Goal: Task Accomplishment & Management: Manage account settings

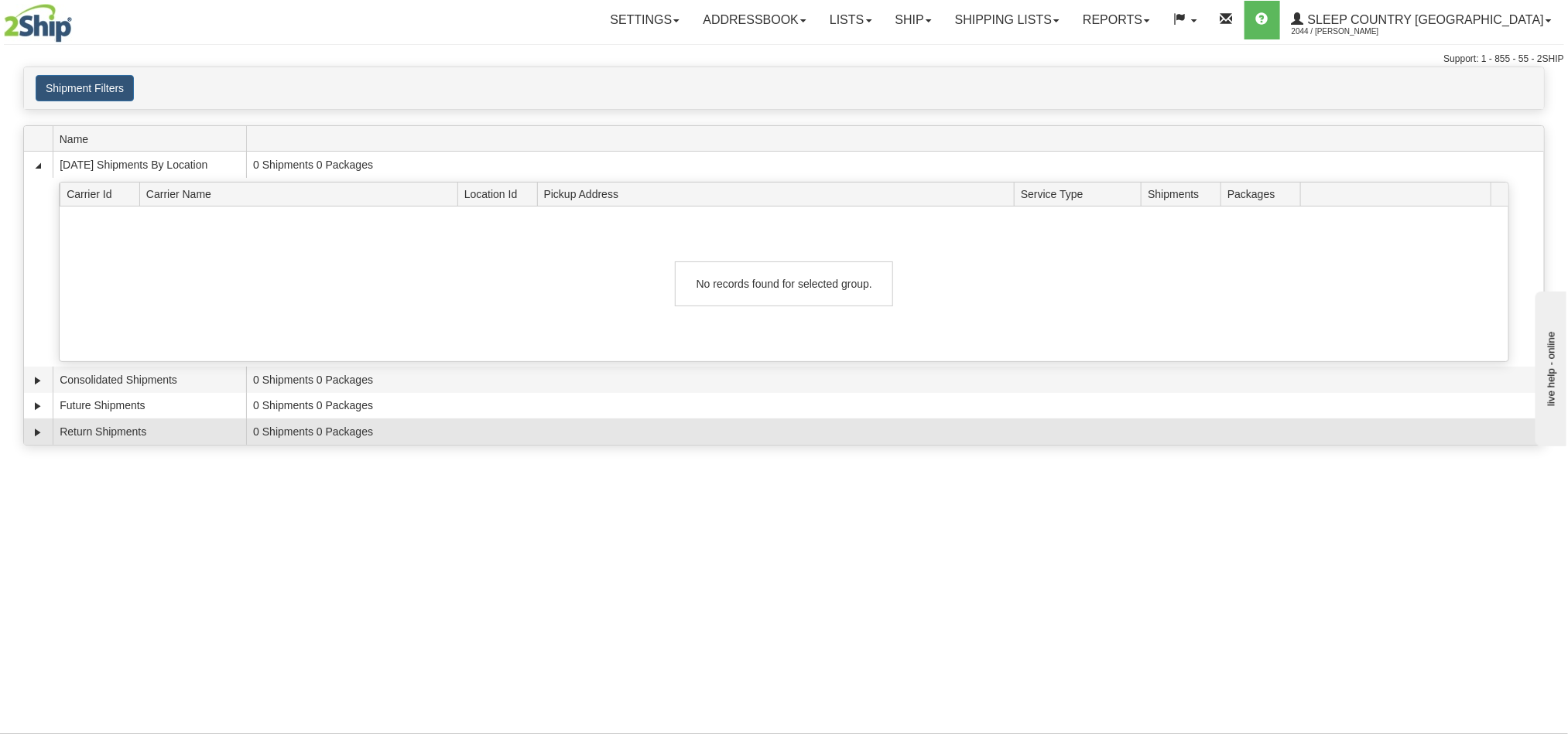
click at [1192, 445] on td "0 Shipments 0 Packages" at bounding box center [895, 431] width 1298 height 26
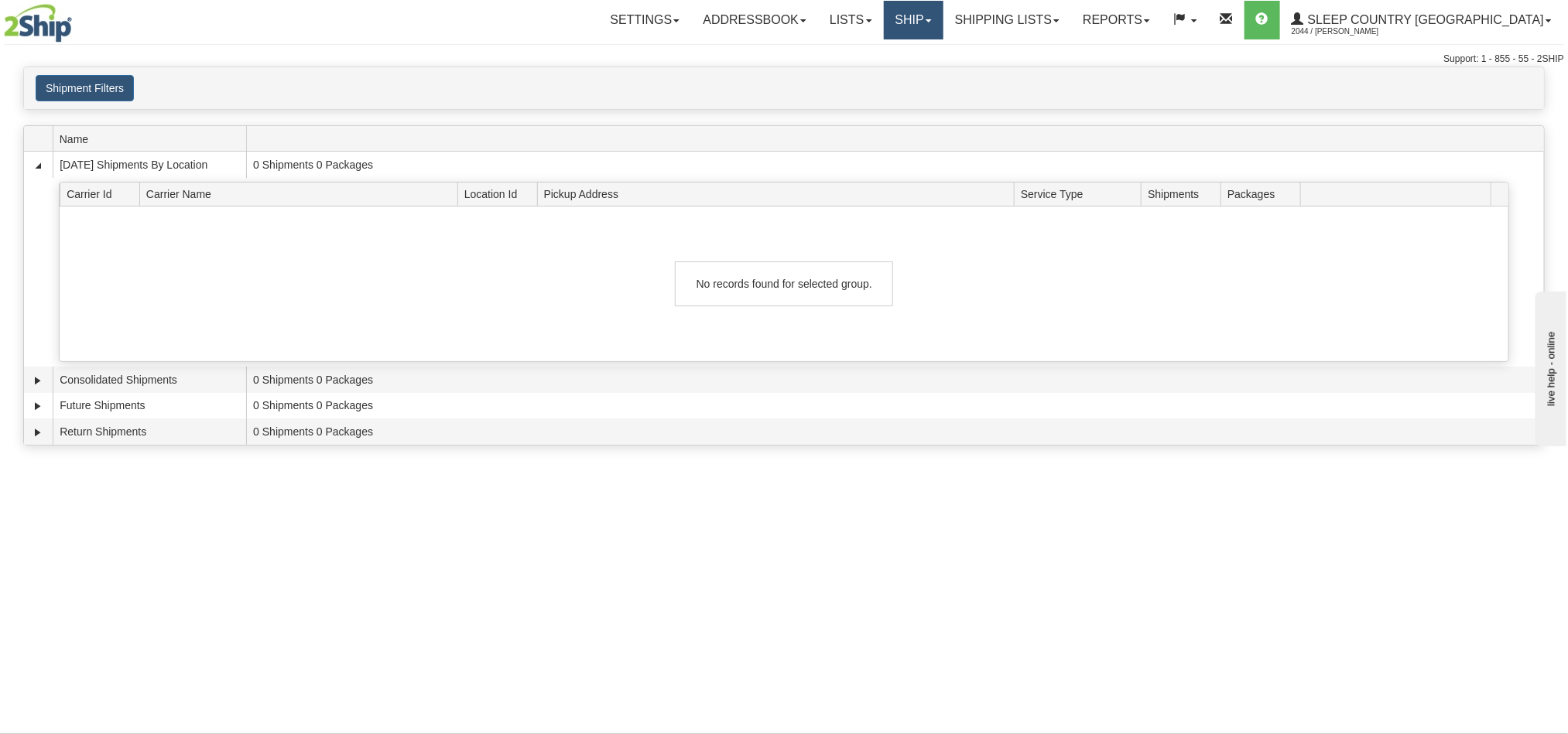
click at [943, 16] on link "Ship" at bounding box center [914, 20] width 60 height 39
click at [942, 80] on link "OnHold / Order Queue" at bounding box center [873, 74] width 140 height 20
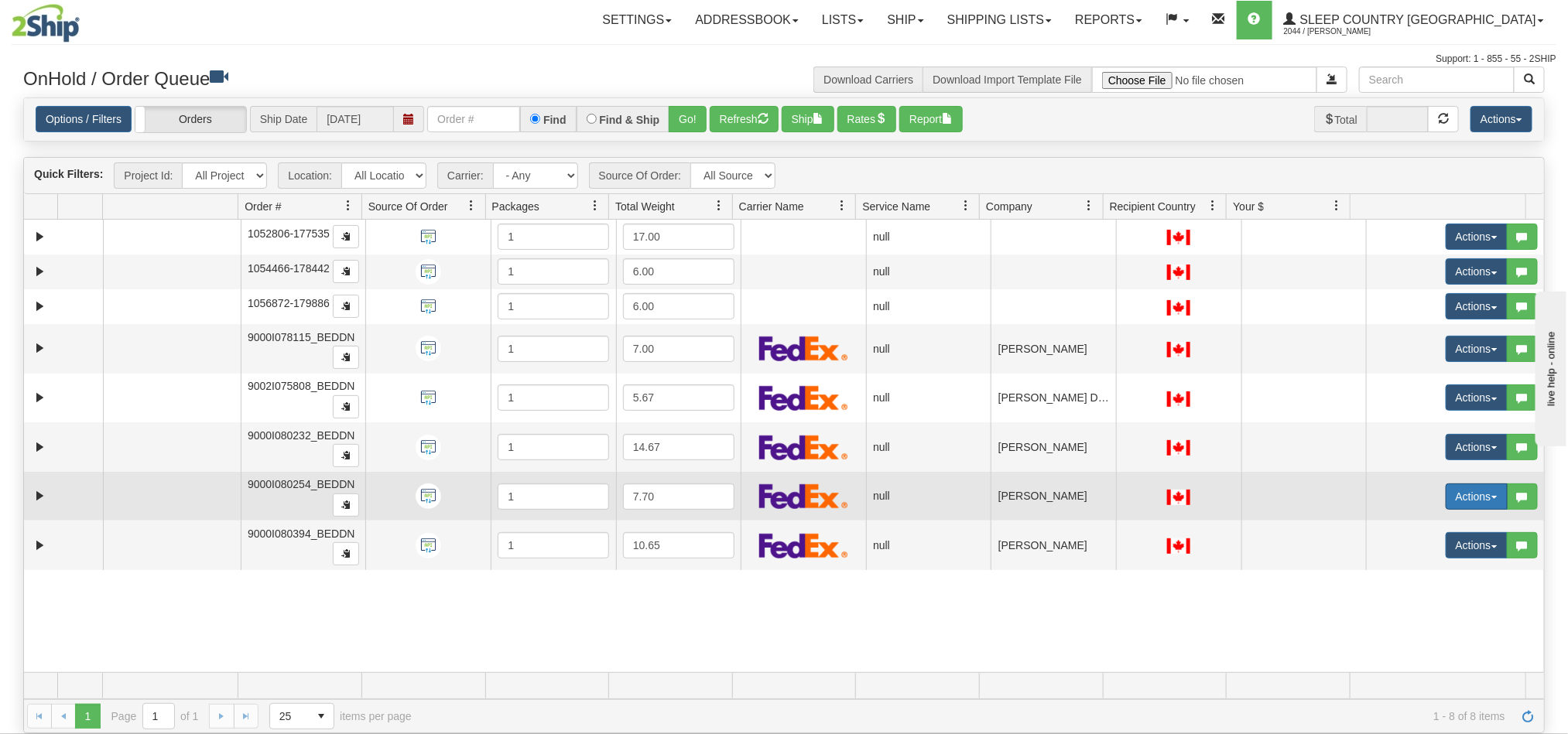
click at [1445, 507] on button "Actions" at bounding box center [1476, 497] width 62 height 26
click at [1389, 530] on span "Open" at bounding box center [1407, 526] width 37 height 12
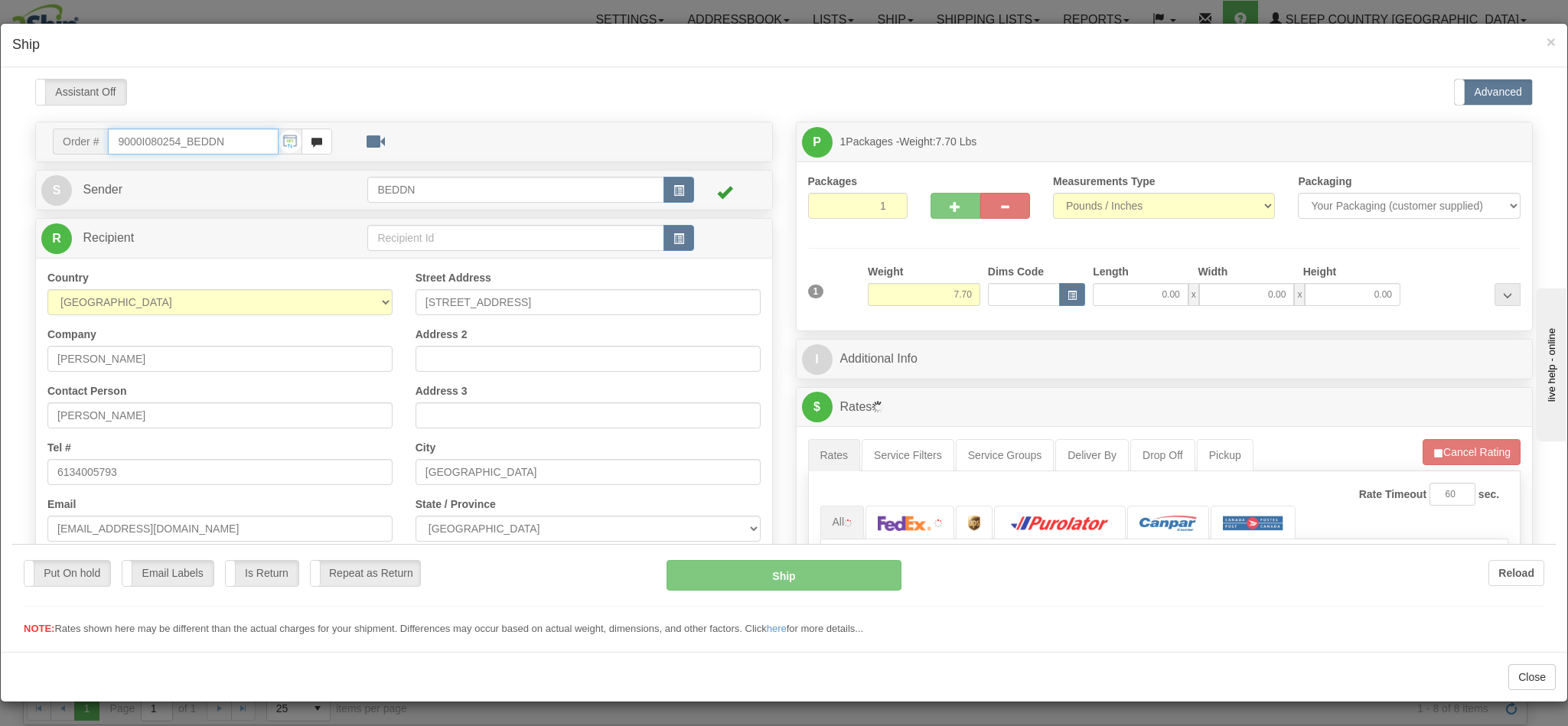
type input "11:08"
type input "16:00"
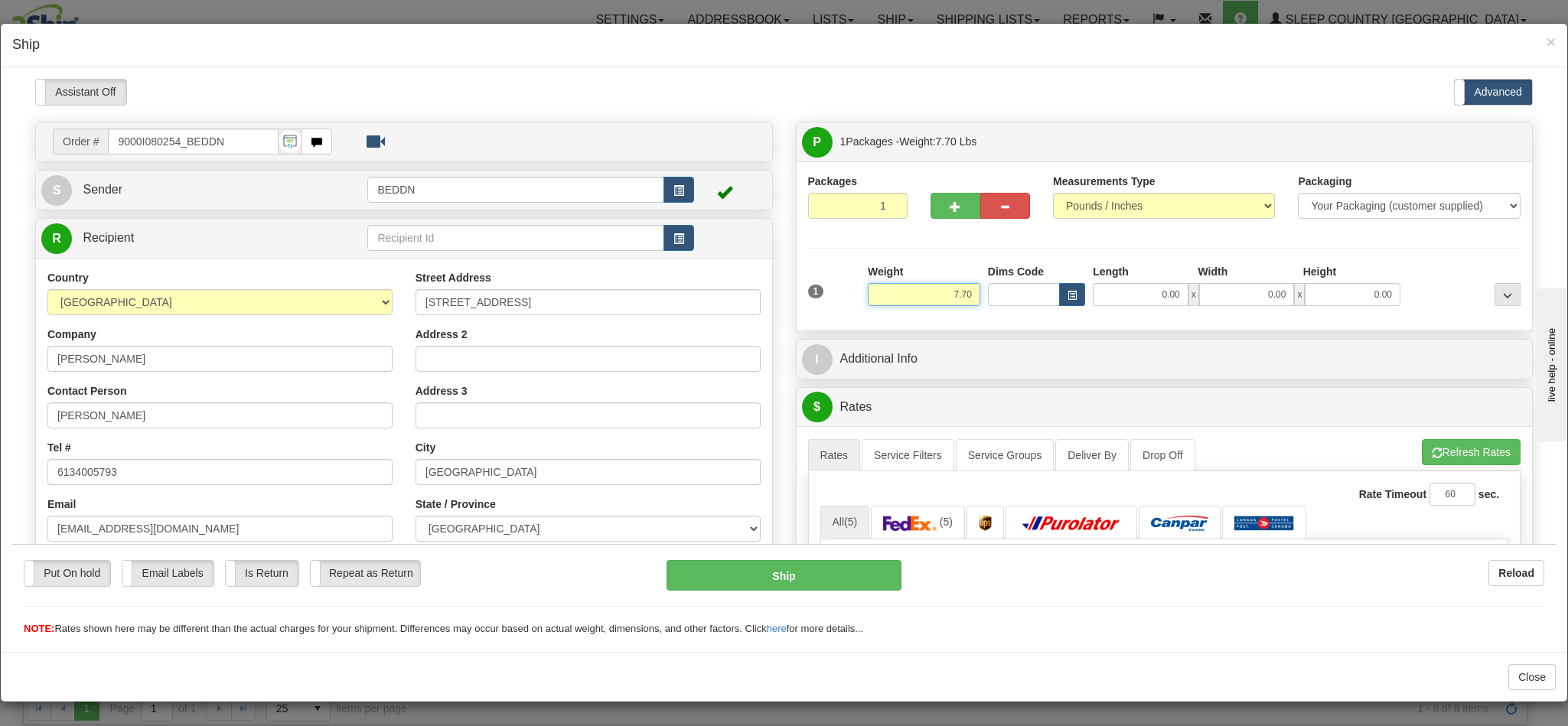
click at [926, 299] on input "7.70" at bounding box center [924, 294] width 112 height 23
drag, startPoint x: 926, startPoint y: 299, endPoint x: 975, endPoint y: 297, distance: 49.0
click at [975, 297] on div "1 Weight 7.70 Dims Code 0.00" at bounding box center [1165, 290] width 721 height 54
type input "4.00"
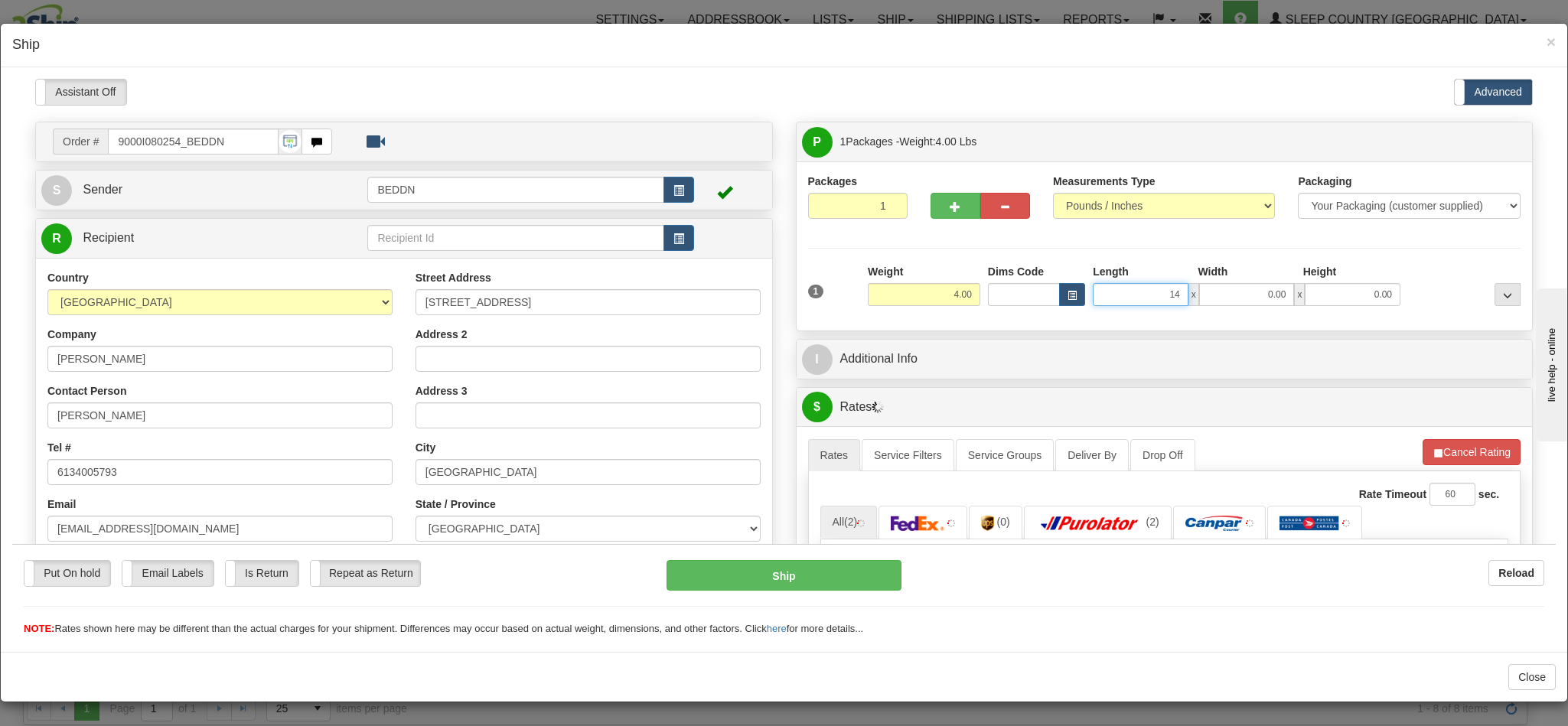
type input "14"
type input "1"
type input "14.00"
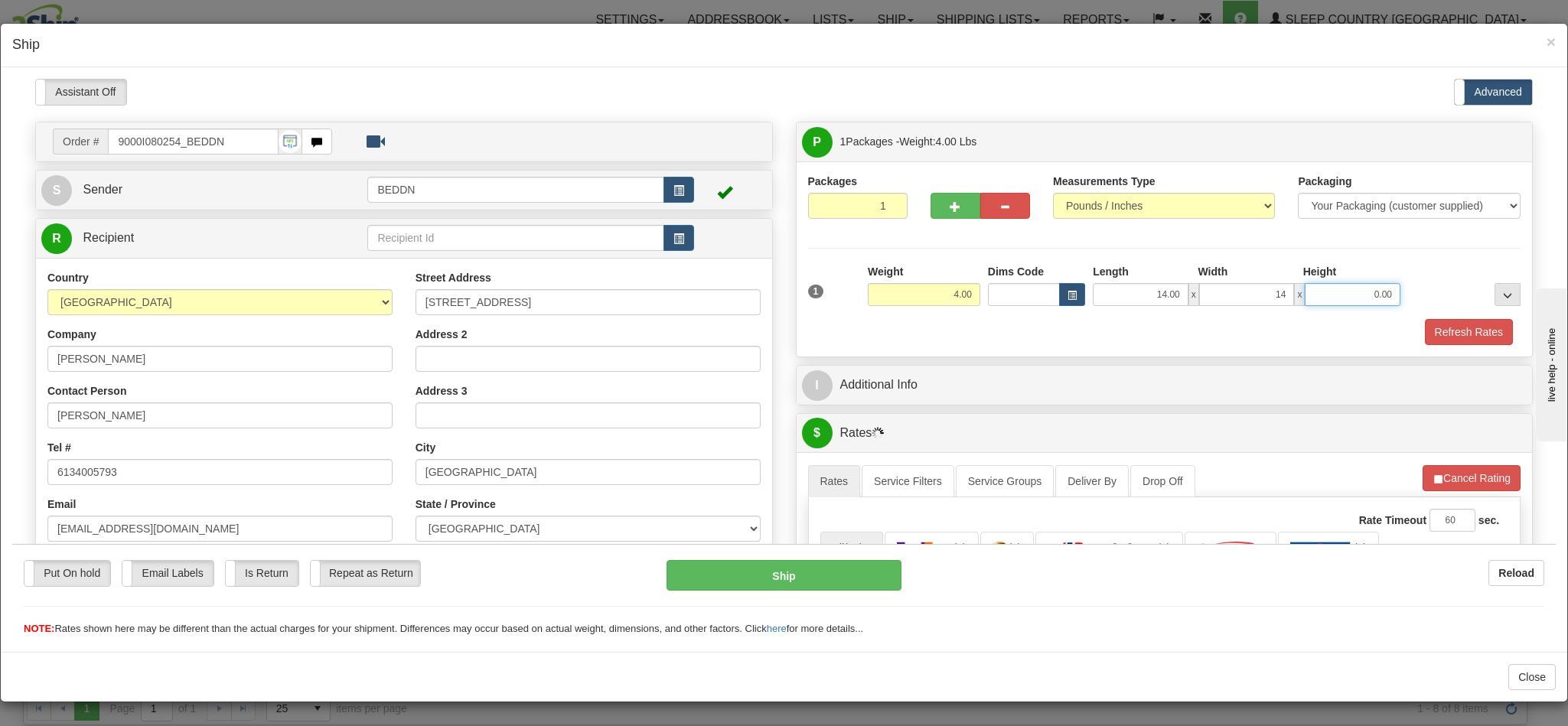
type input "14.00"
type input "10.00"
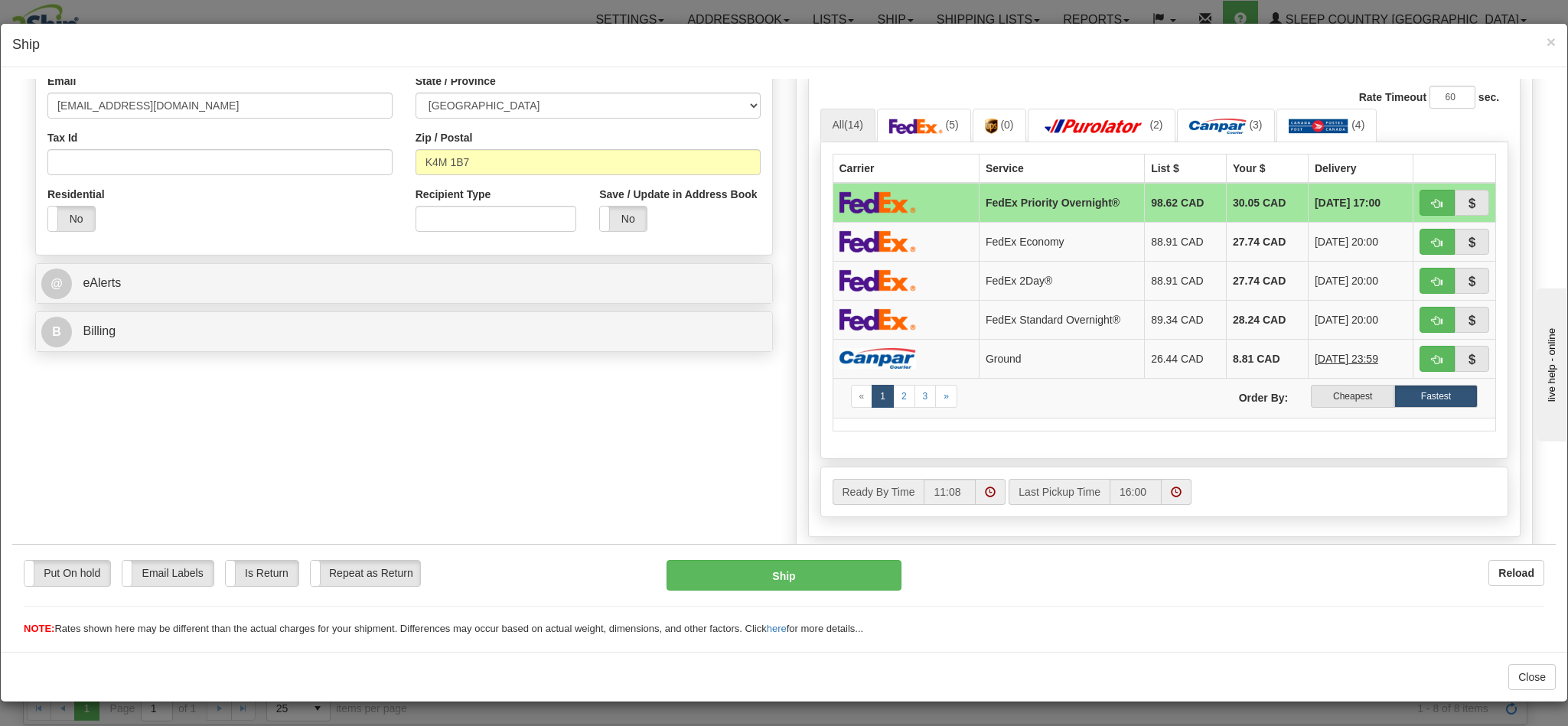
scroll to position [459, 0]
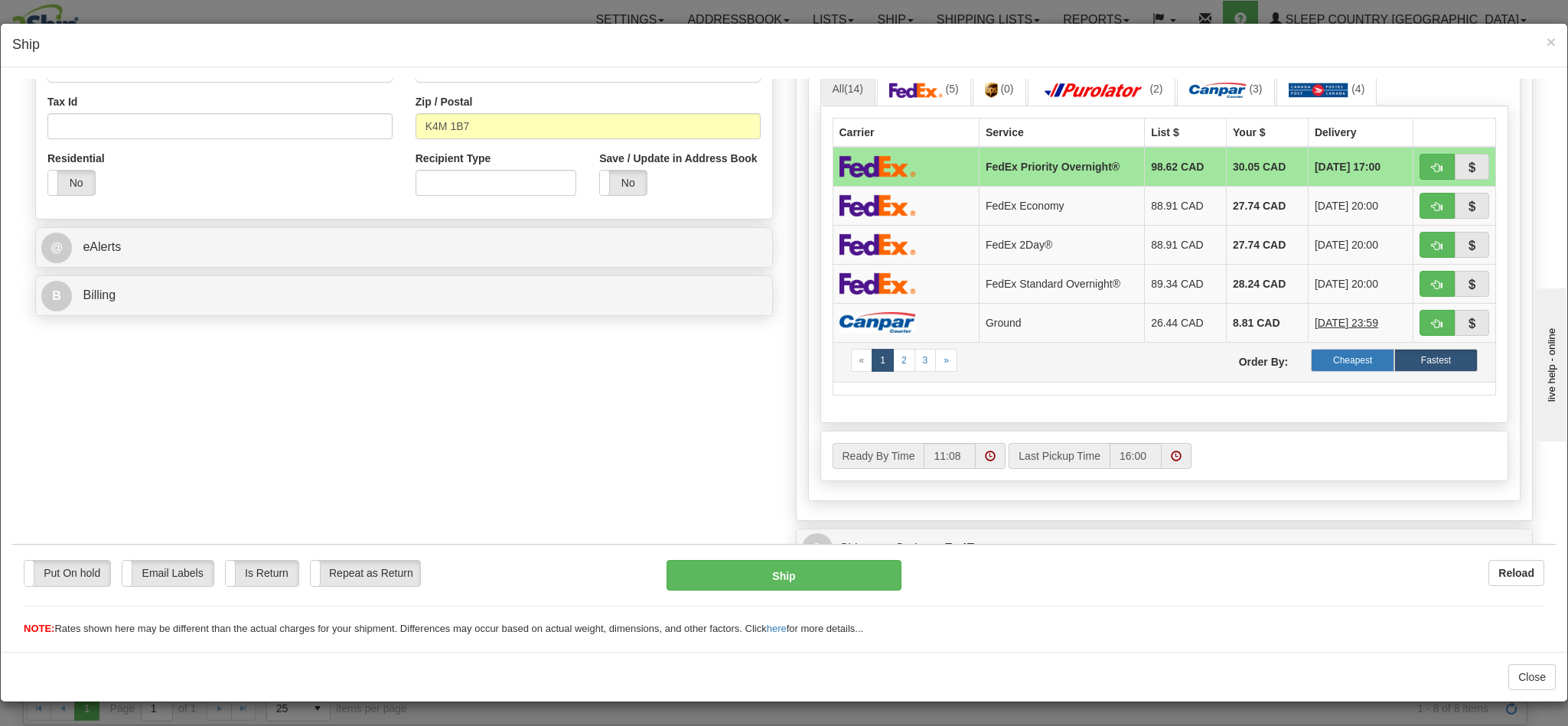
click at [1328, 371] on label "Cheapest" at bounding box center [1352, 360] width 84 height 23
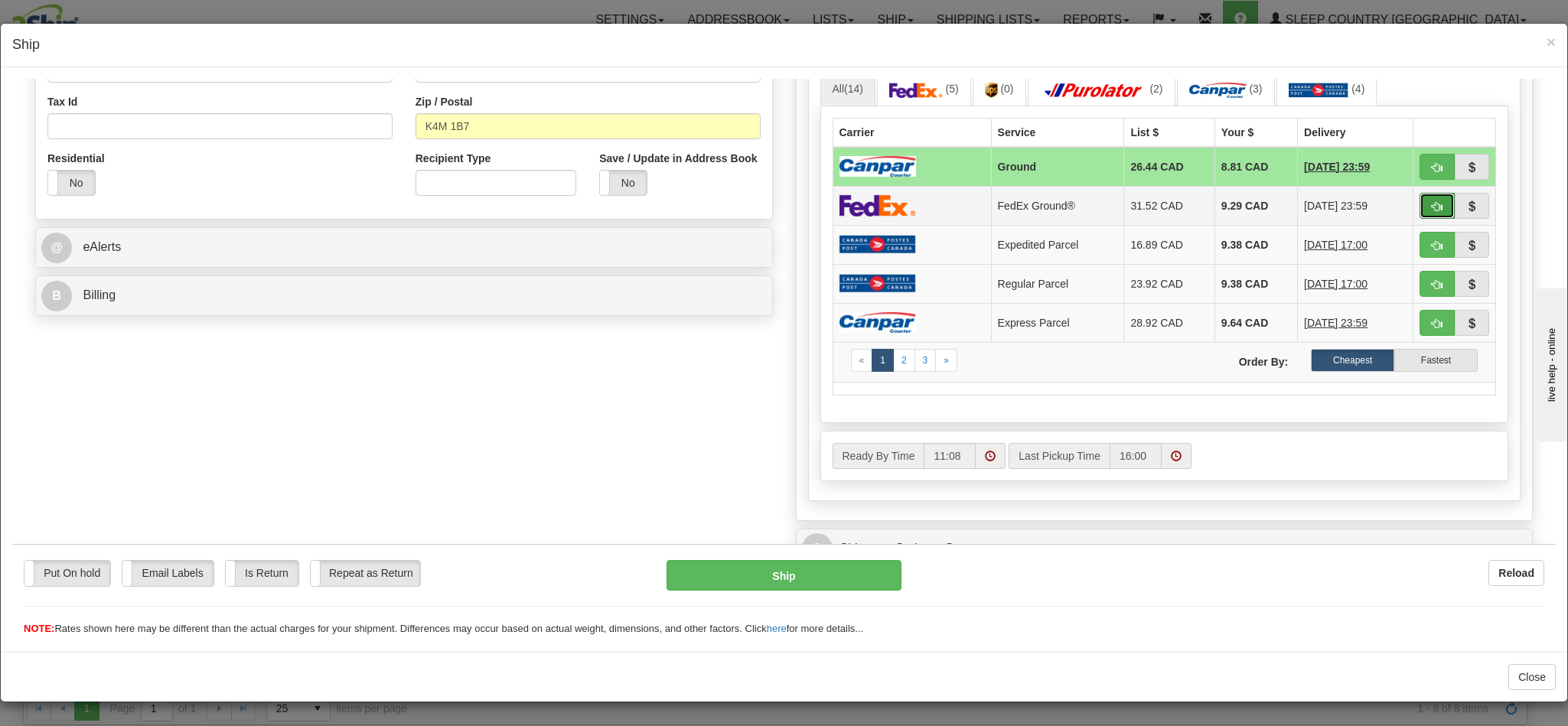
click at [1419, 215] on button "button" at bounding box center [1437, 205] width 35 height 26
type input "92"
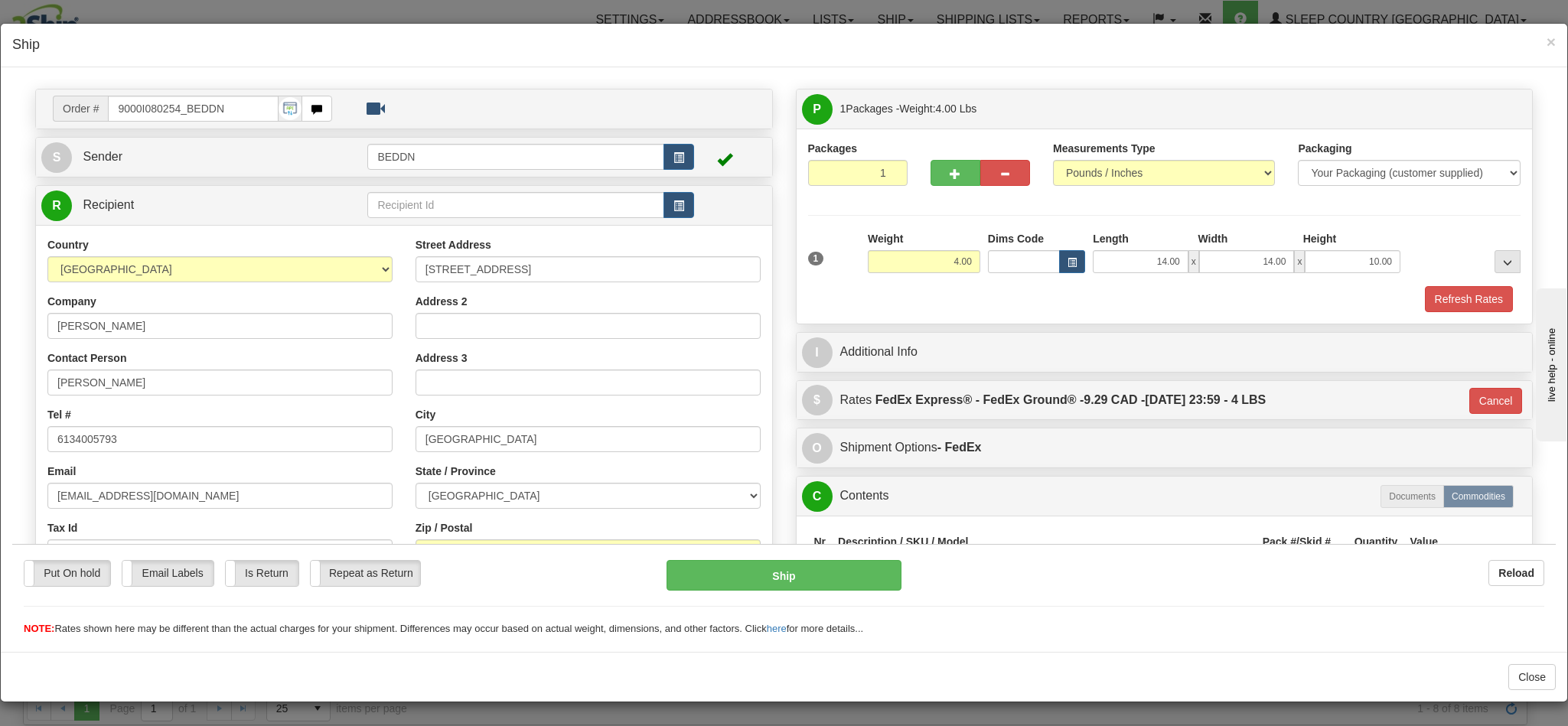
scroll to position [0, 0]
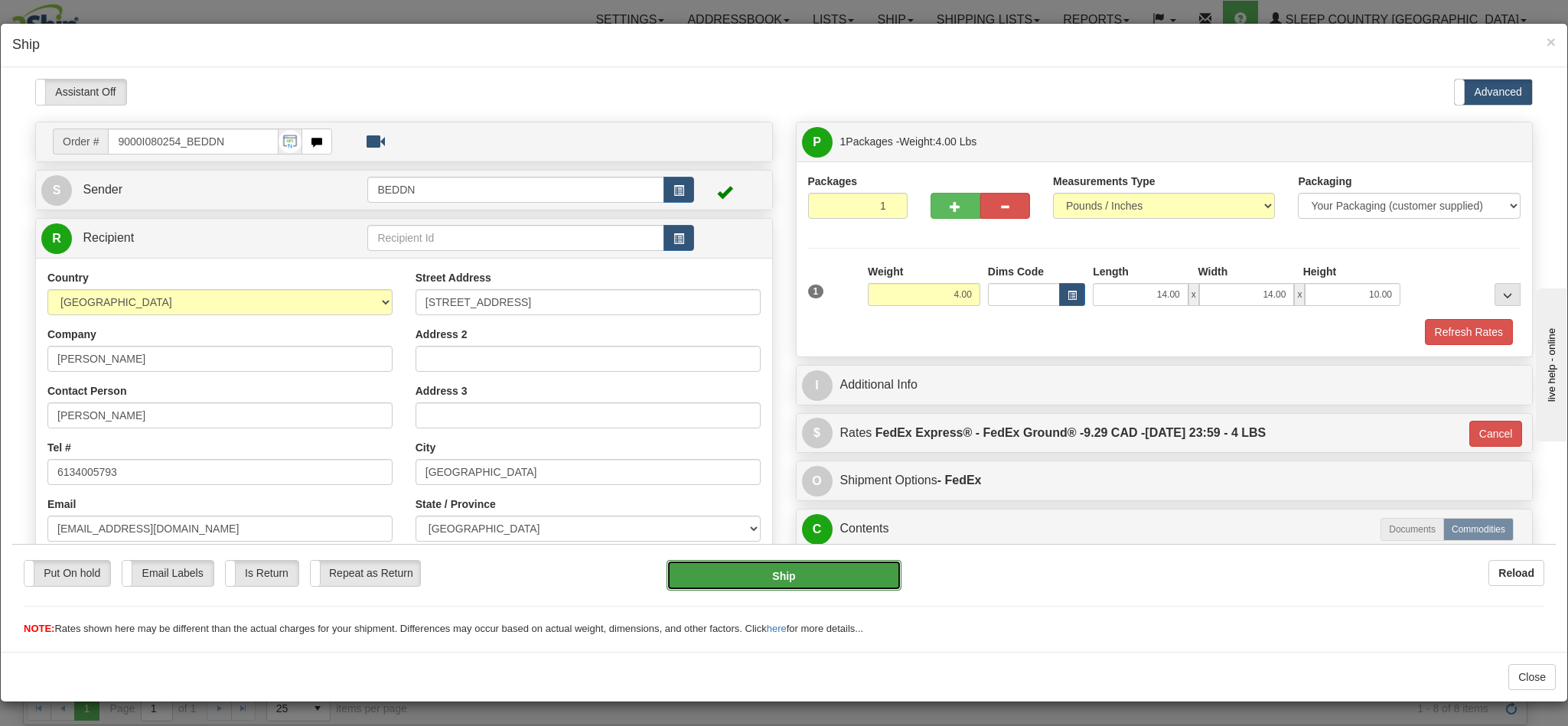
click at [765, 570] on button "Ship" at bounding box center [784, 574] width 234 height 31
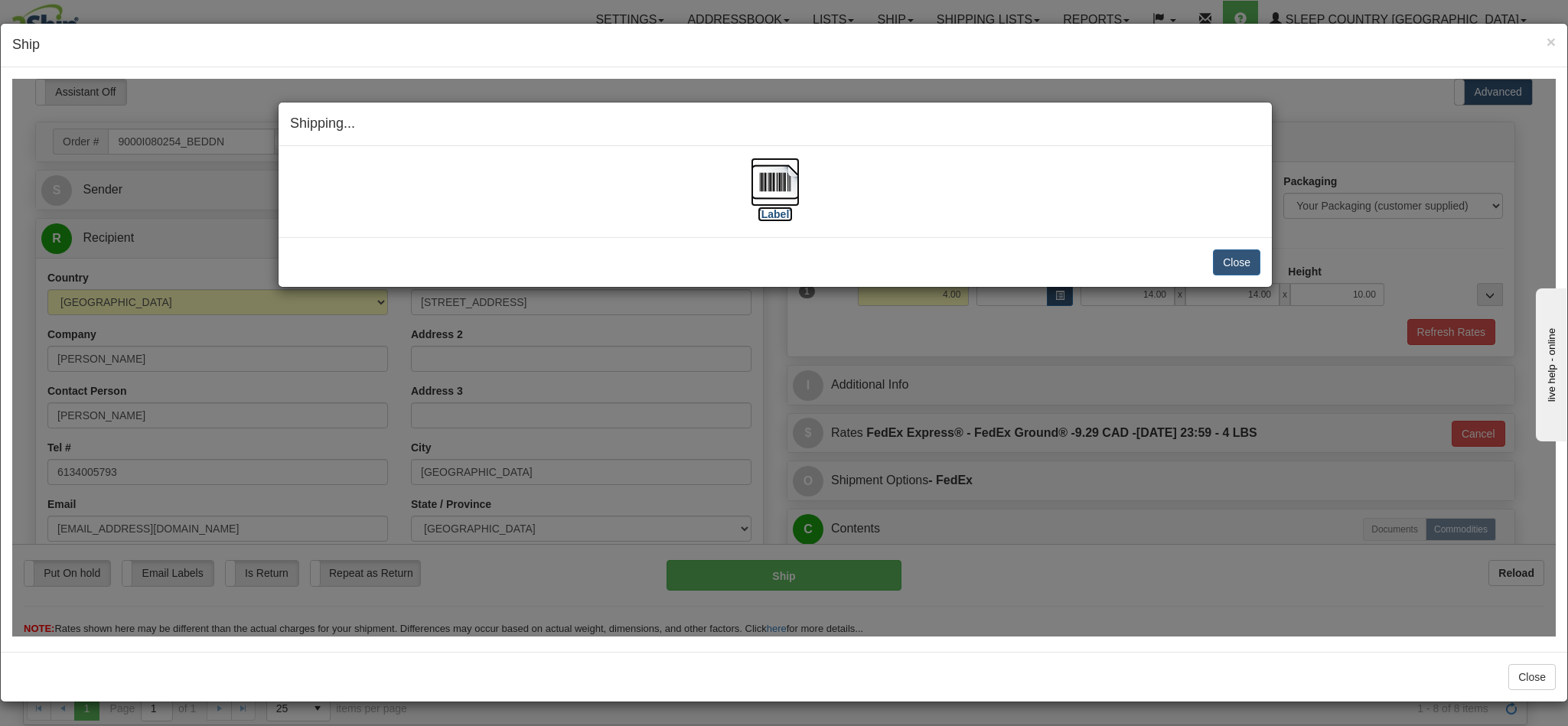
click at [760, 184] on img at bounding box center [775, 181] width 49 height 49
click at [1222, 258] on button "Close" at bounding box center [1237, 262] width 47 height 26
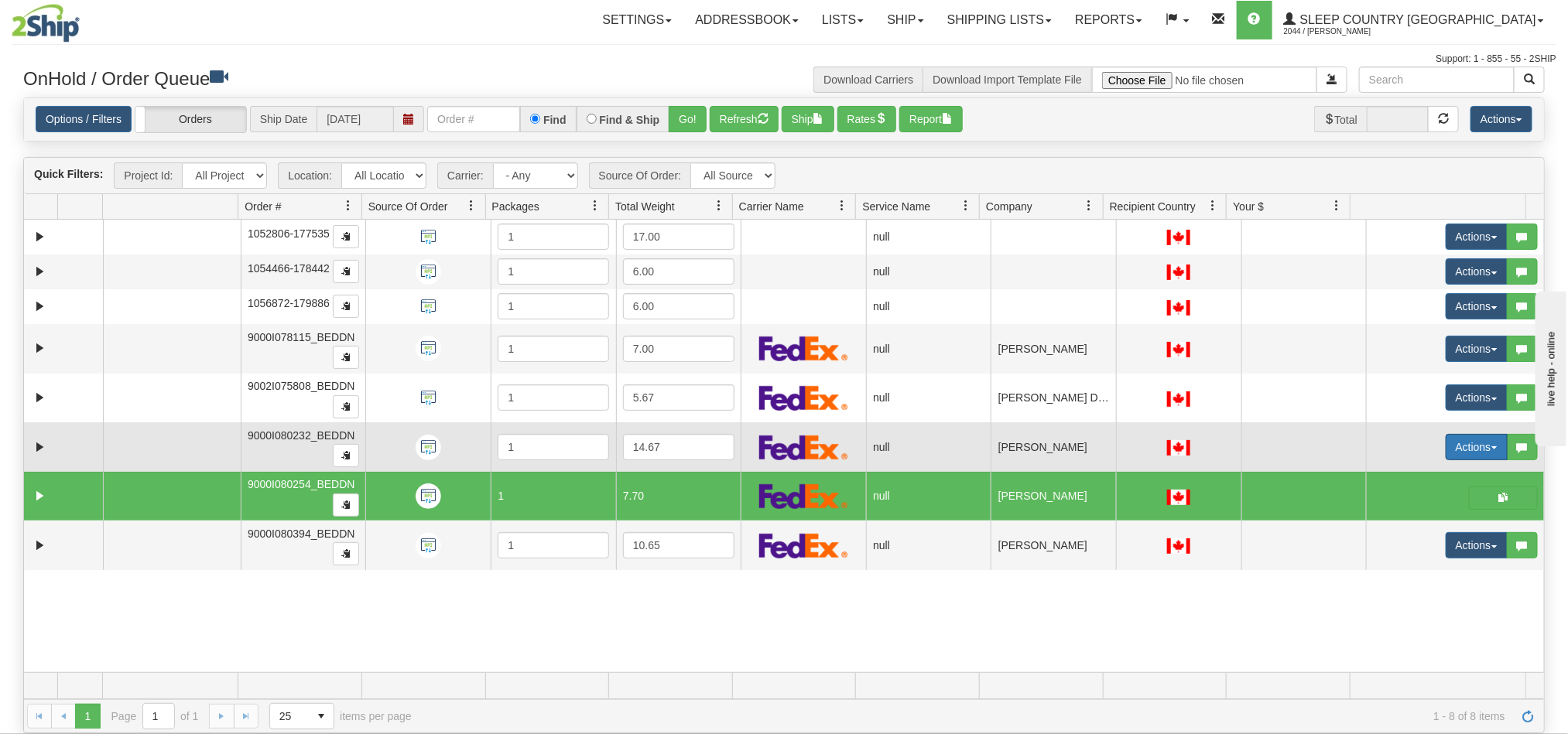
click at [1447, 451] on button "Actions" at bounding box center [1476, 447] width 62 height 26
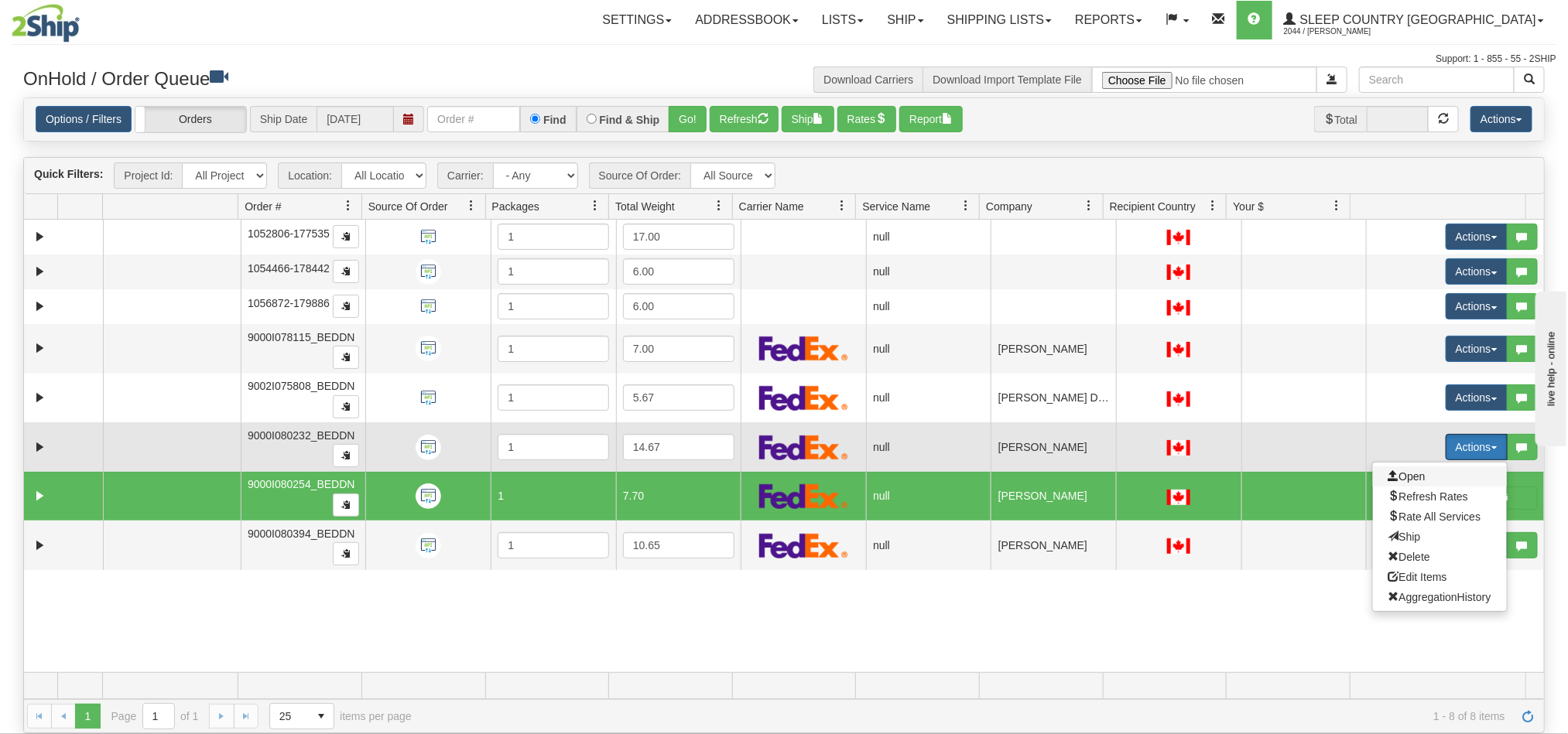
click at [1398, 481] on span "Open" at bounding box center [1407, 476] width 37 height 12
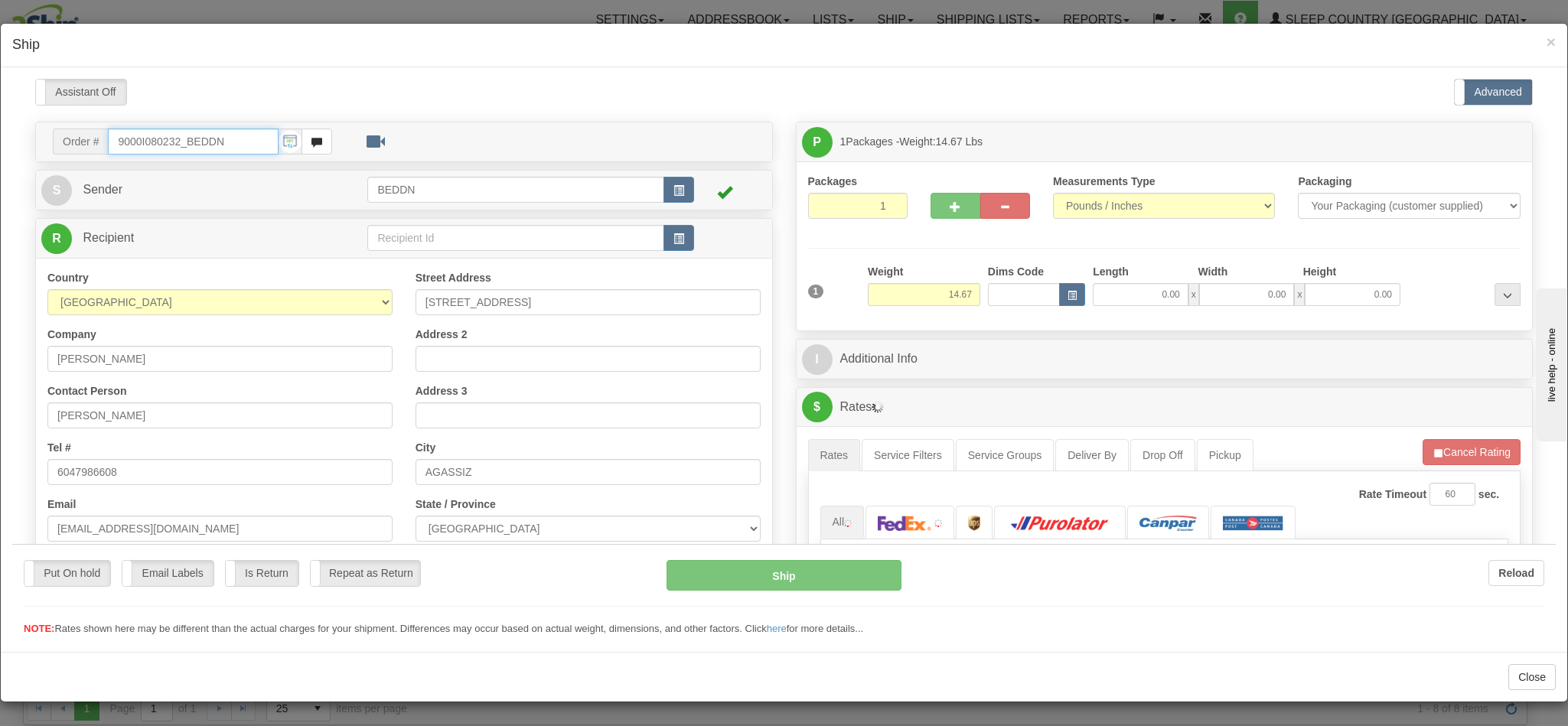
type input "11:09"
type input "16:00"
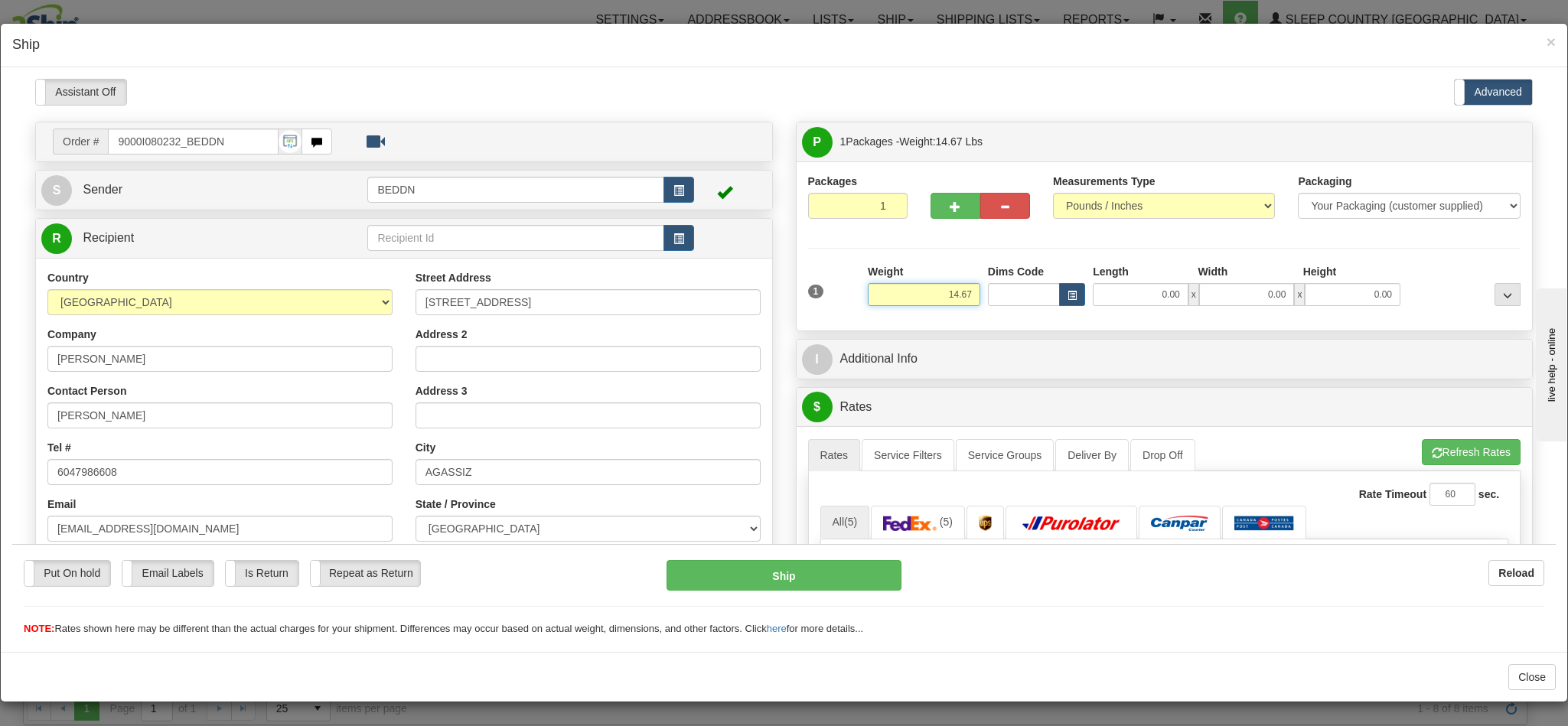
drag, startPoint x: 912, startPoint y: 299, endPoint x: 970, endPoint y: 297, distance: 58.0
click at [970, 297] on div "1 Weight 14.67 Dims Code x x" at bounding box center [1165, 290] width 721 height 54
type input "8.00"
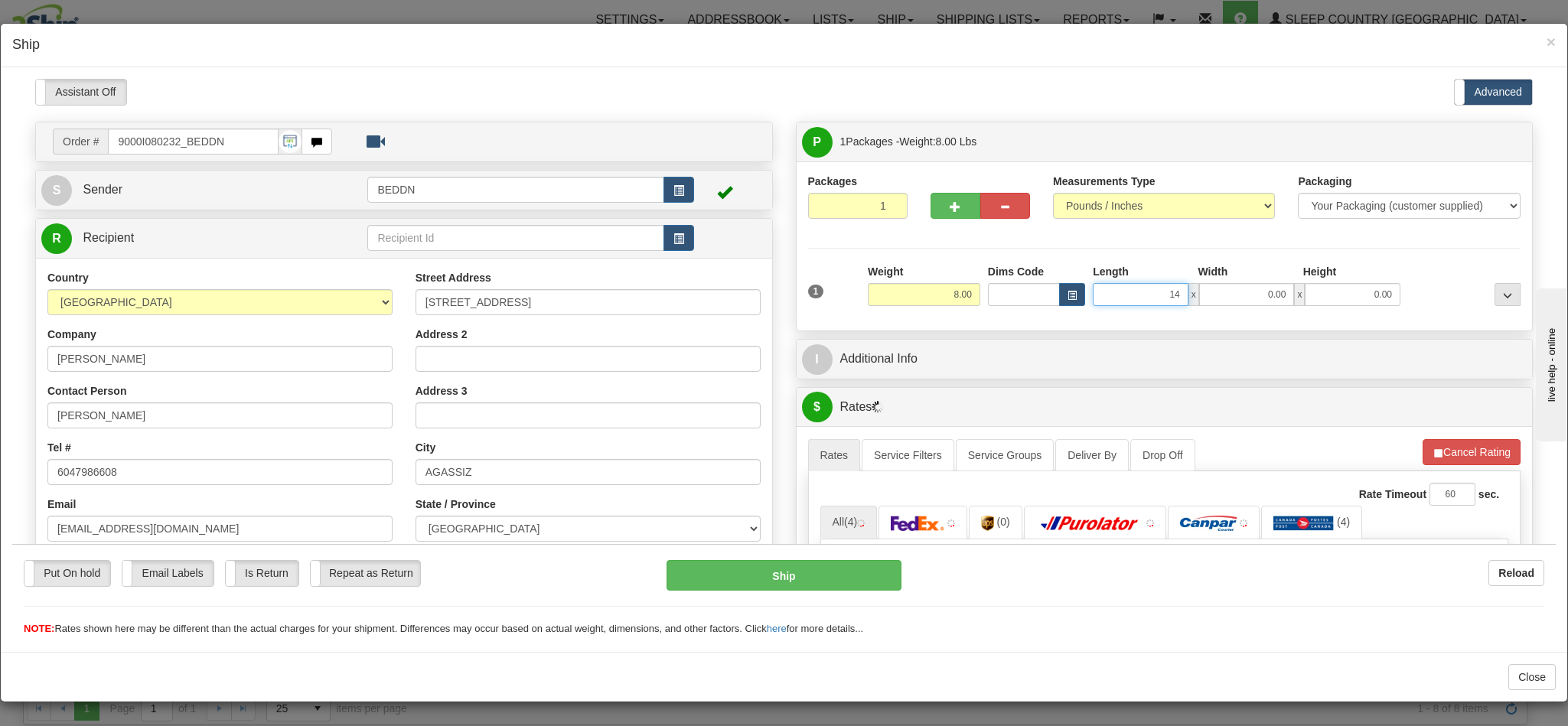
type input "14"
type input "1"
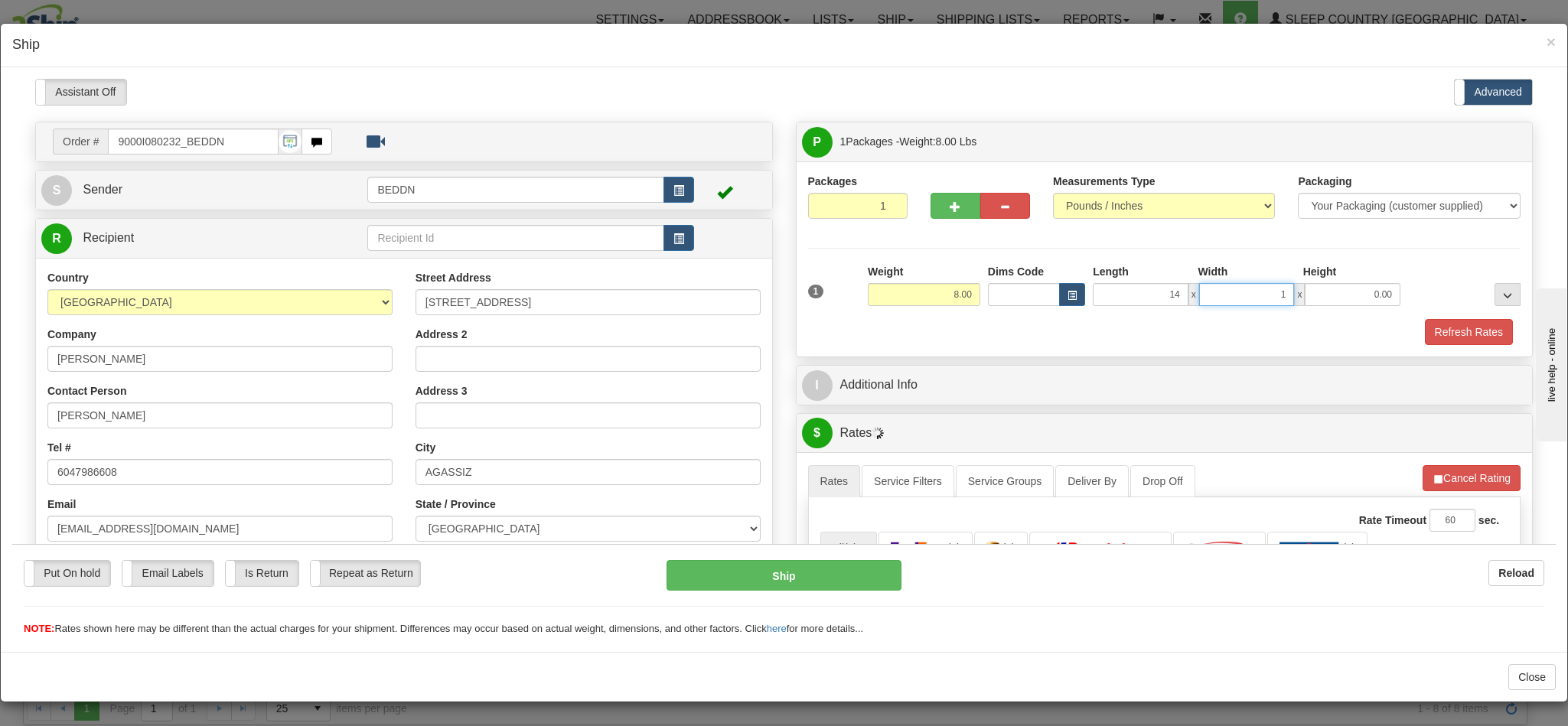
type input "14.00"
type input "20"
type input "20.00"
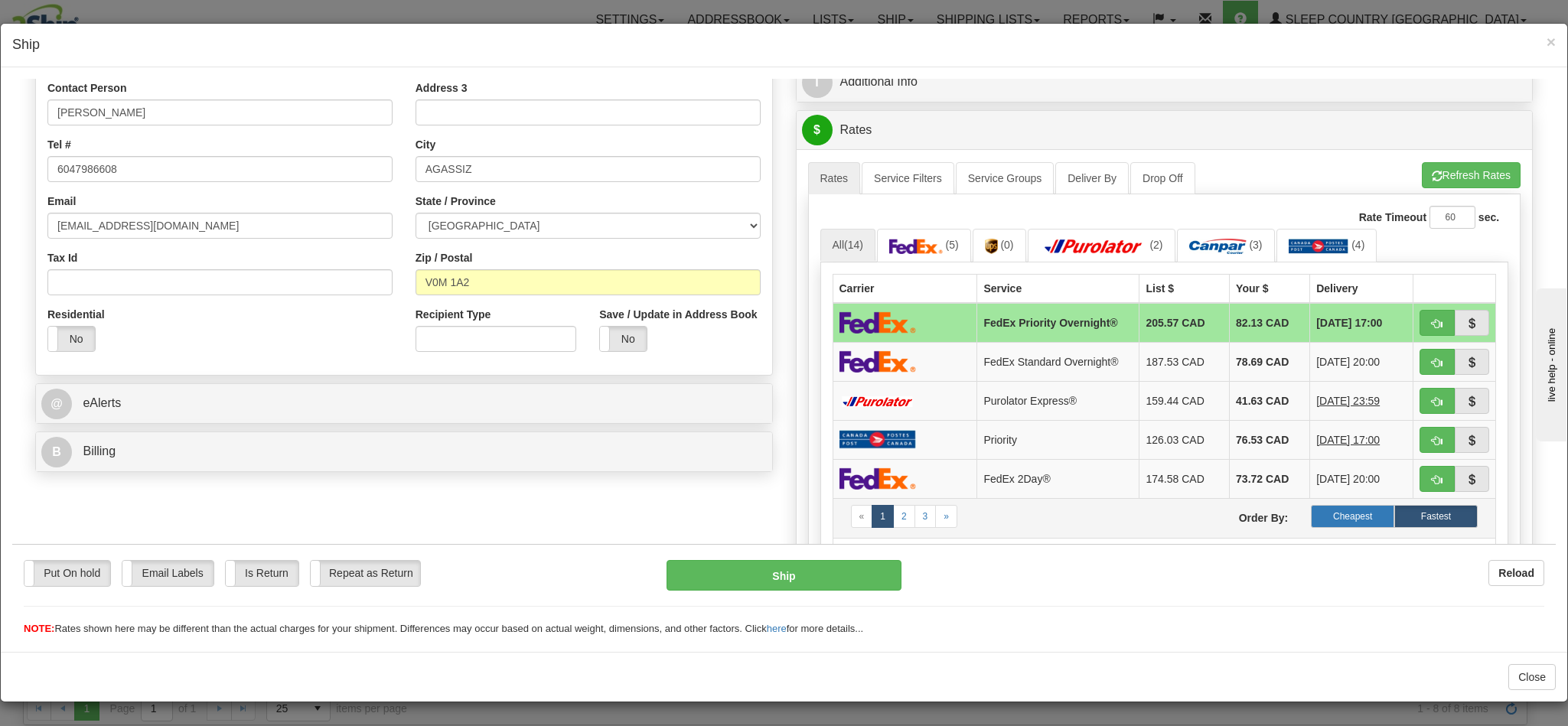
scroll to position [345, 0]
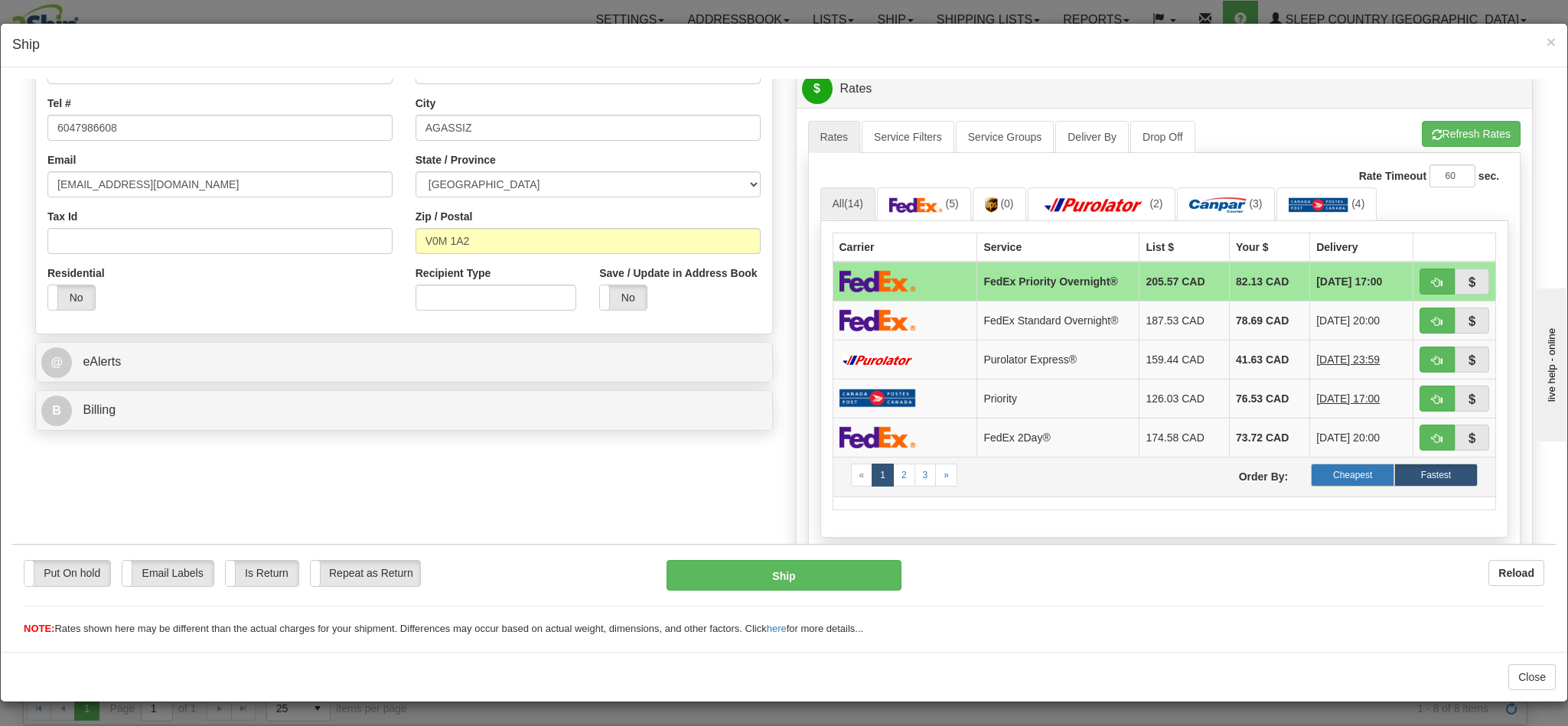
click at [1323, 486] on label "Cheapest" at bounding box center [1352, 474] width 84 height 23
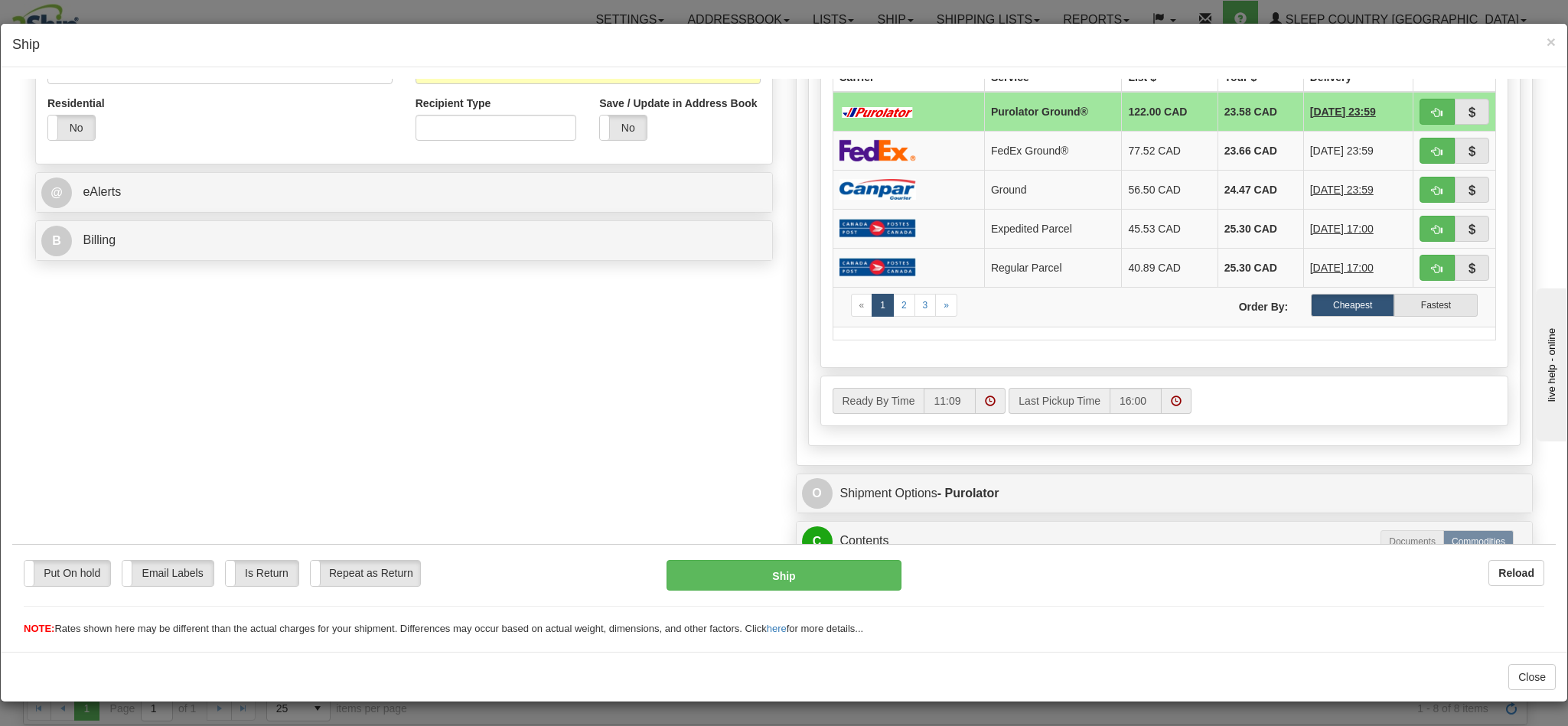
scroll to position [490, 0]
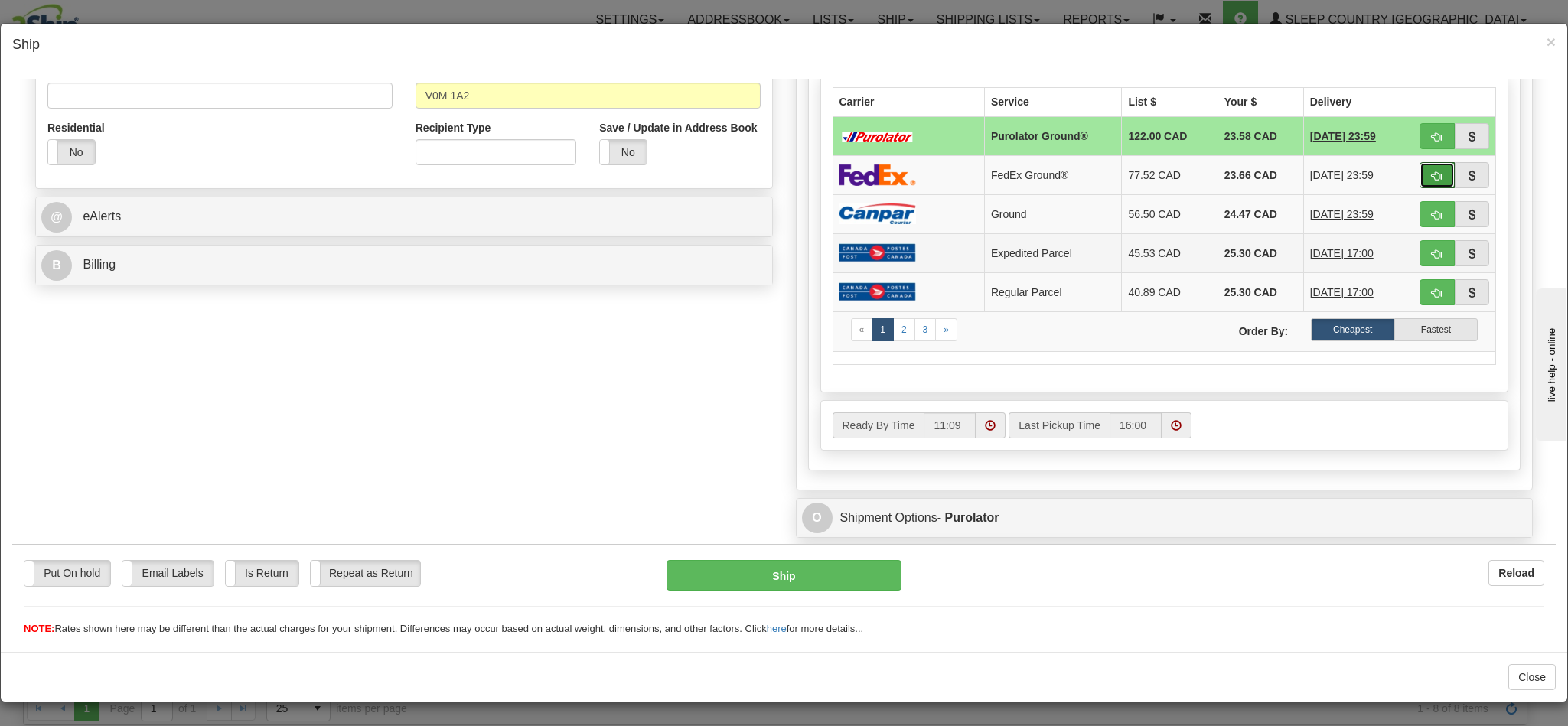
drag, startPoint x: 1399, startPoint y: 177, endPoint x: 926, endPoint y: 251, distance: 478.8
click at [1432, 177] on span "button" at bounding box center [1437, 175] width 11 height 10
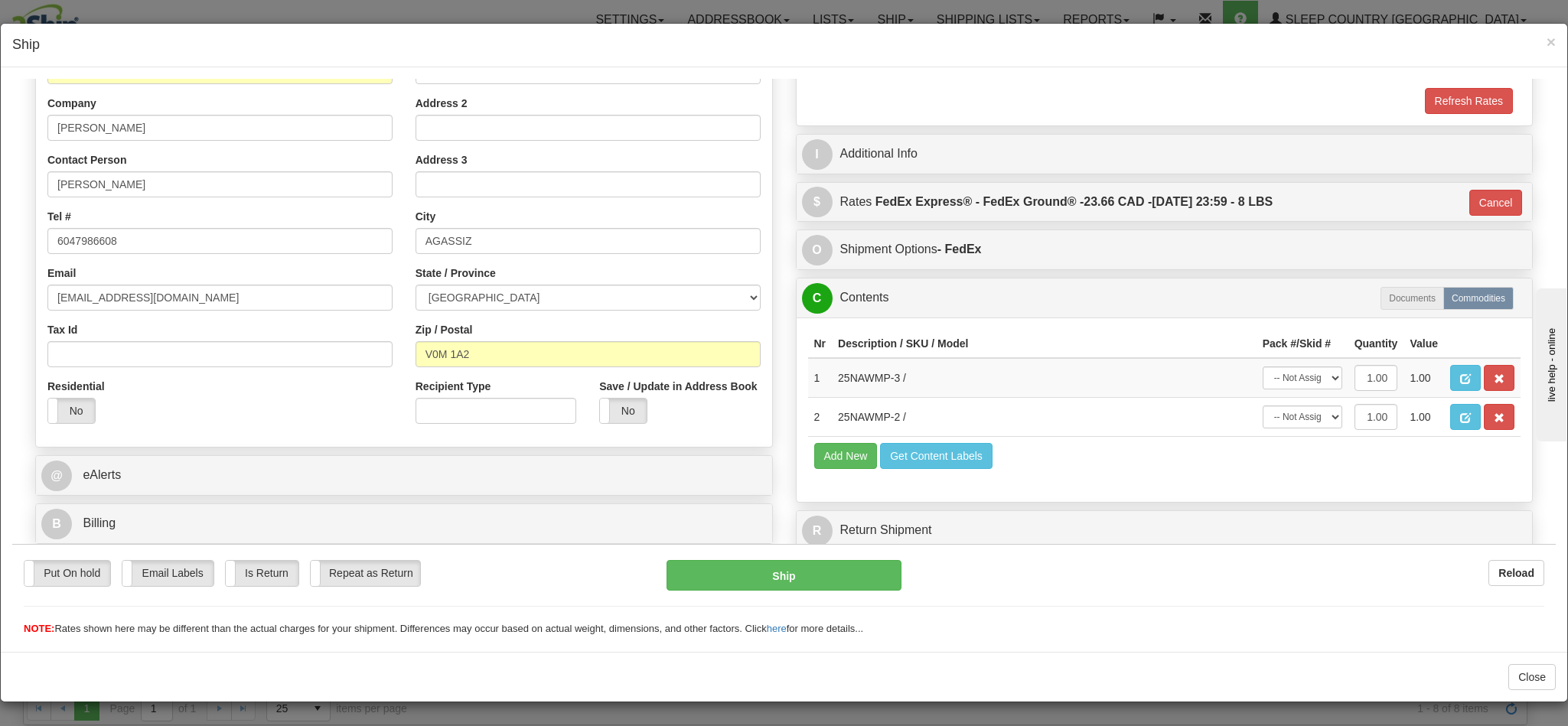
type input "92"
click at [739, 575] on button "Ship" at bounding box center [784, 574] width 234 height 31
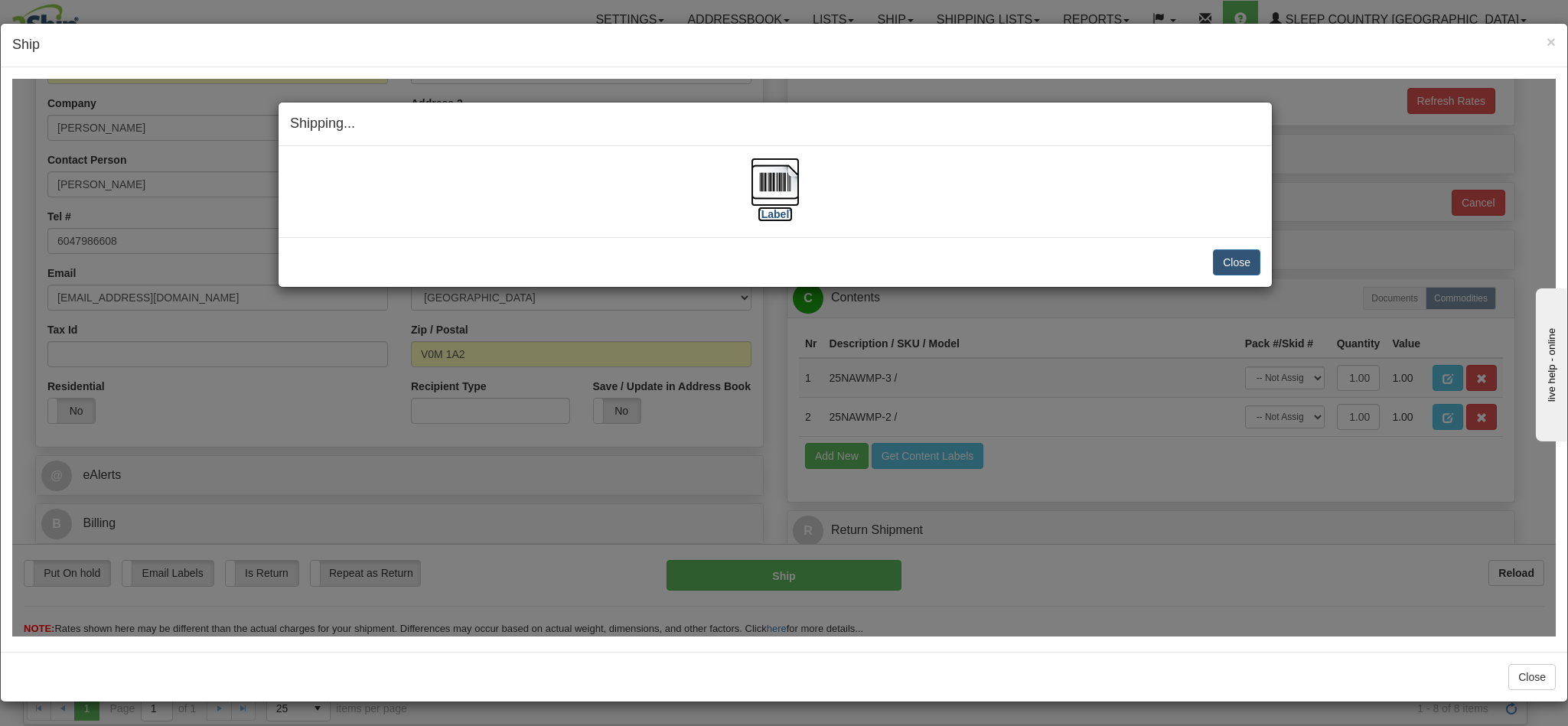
click at [763, 192] on img at bounding box center [775, 181] width 49 height 49
click at [1223, 256] on button "Close" at bounding box center [1237, 262] width 47 height 26
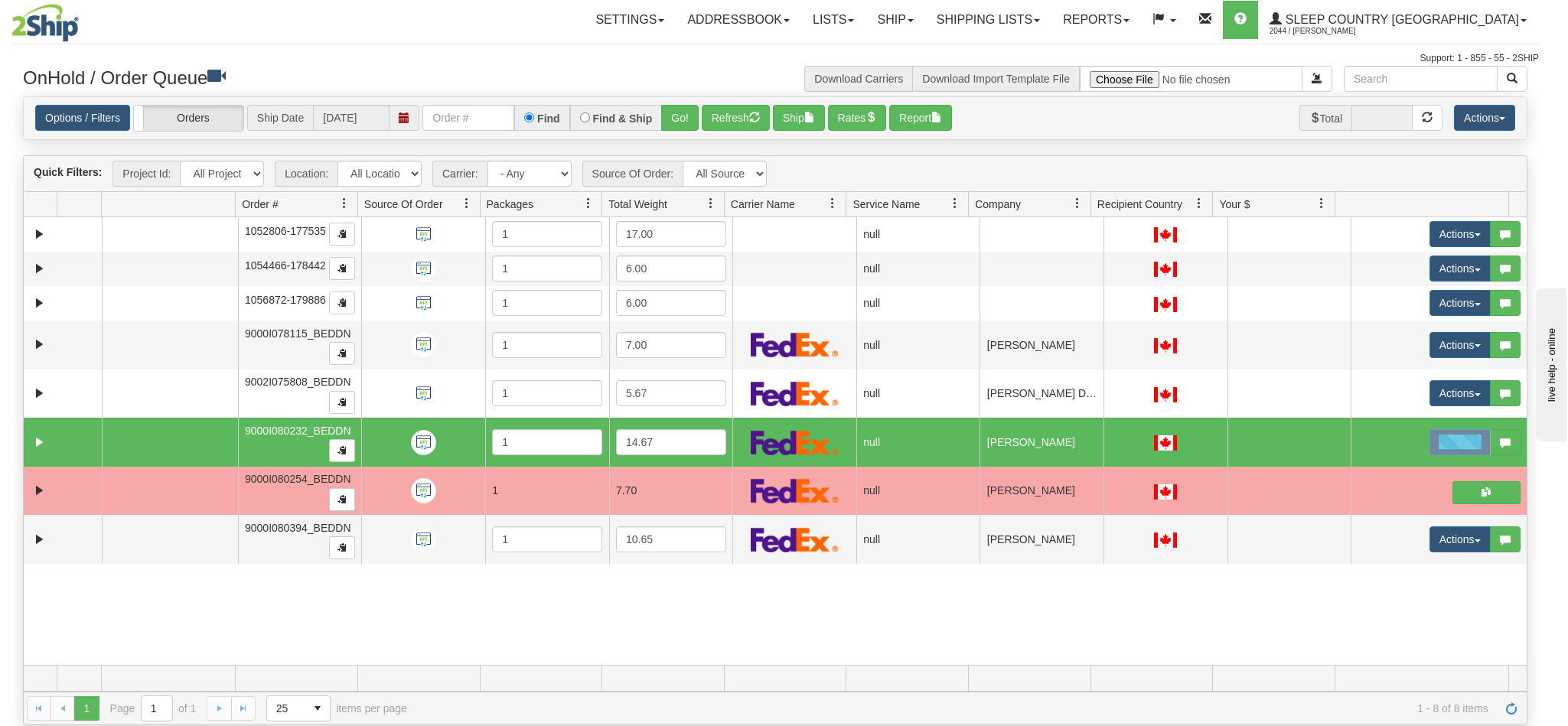
scroll to position [0, 0]
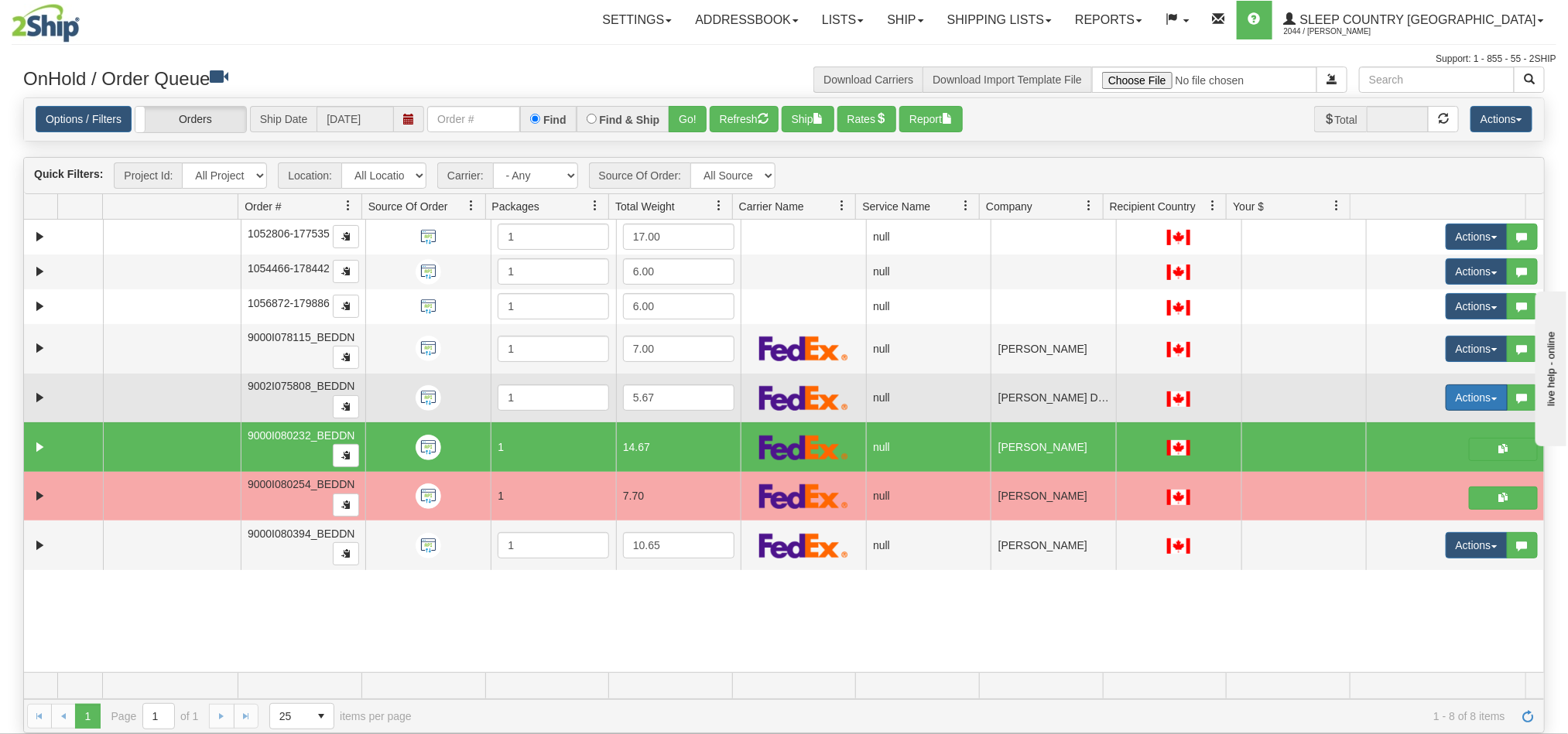
click at [1445, 401] on button "Actions" at bounding box center [1476, 397] width 62 height 26
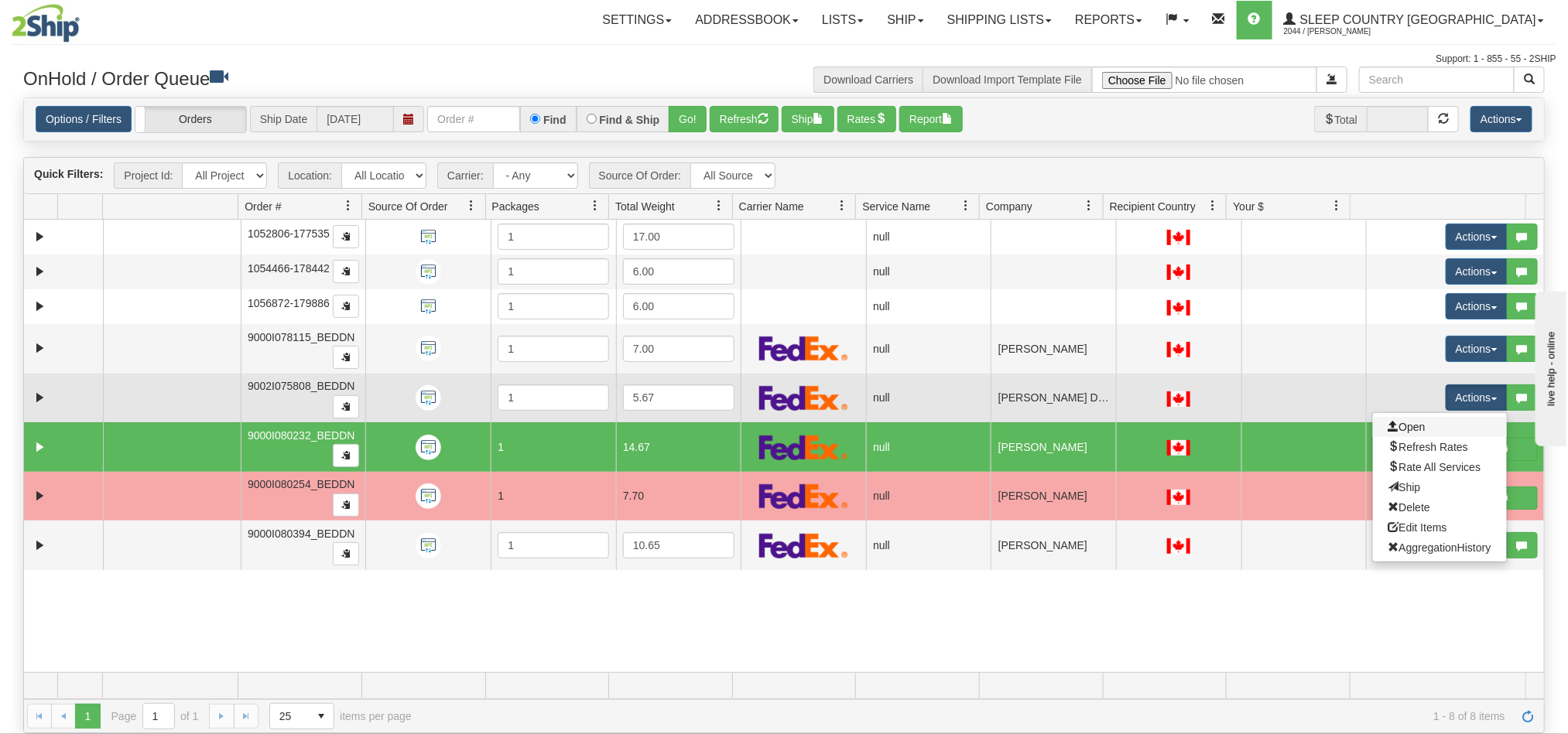
click at [1422, 432] on link "Open" at bounding box center [1439, 427] width 133 height 20
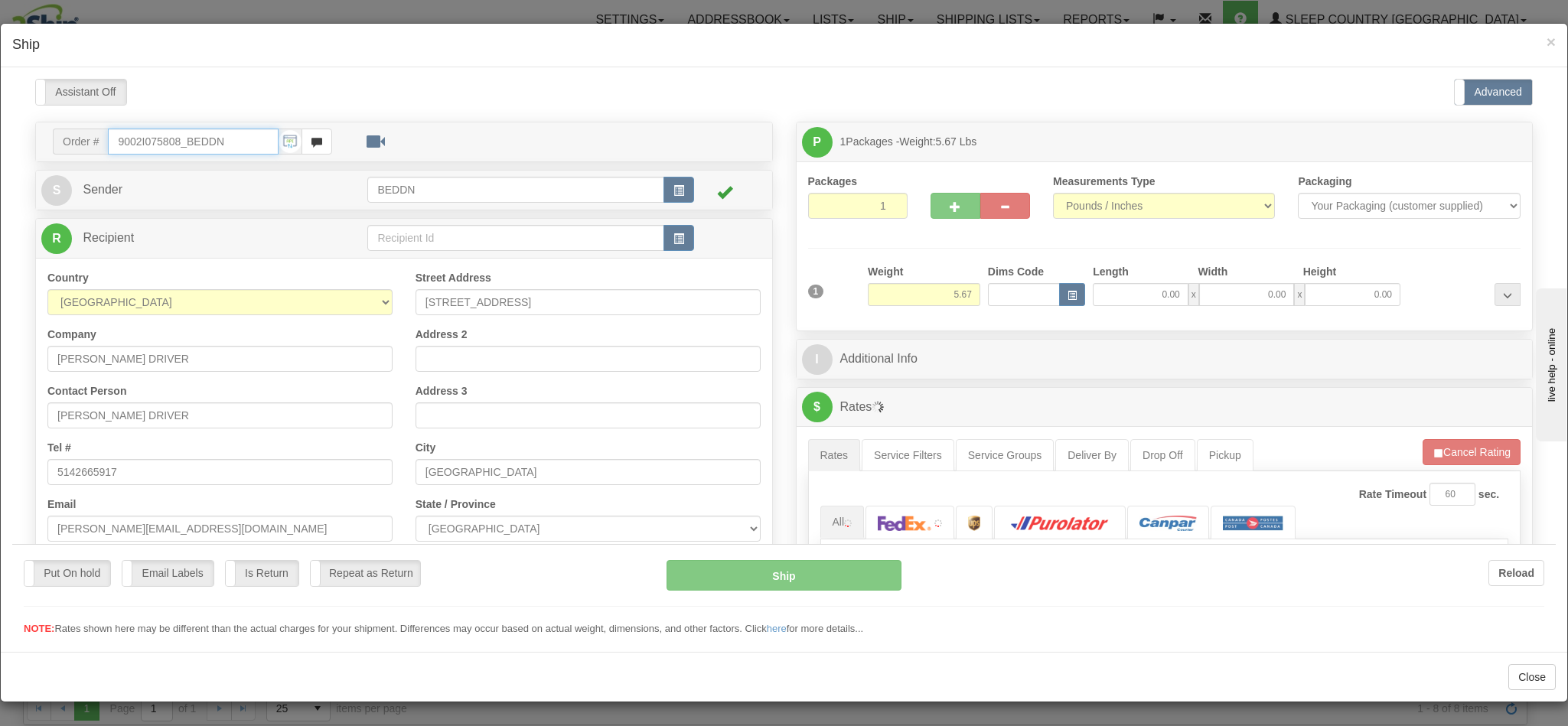
type input "11:11"
type input "16:00"
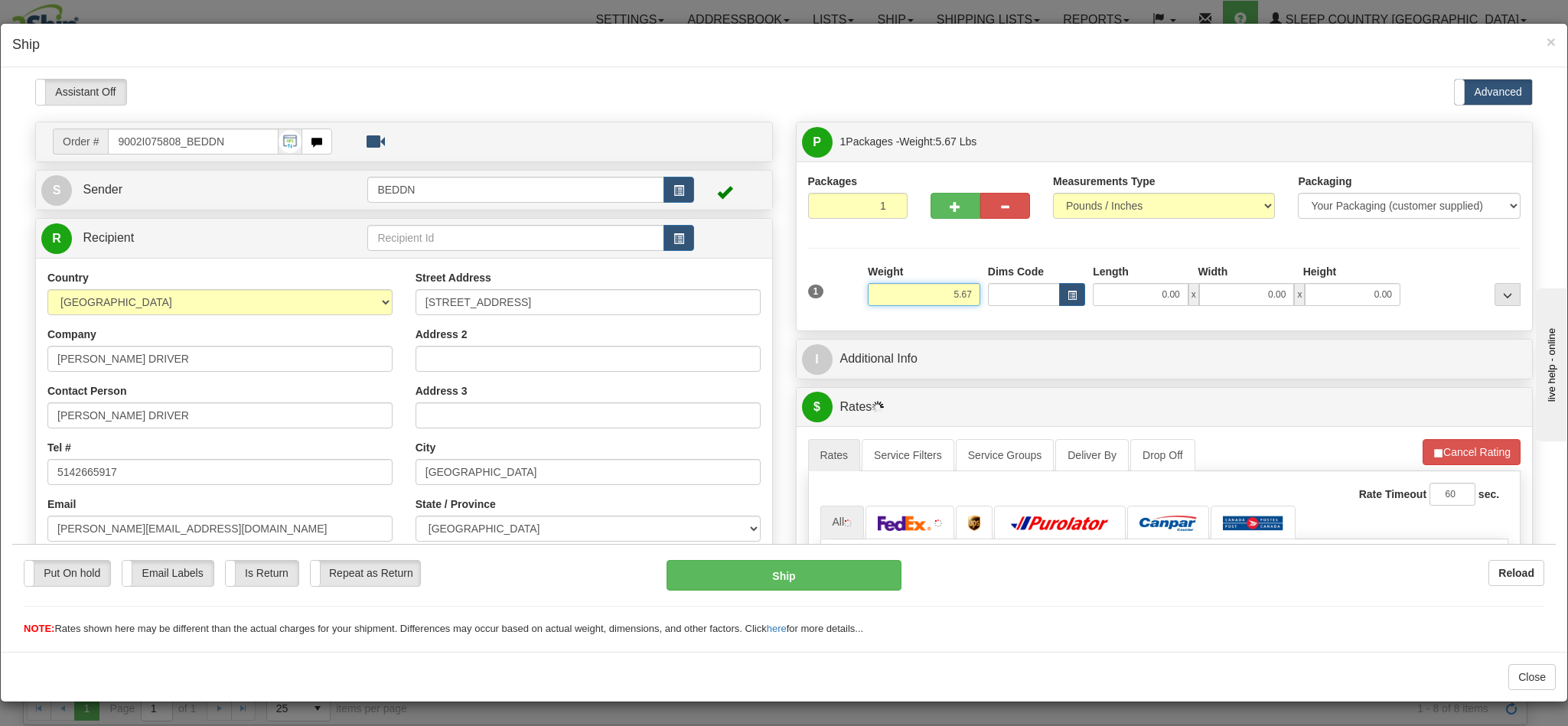
drag, startPoint x: 905, startPoint y: 291, endPoint x: 921, endPoint y: 295, distance: 16.5
click at [911, 293] on input "5.67" at bounding box center [924, 294] width 112 height 23
drag, startPoint x: 926, startPoint y: 294, endPoint x: 990, endPoint y: 291, distance: 64.1
click at [990, 293] on div "1 Weight 5.67 Dims Code 0.00" at bounding box center [1165, 290] width 721 height 54
type input "3.00"
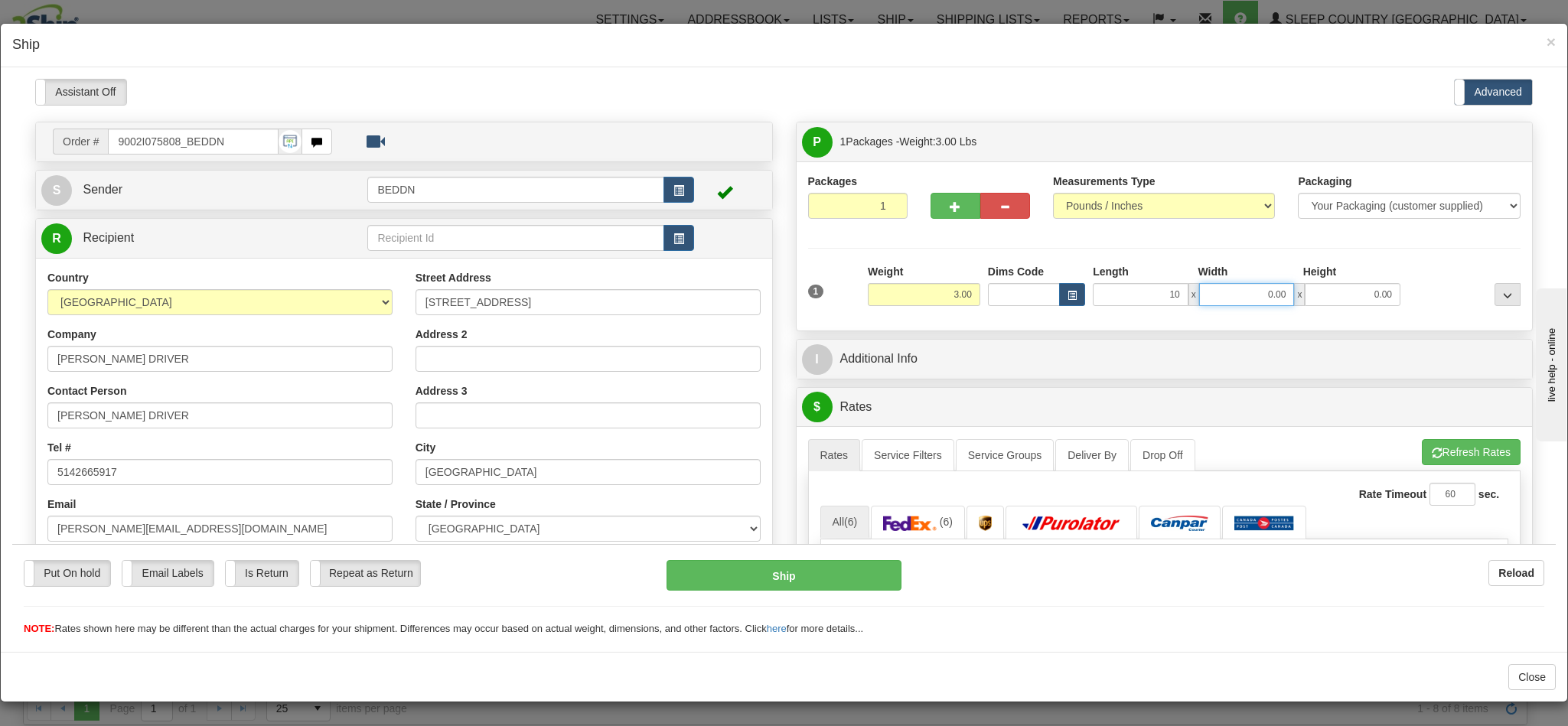
type input "10.00"
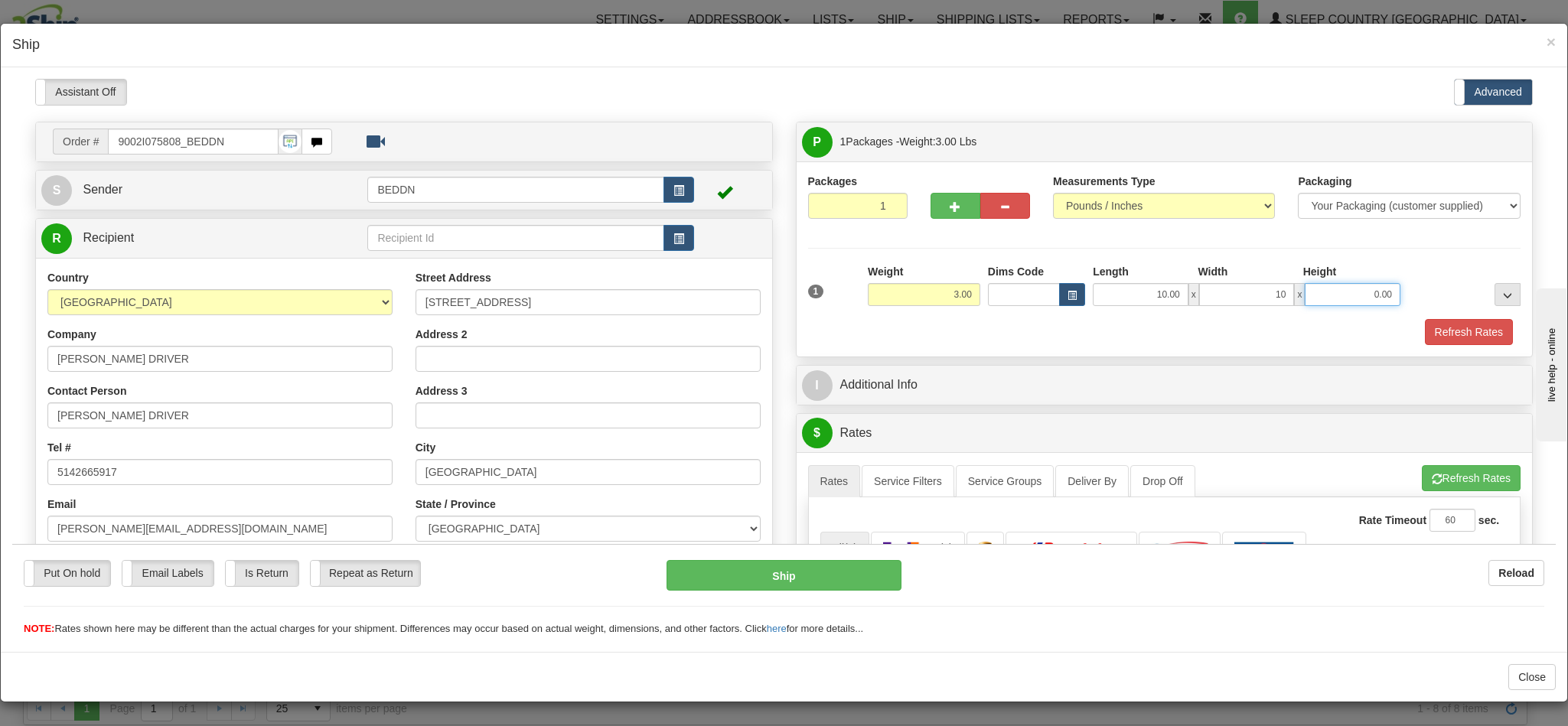
type input "10.00"
type input "20.00"
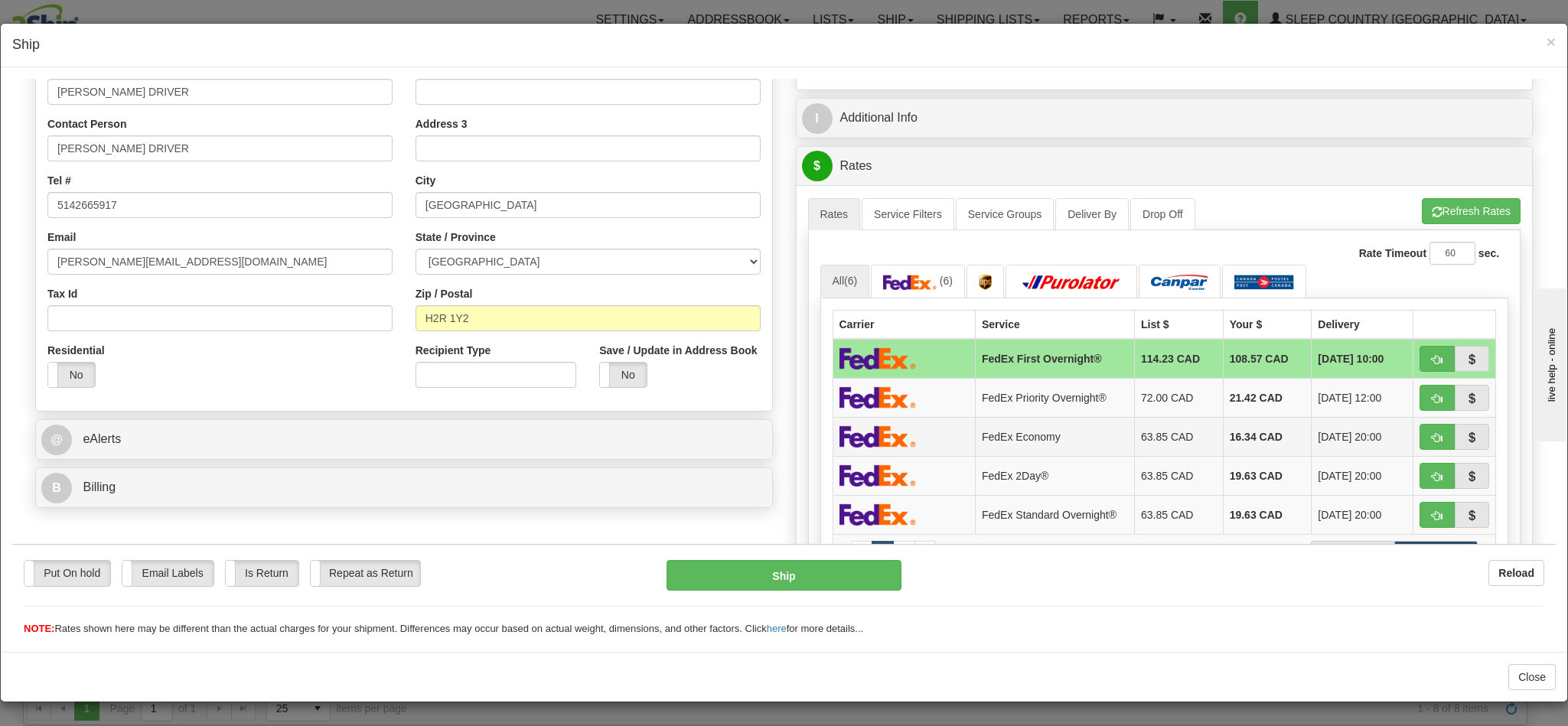
scroll to position [345, 0]
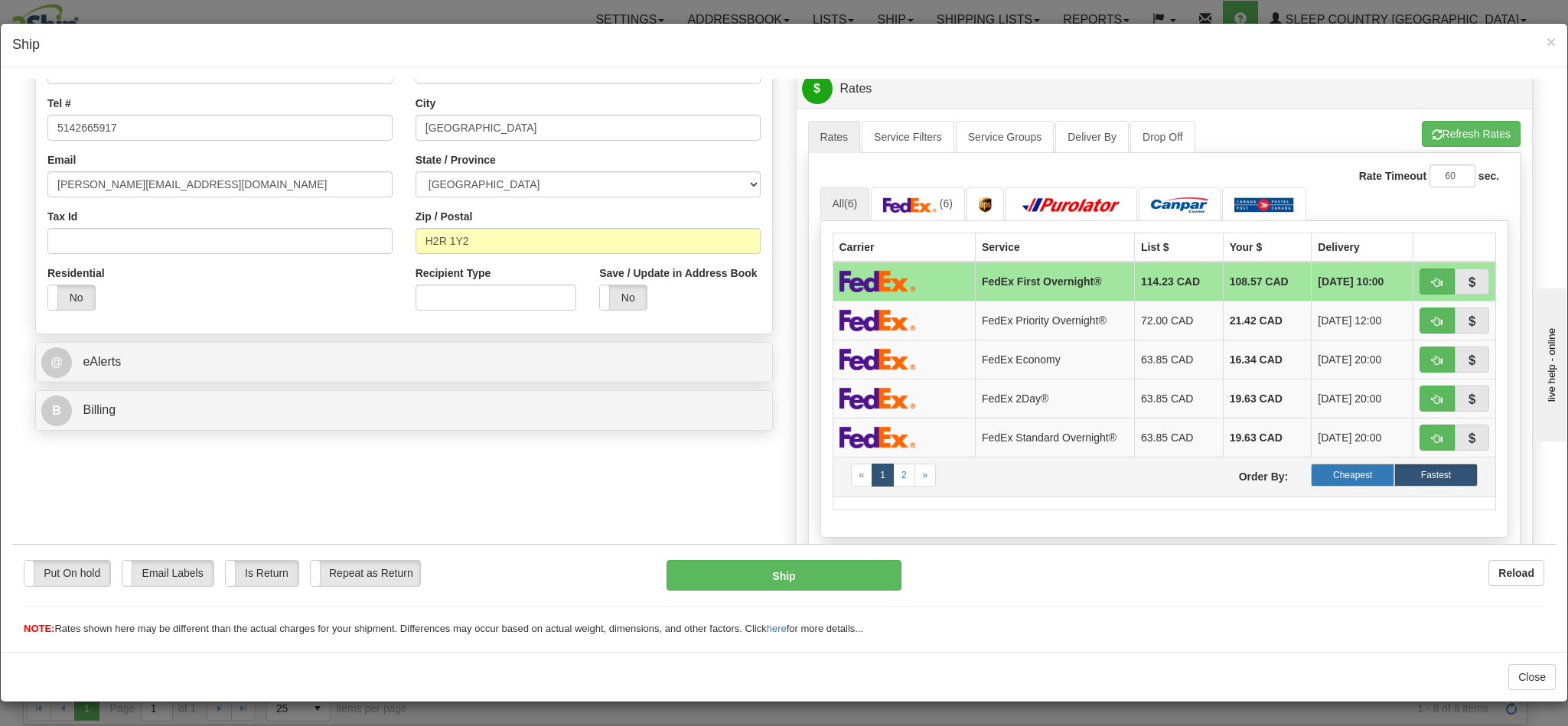
click at [1323, 486] on label "Cheapest" at bounding box center [1352, 474] width 84 height 23
click at [1432, 286] on span "button" at bounding box center [1437, 282] width 11 height 10
type input "92"
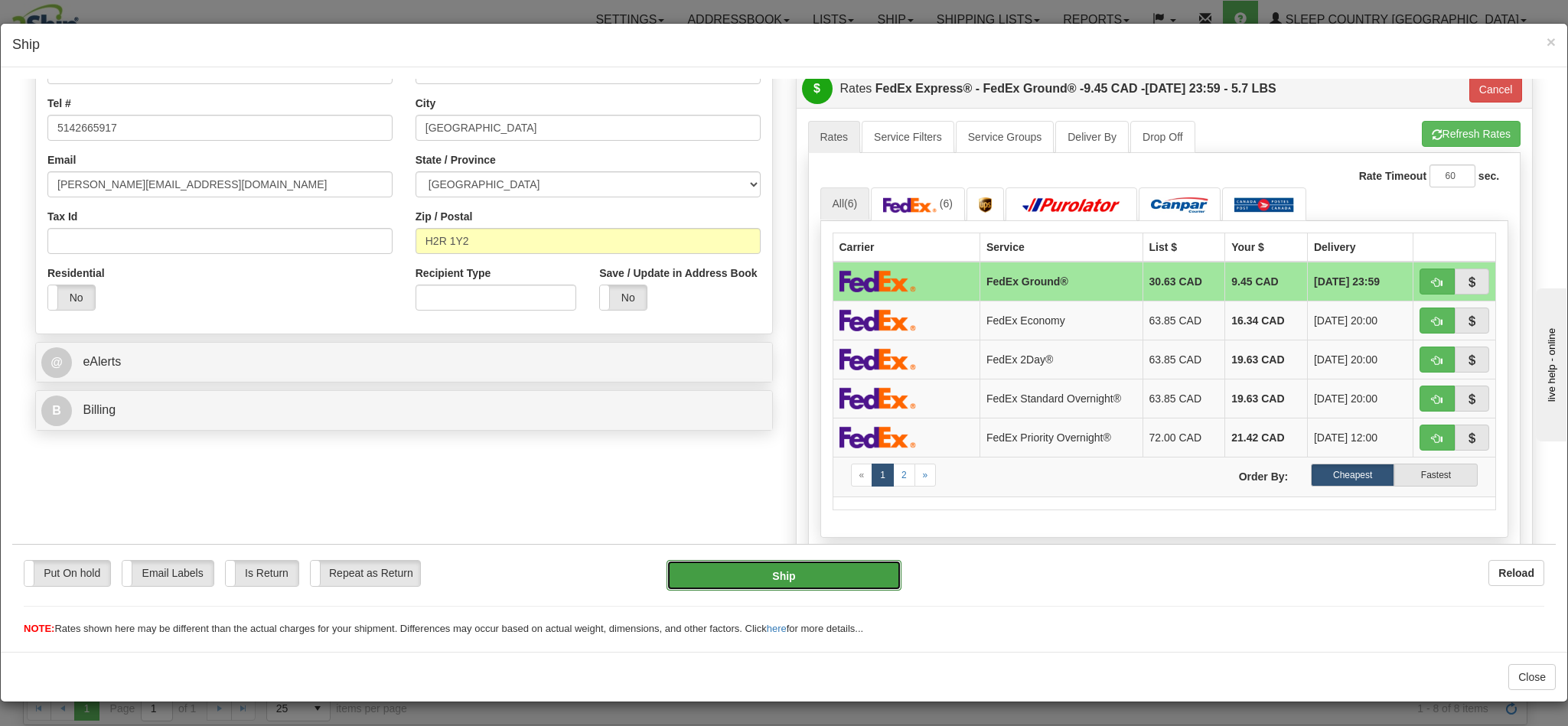
click at [774, 582] on button "Ship" at bounding box center [784, 574] width 234 height 31
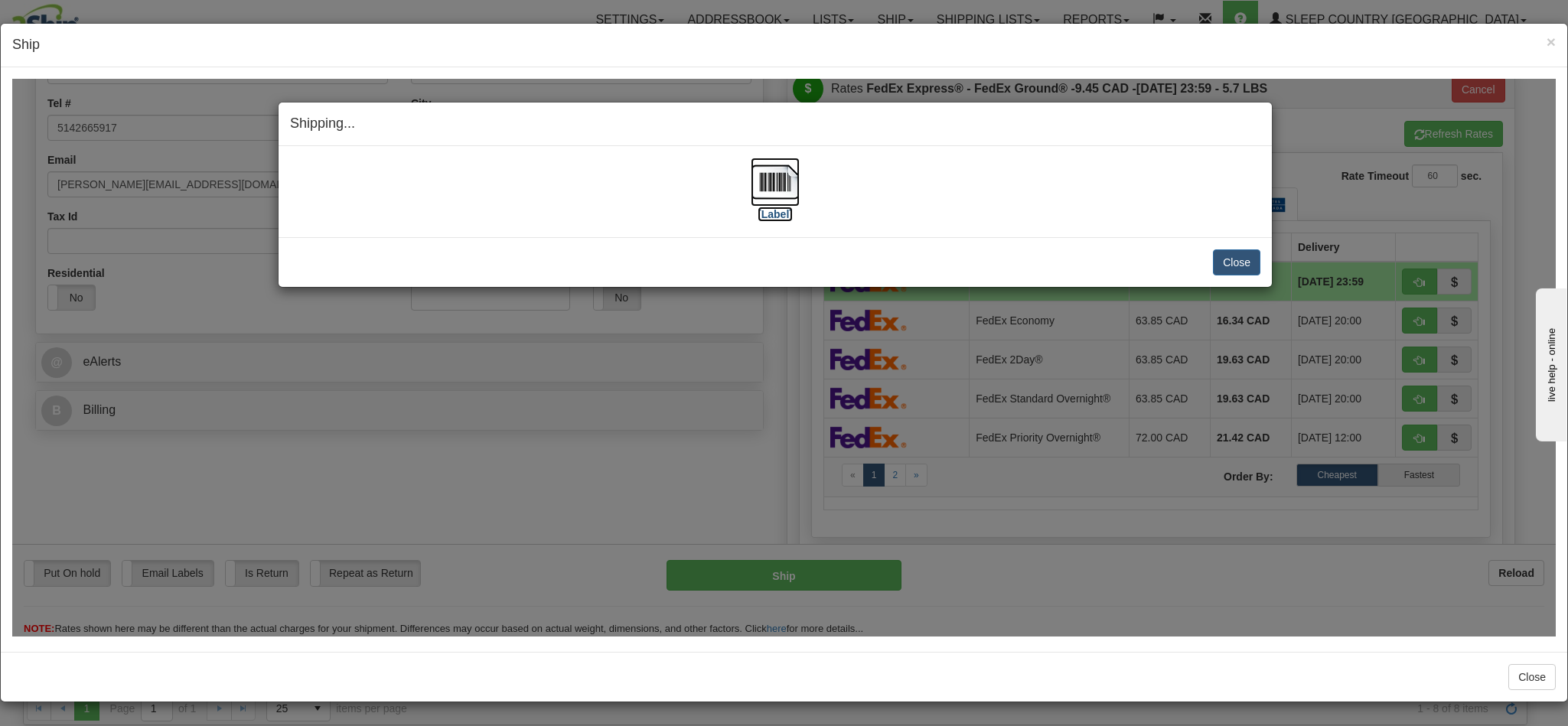
click at [770, 196] on img at bounding box center [775, 181] width 49 height 49
click at [1225, 268] on button "Close" at bounding box center [1237, 262] width 47 height 26
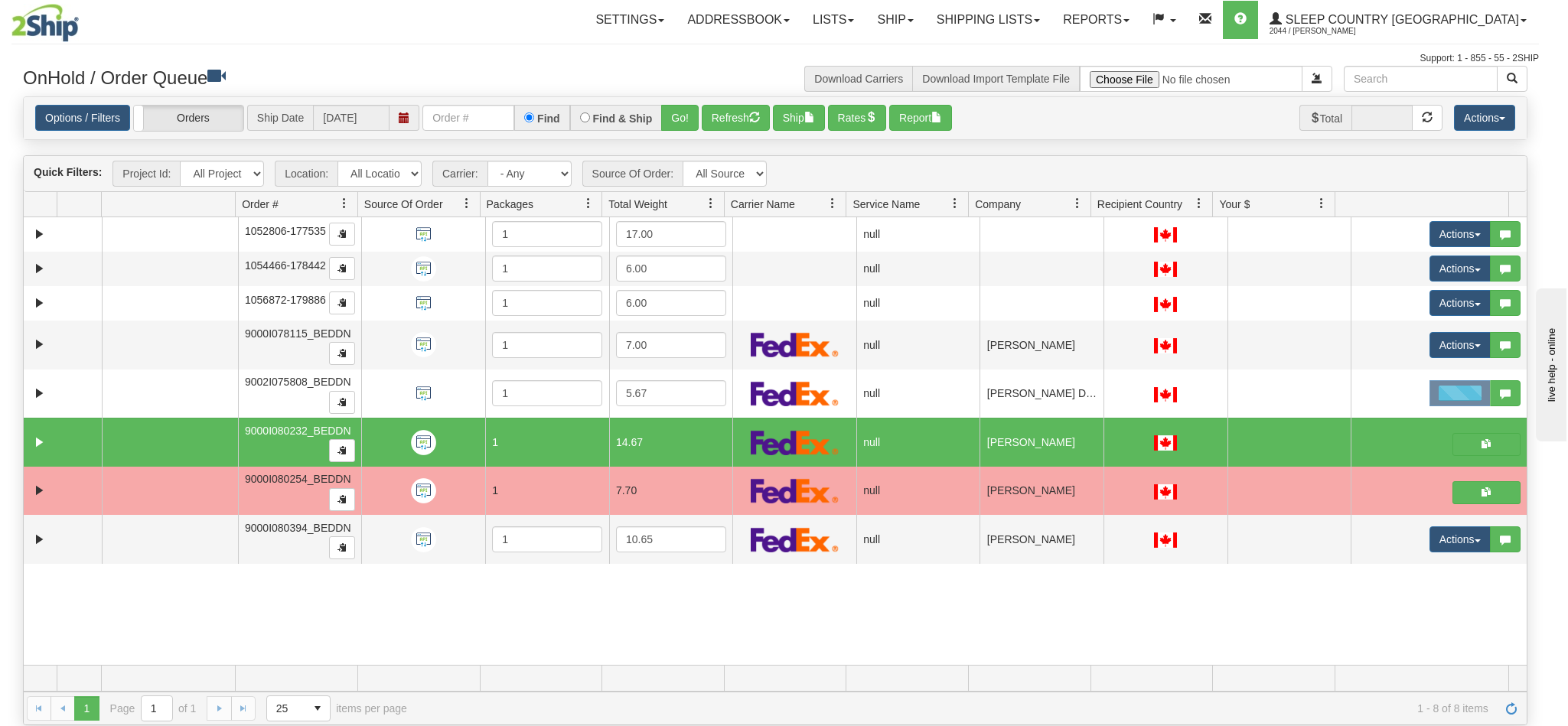
scroll to position [0, 0]
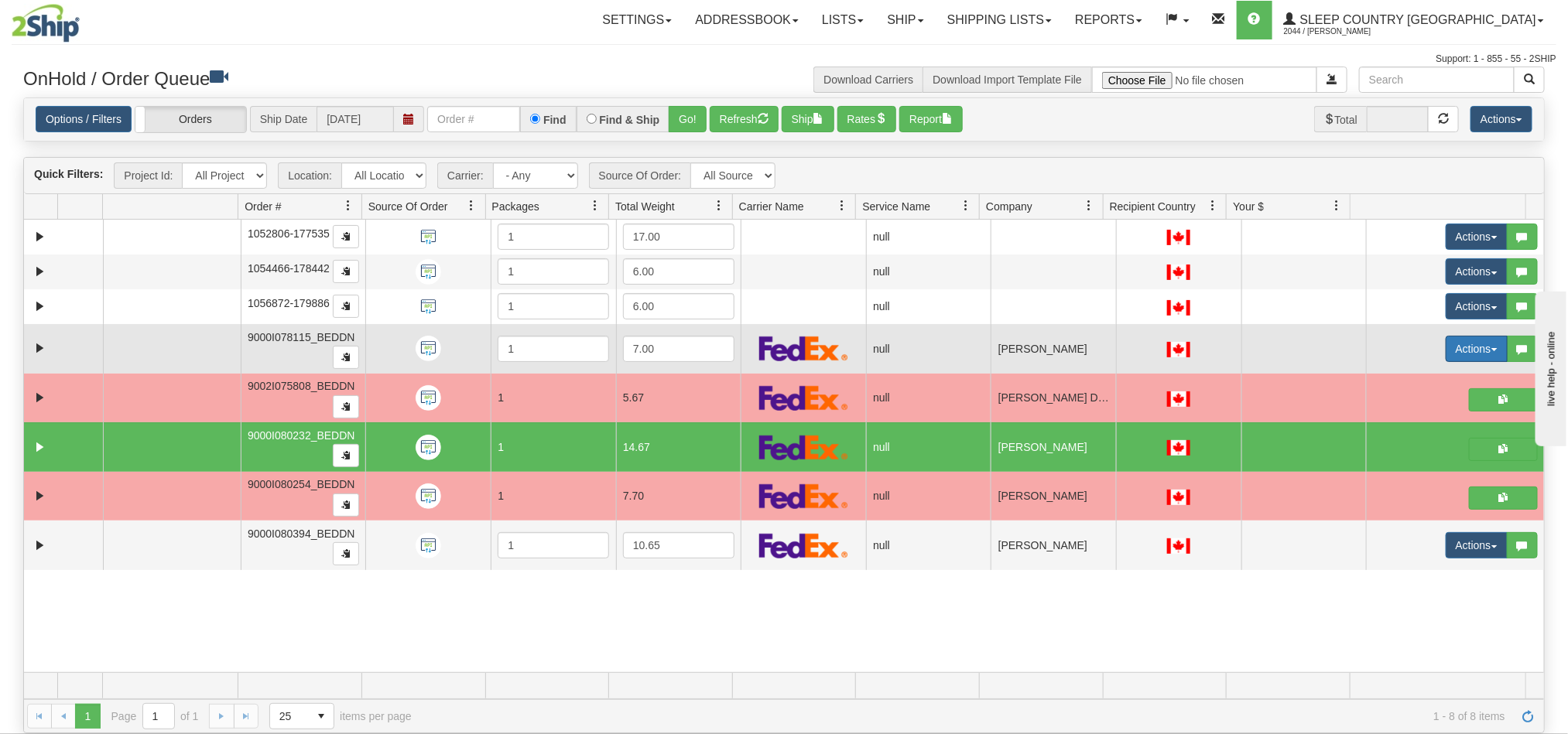
click at [1449, 356] on button "Actions" at bounding box center [1476, 349] width 62 height 26
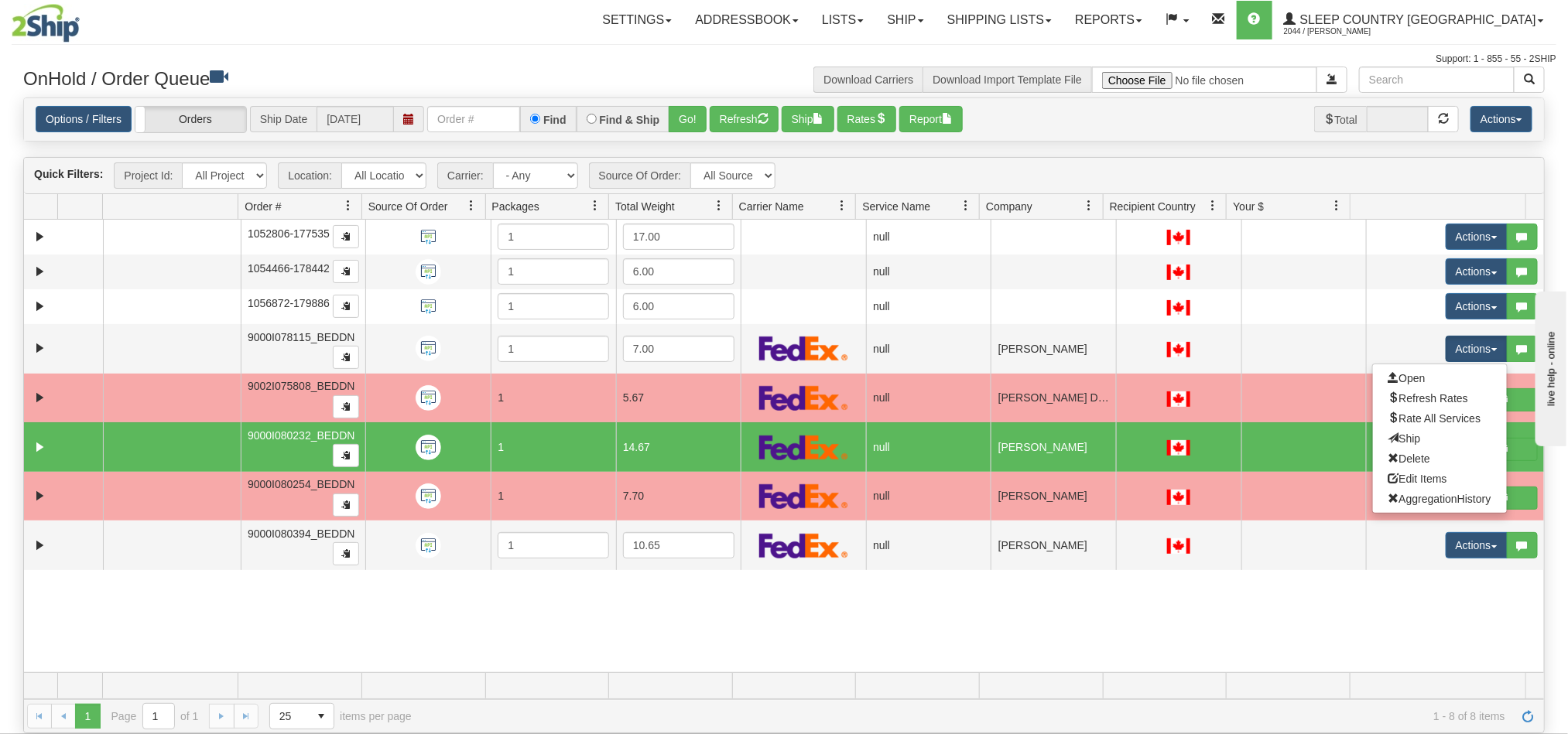
click at [1296, 645] on div "31452490 BEDDN 90665339 0 1052806-177535 1 17.00 null integrate2oracle Sleep Co…" at bounding box center [784, 446] width 1520 height 453
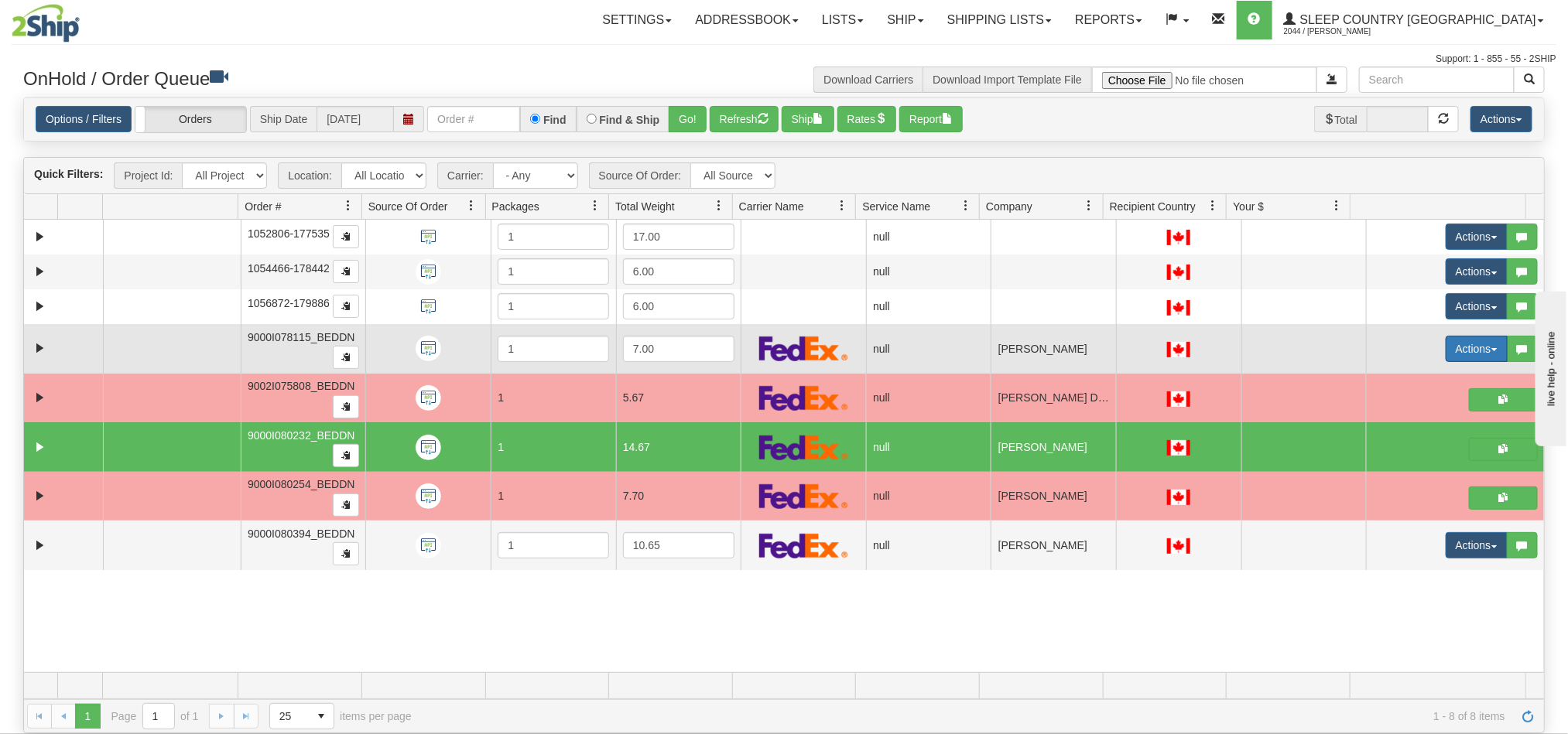
click at [1445, 349] on button "Actions" at bounding box center [1476, 349] width 62 height 26
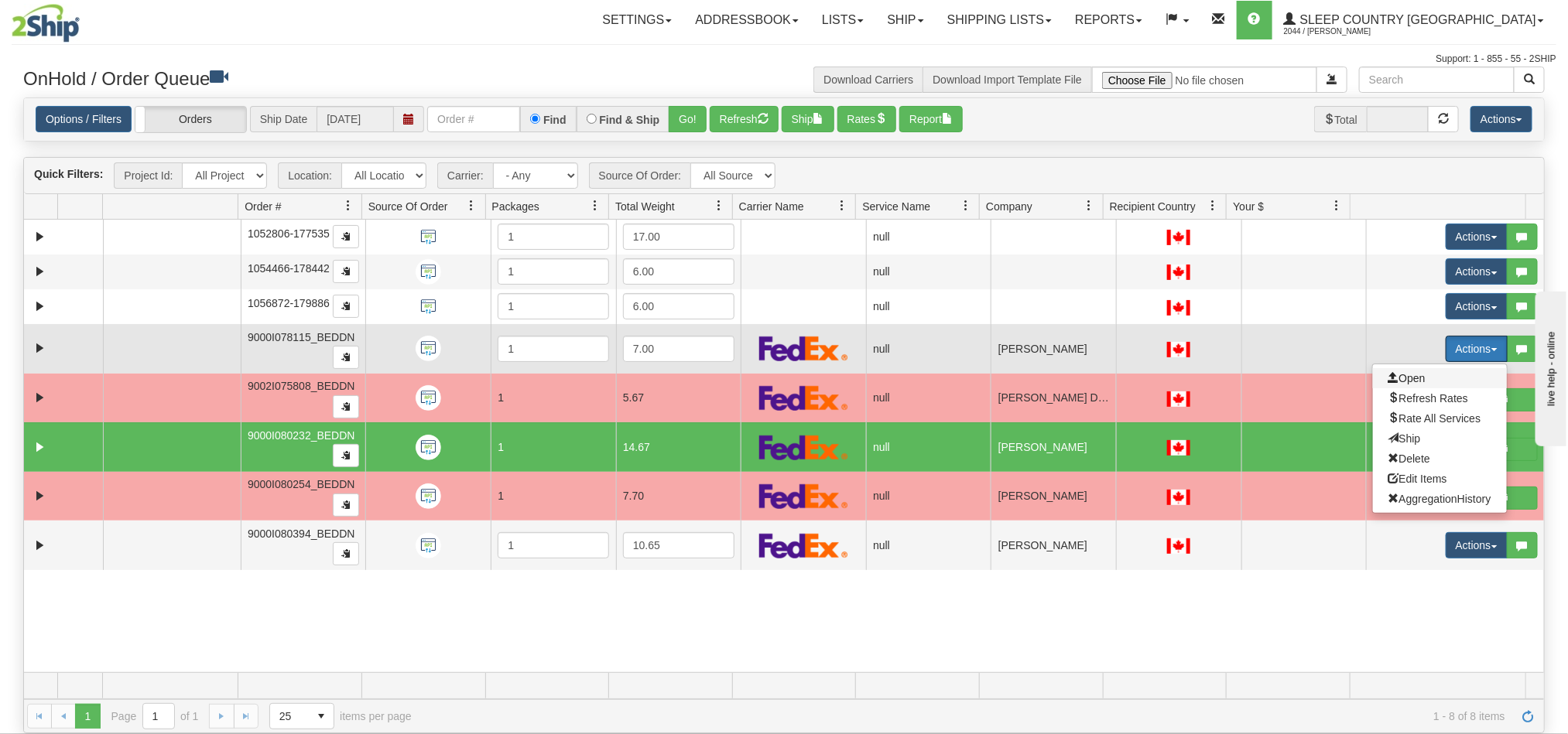
click at [1401, 376] on span "Open" at bounding box center [1407, 378] width 37 height 12
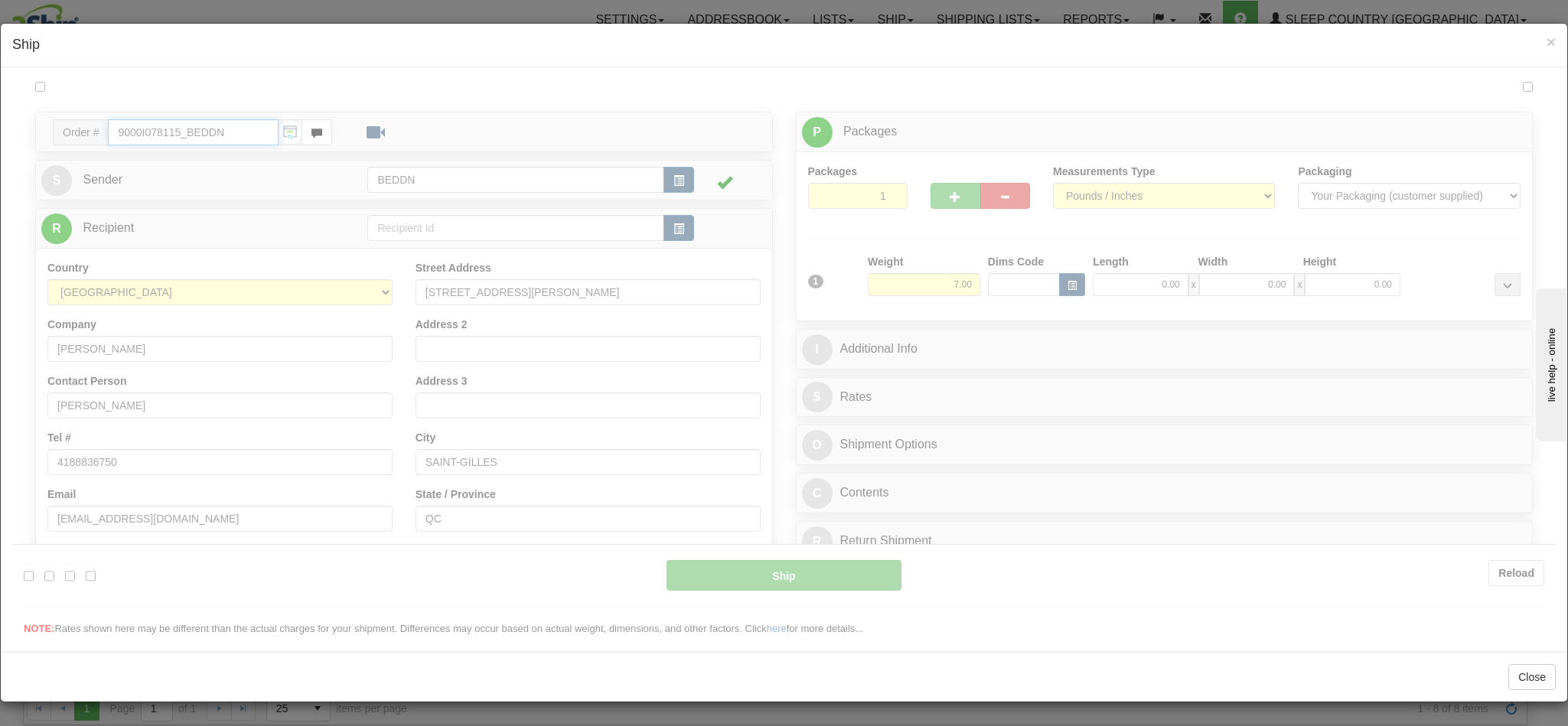
type input "11:12"
type input "16:00"
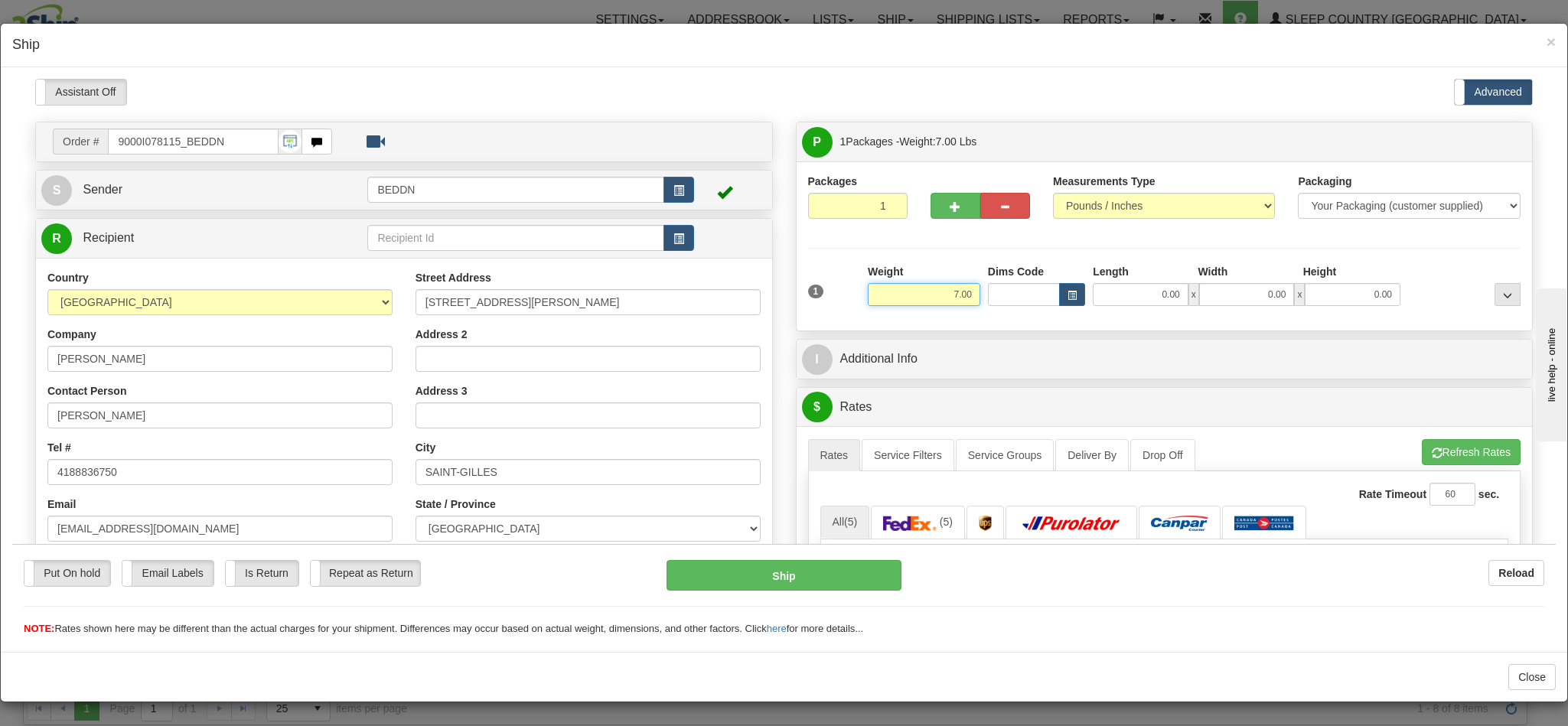
drag, startPoint x: 908, startPoint y: 287, endPoint x: 917, endPoint y: 289, distance: 9.2
click at [917, 289] on input "7.00" at bounding box center [924, 294] width 112 height 23
drag, startPoint x: 917, startPoint y: 289, endPoint x: 927, endPoint y: 291, distance: 10.2
click at [927, 291] on input "7.00" at bounding box center [924, 294] width 112 height 23
drag, startPoint x: 927, startPoint y: 291, endPoint x: 1036, endPoint y: 308, distance: 110.3
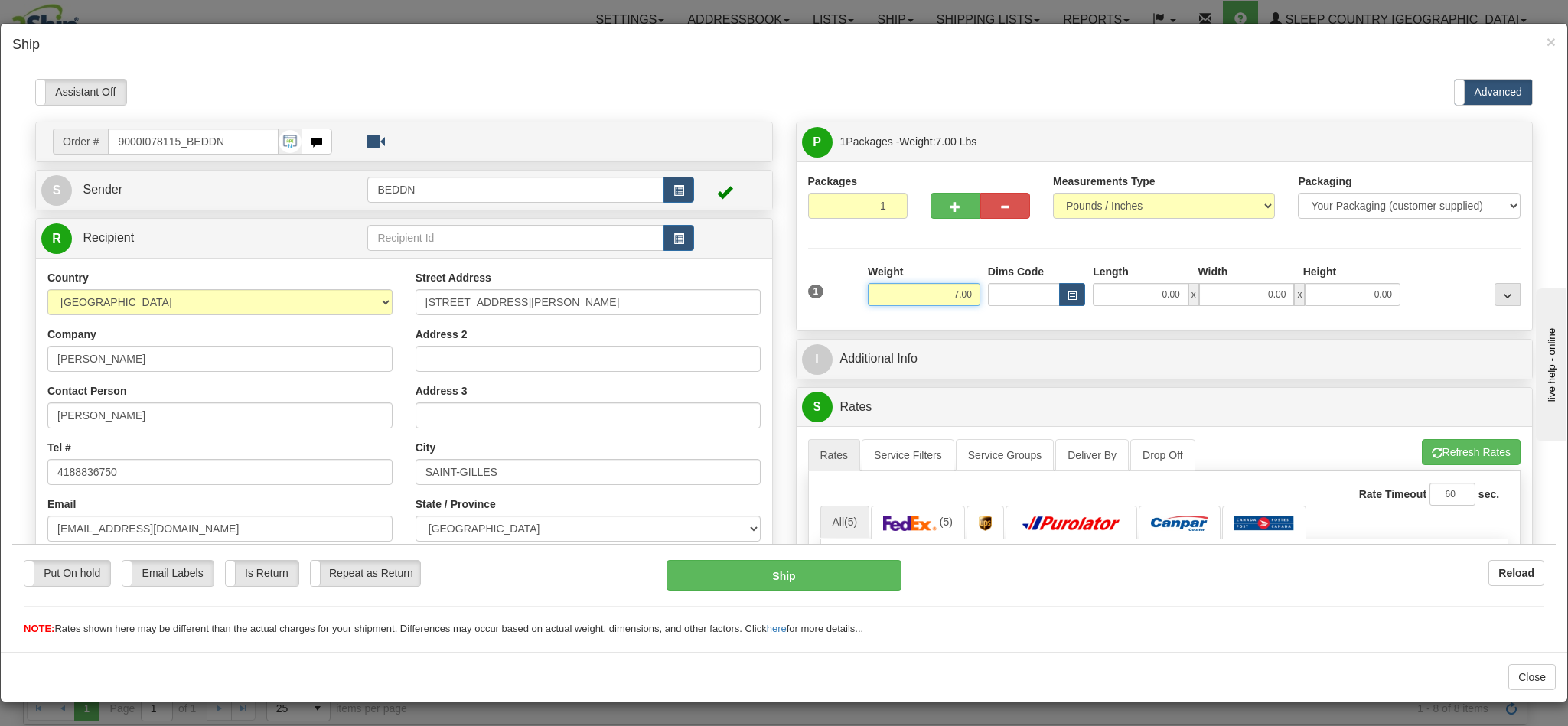
click at [1036, 308] on div "1 Weight 7.00 Dims Code 0.00" at bounding box center [1165, 290] width 721 height 54
type input "3.00"
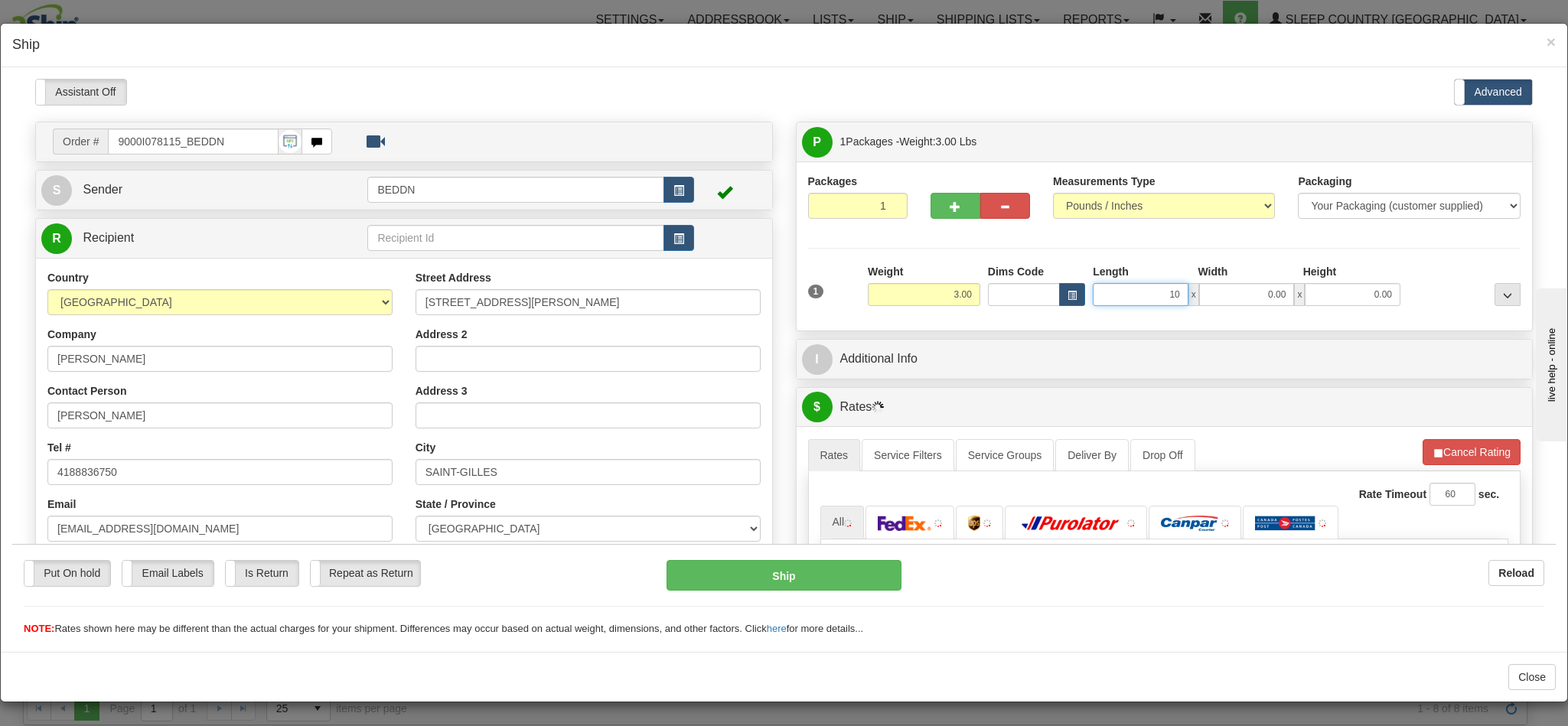
type input "10"
type input "1"
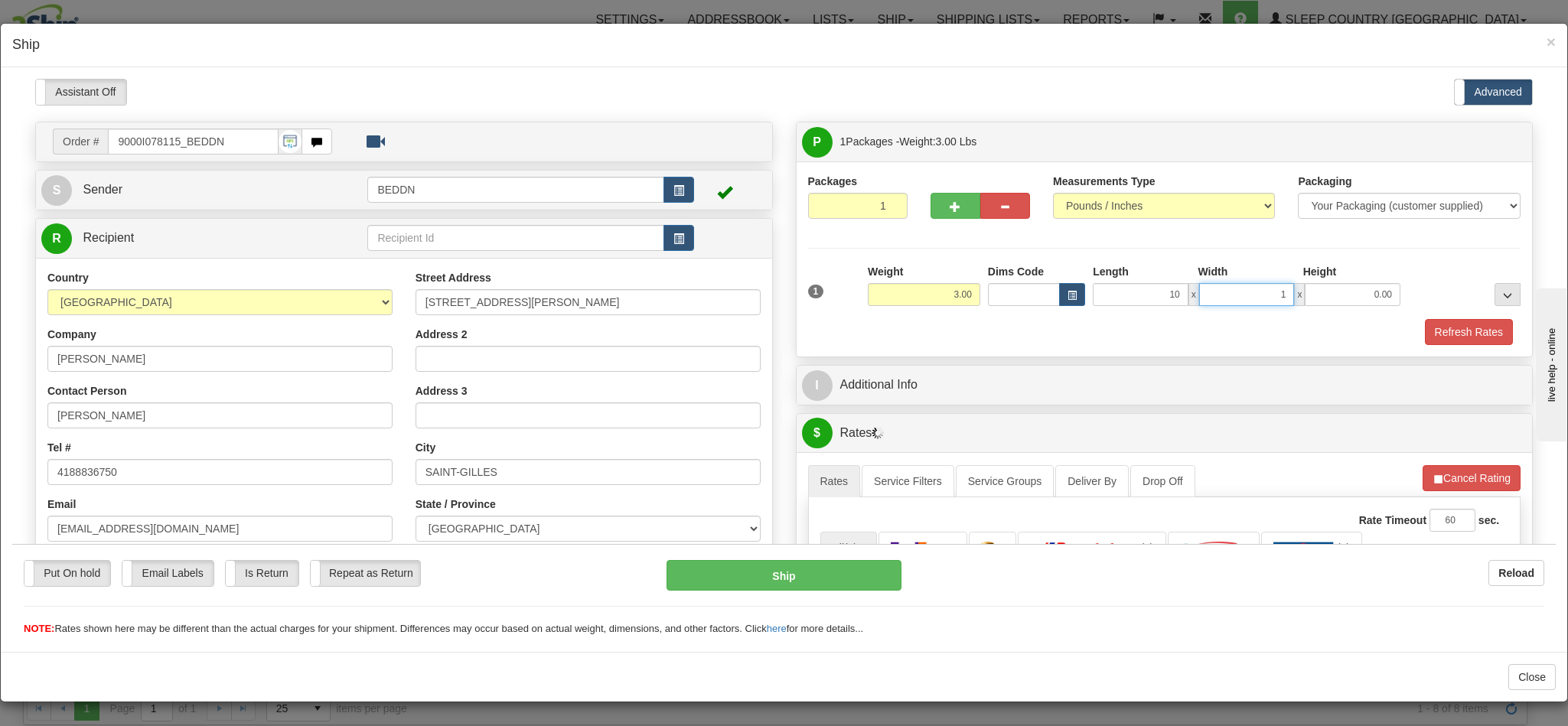
type input "10.00"
type input "20"
type input "20.00"
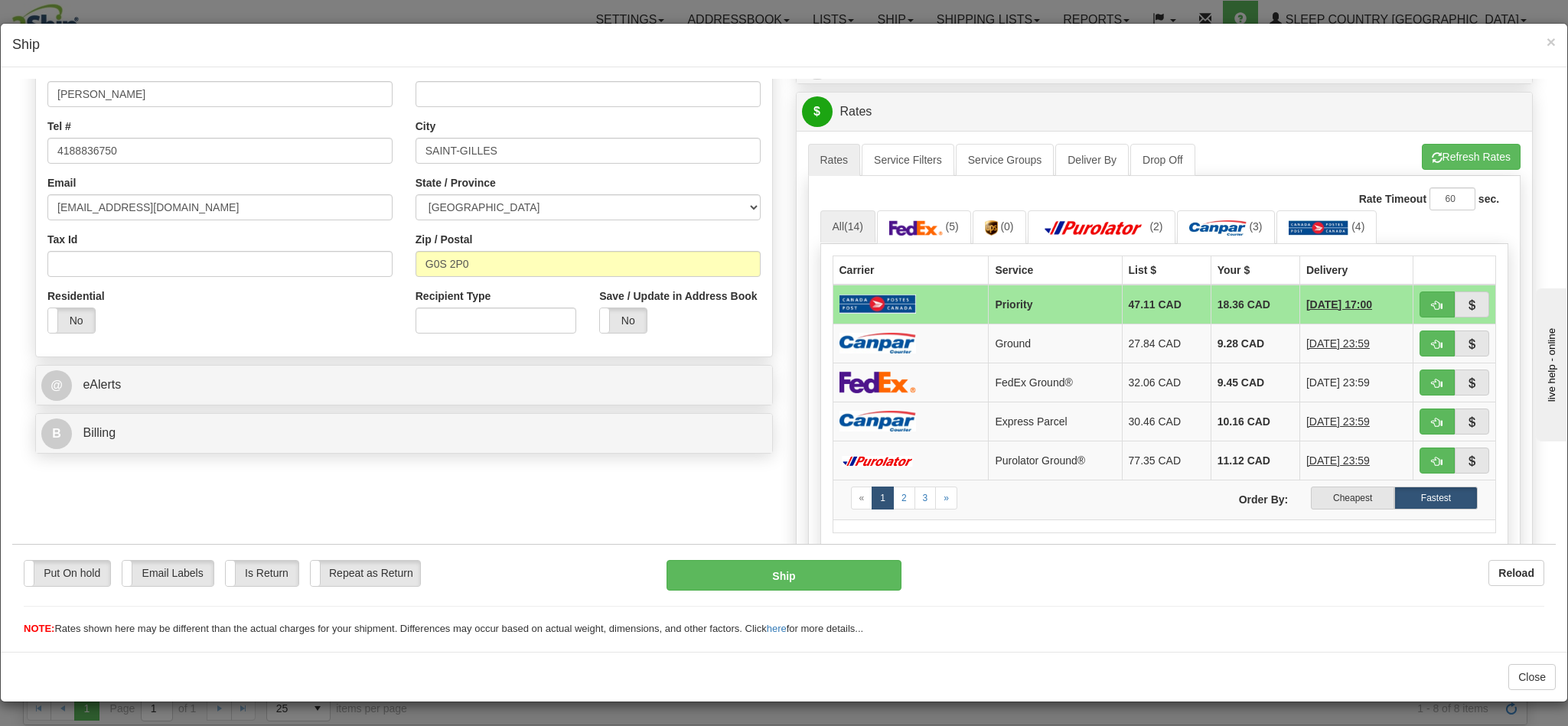
scroll to position [345, 0]
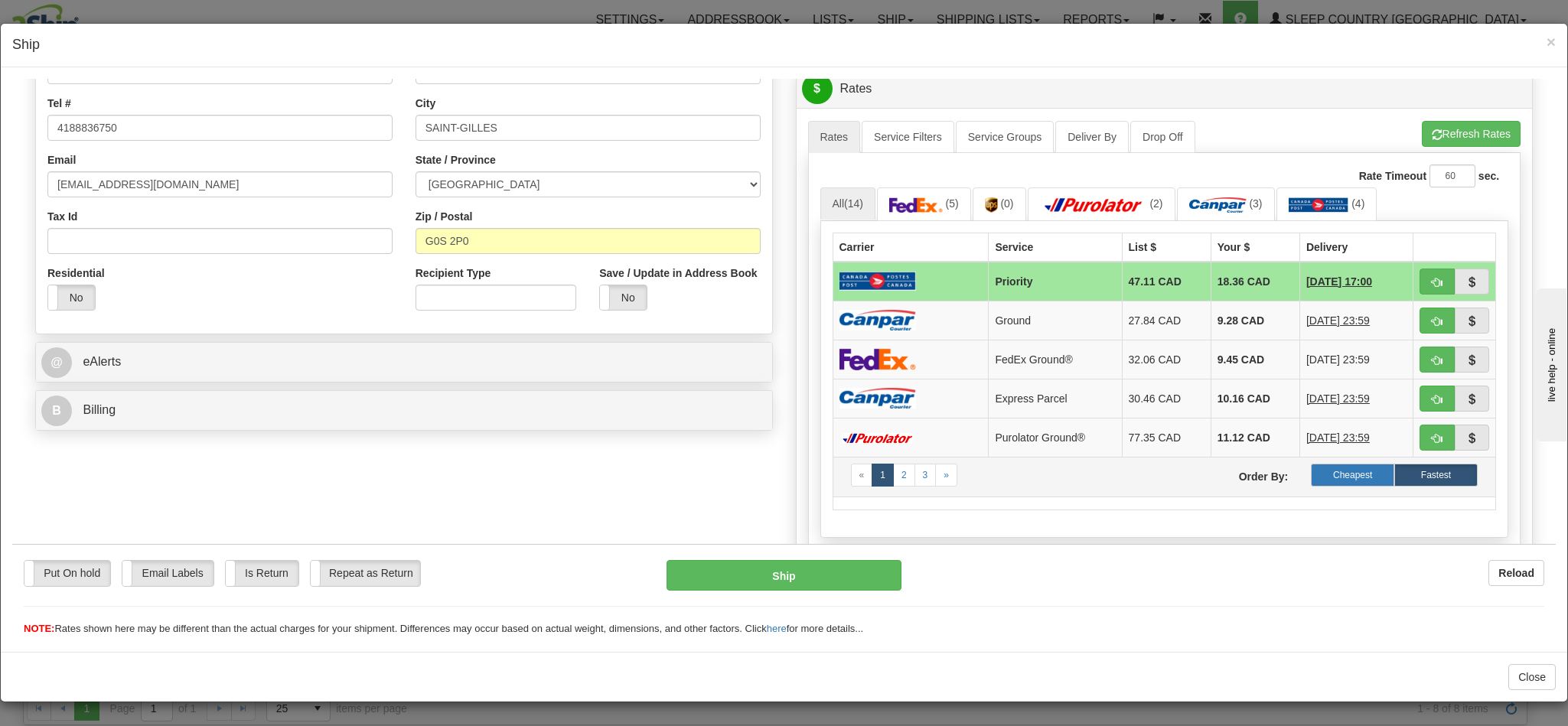
click at [1333, 486] on label "Cheapest" at bounding box center [1352, 474] width 84 height 23
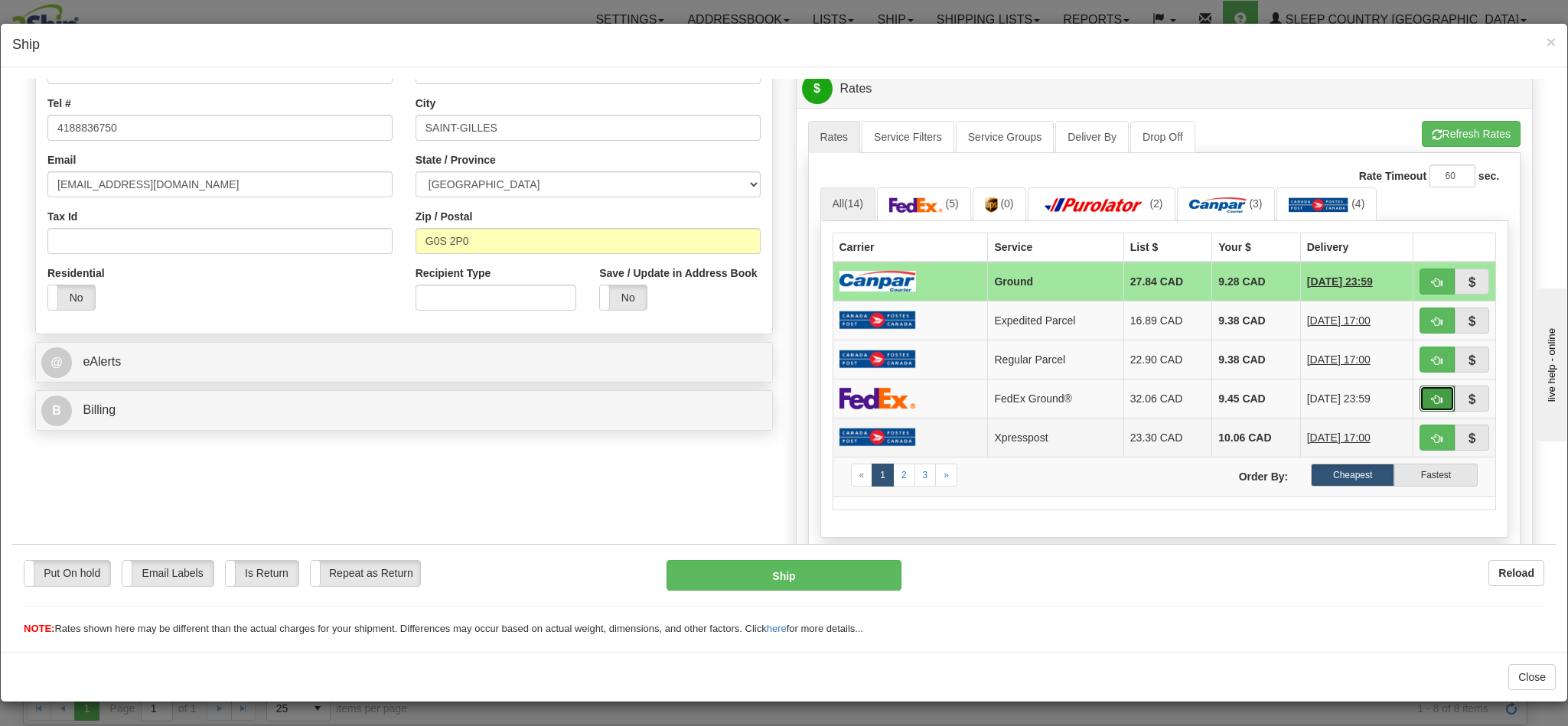
drag, startPoint x: 1406, startPoint y: 408, endPoint x: 1158, endPoint y: 458, distance: 253.0
click at [1419, 407] on button "button" at bounding box center [1437, 398] width 35 height 26
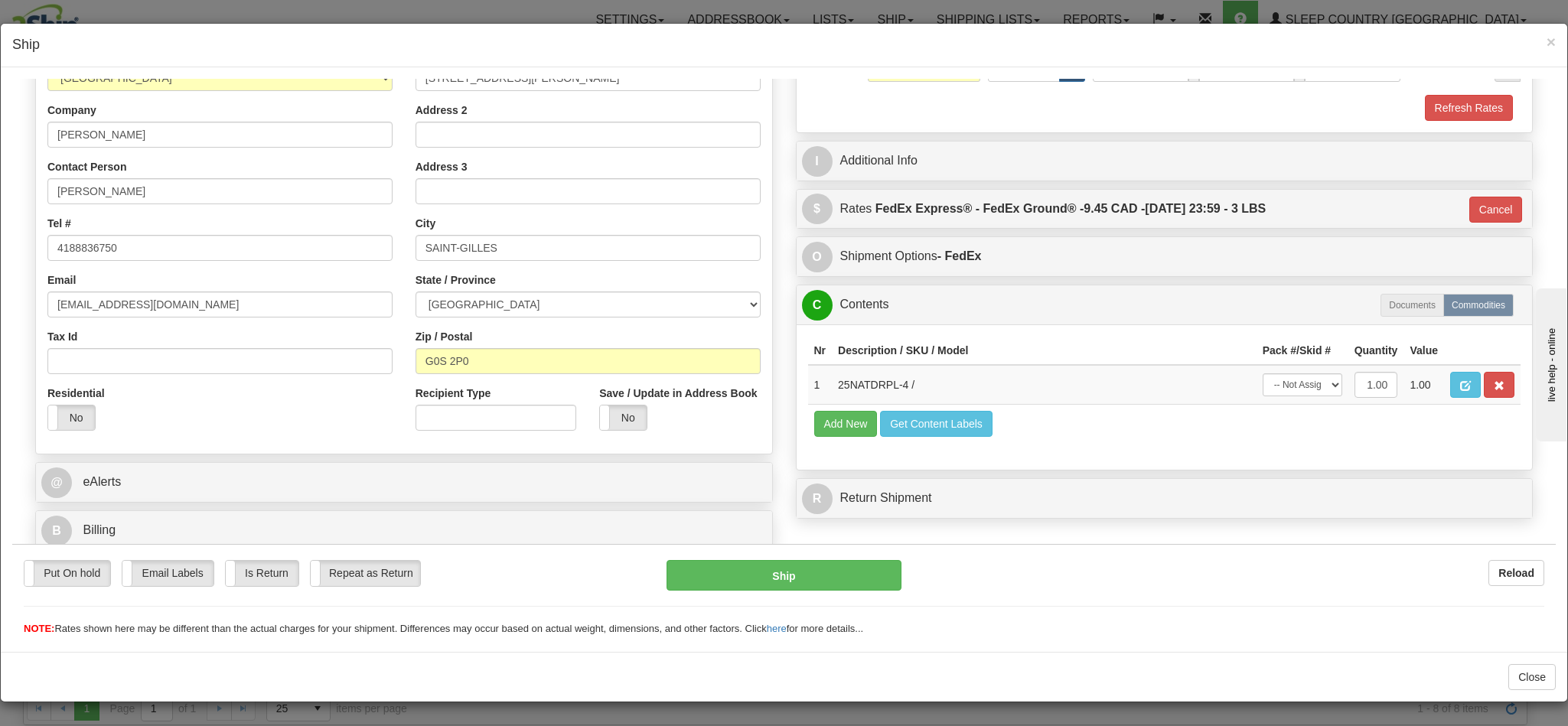
type input "92"
click at [805, 577] on button "Ship" at bounding box center [784, 574] width 234 height 31
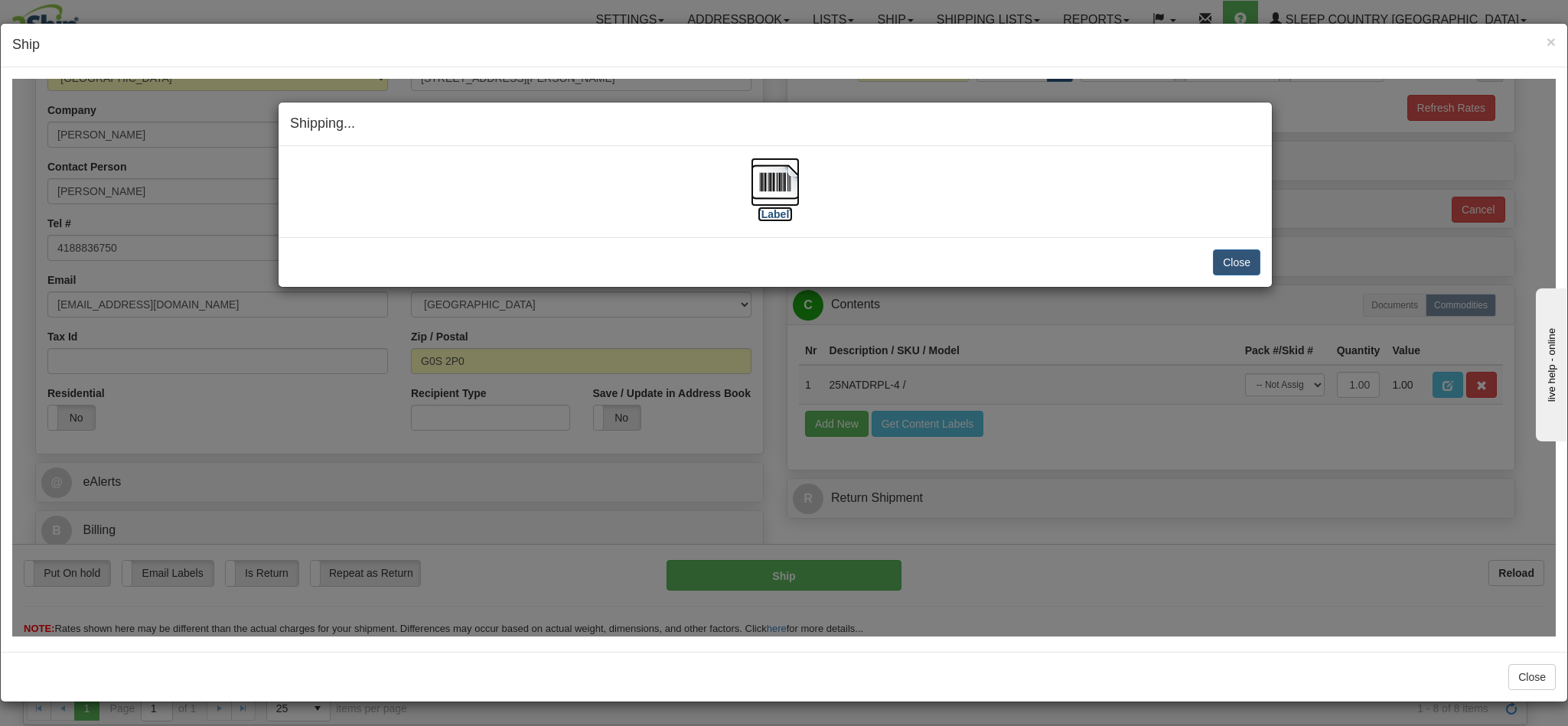
click at [767, 184] on img at bounding box center [775, 181] width 49 height 49
click at [1238, 265] on button "Close" at bounding box center [1237, 262] width 47 height 26
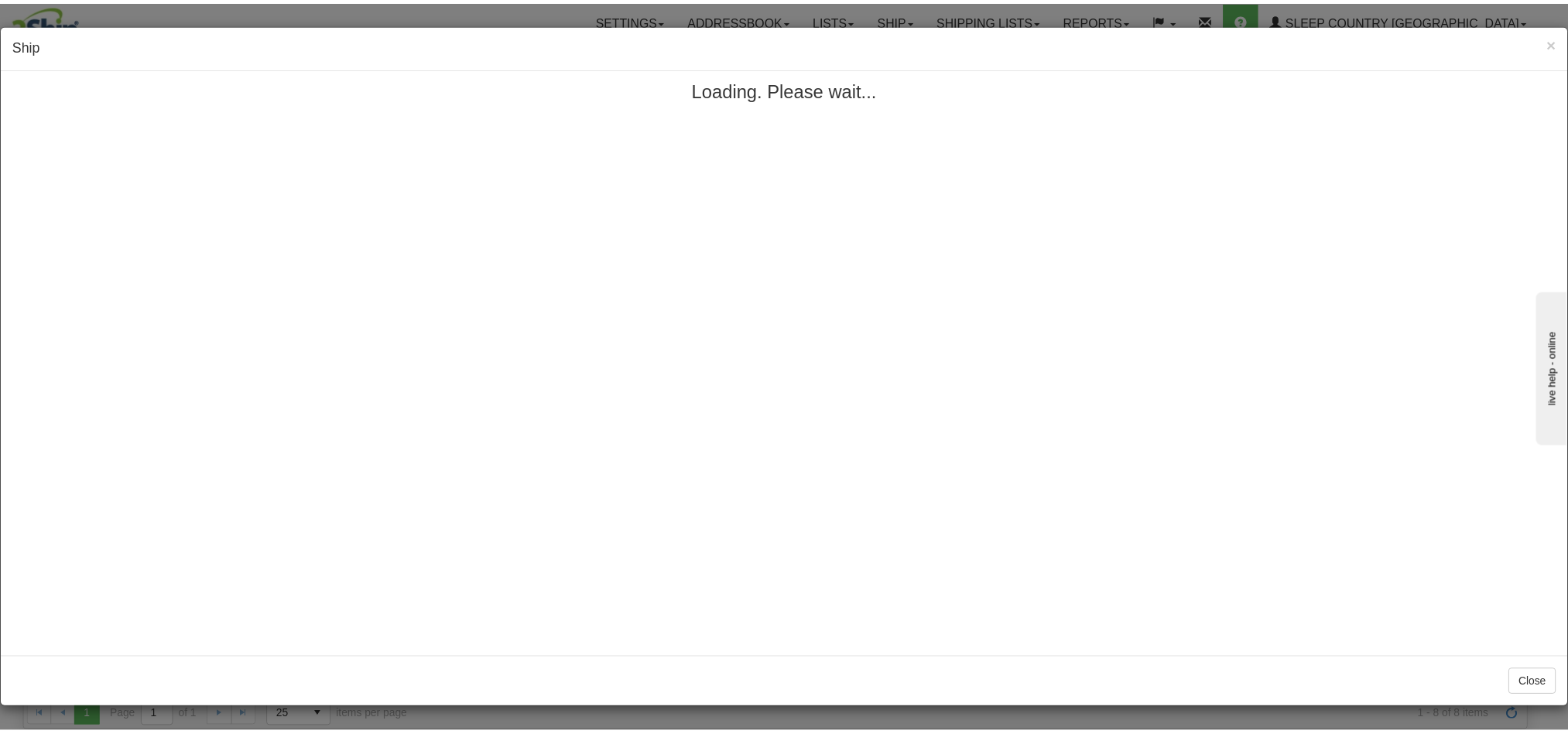
scroll to position [0, 0]
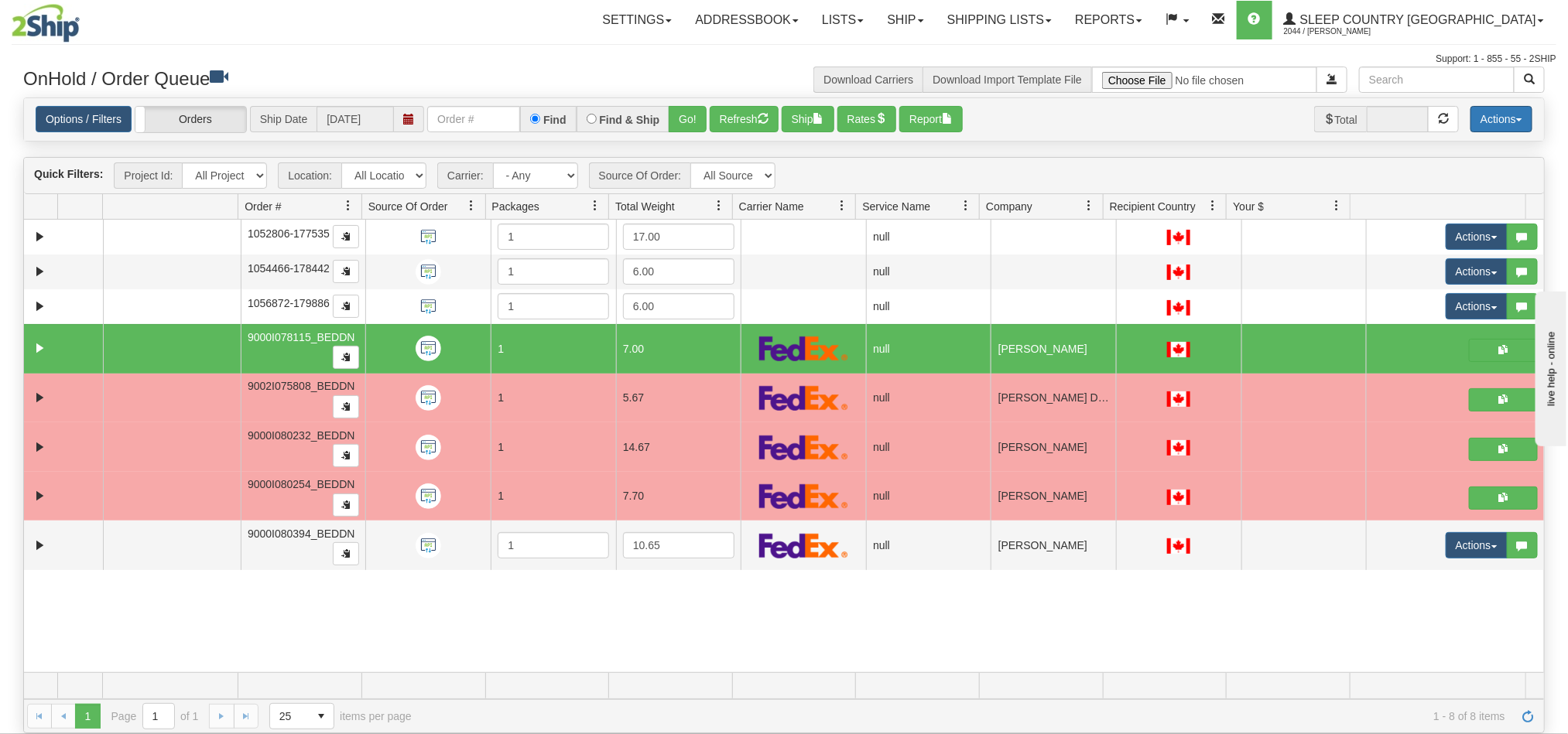
click at [1505, 120] on button "Actions" at bounding box center [1501, 119] width 62 height 26
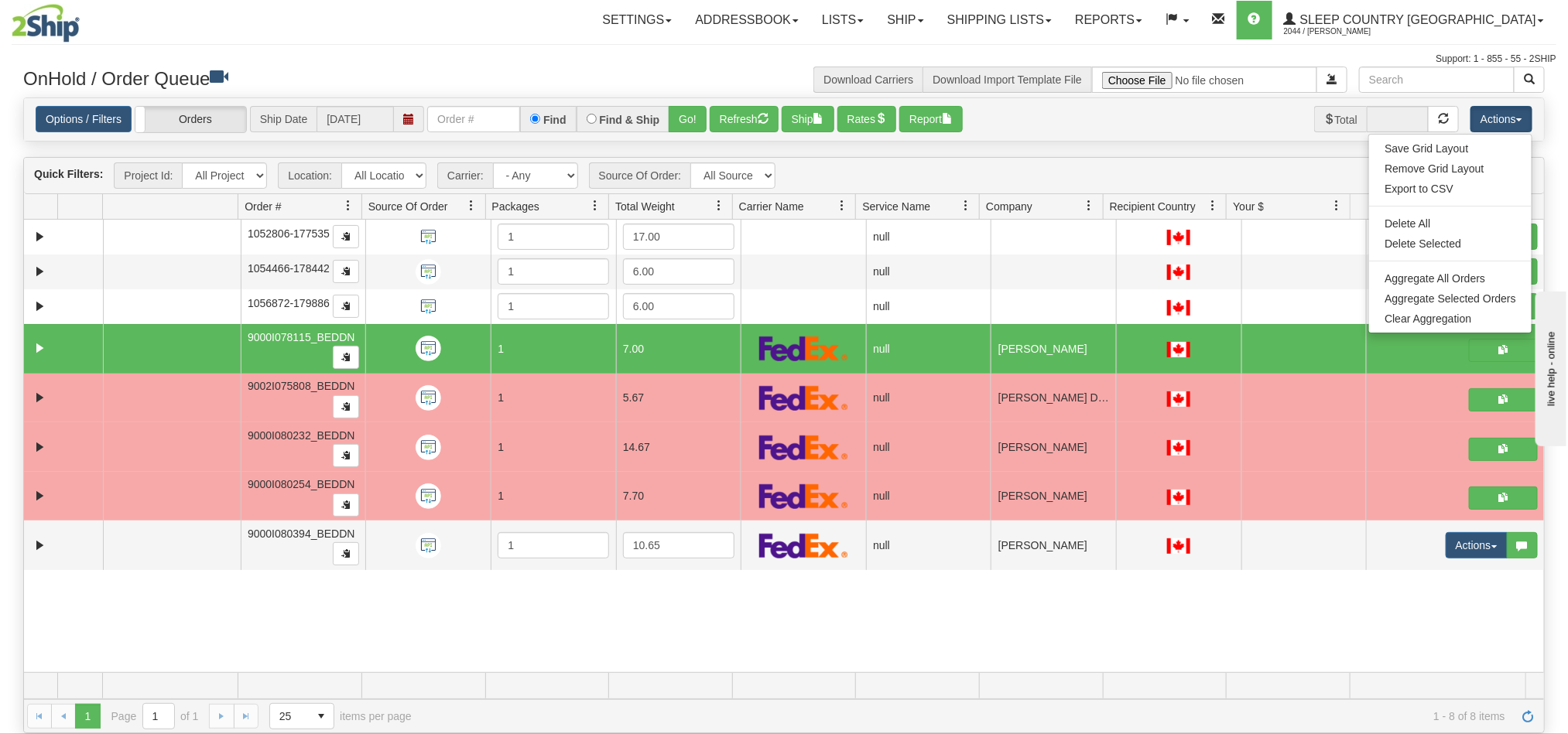
click at [811, 615] on div "31452490 BEDDN 90665339 0 1052806-177535 1 17.00 null integrate2oracle Sleep Co…" at bounding box center [784, 446] width 1520 height 453
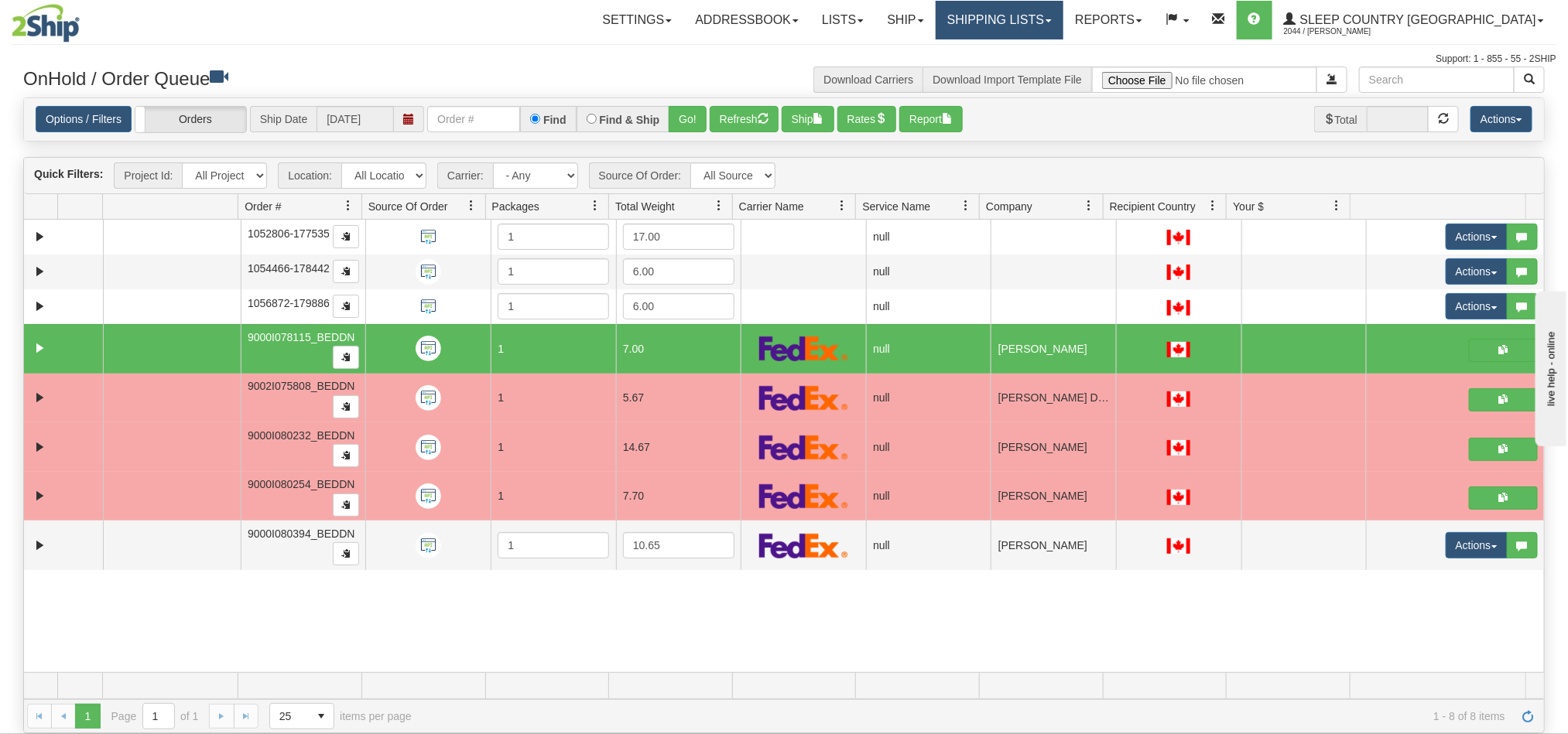
click at [1050, 15] on link "Shipping lists" at bounding box center [999, 20] width 128 height 39
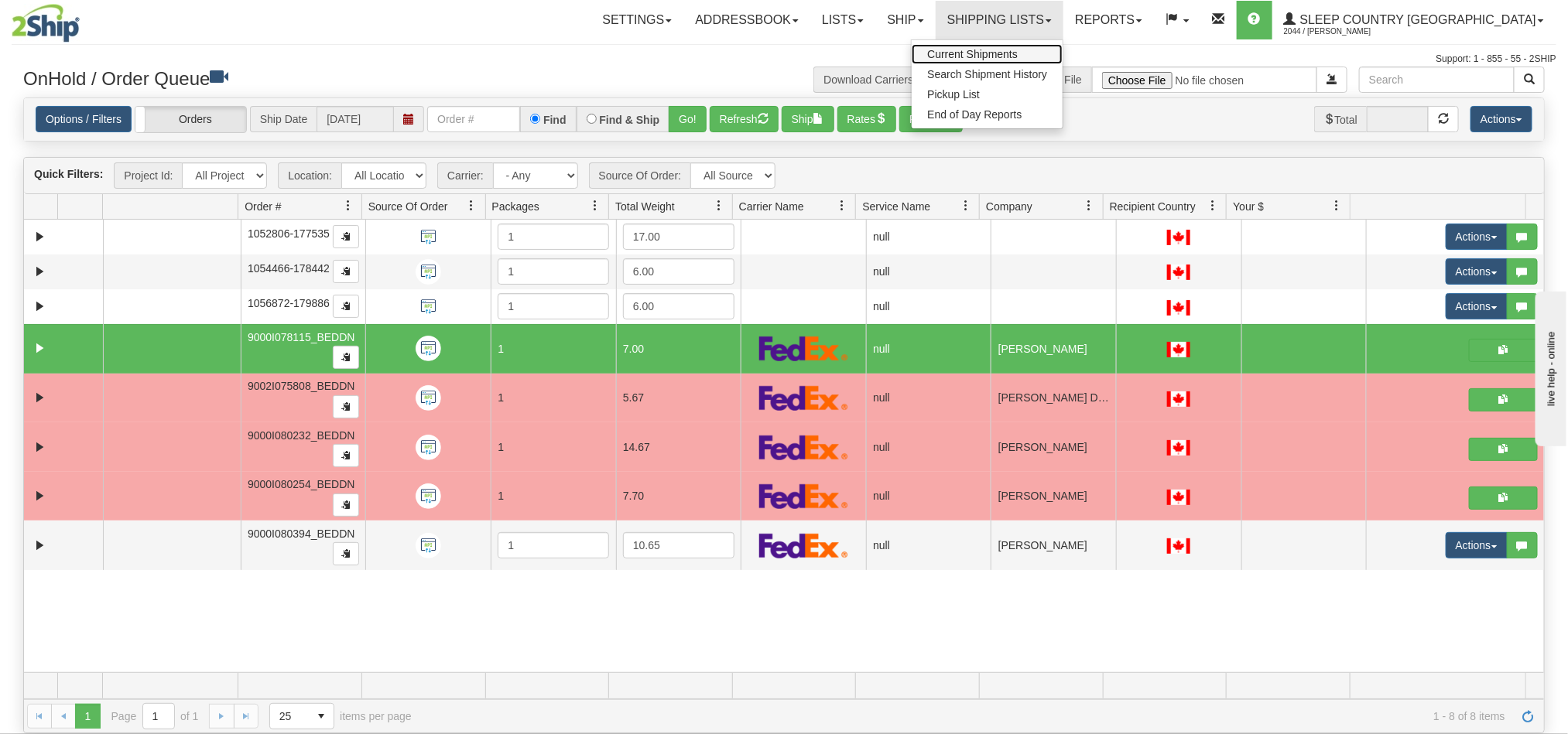
click at [1018, 52] on span "Current Shipments" at bounding box center [972, 54] width 91 height 12
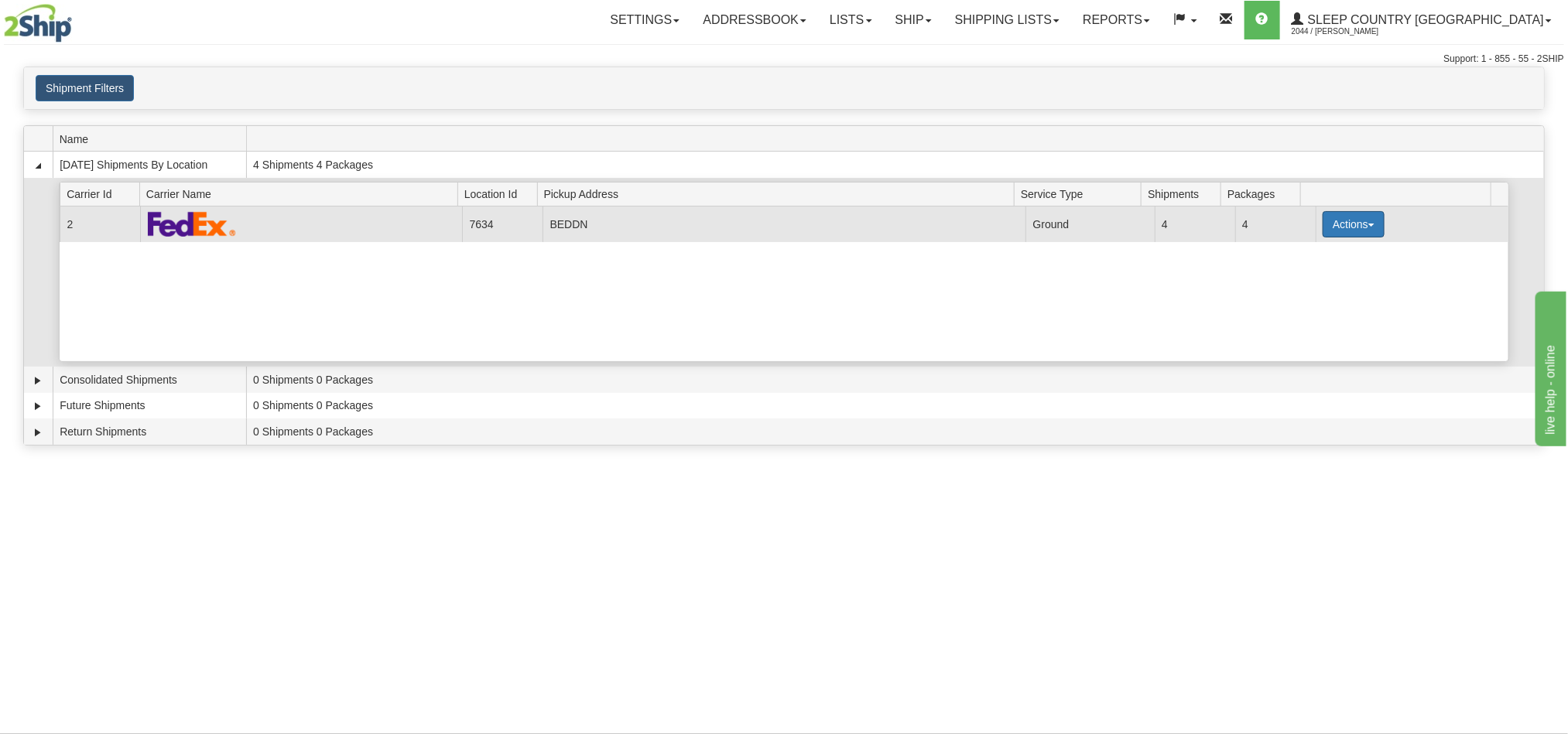
click at [1366, 227] on button "Actions" at bounding box center [1354, 224] width 62 height 26
click at [1310, 296] on span "Pickup" at bounding box center [1295, 293] width 41 height 11
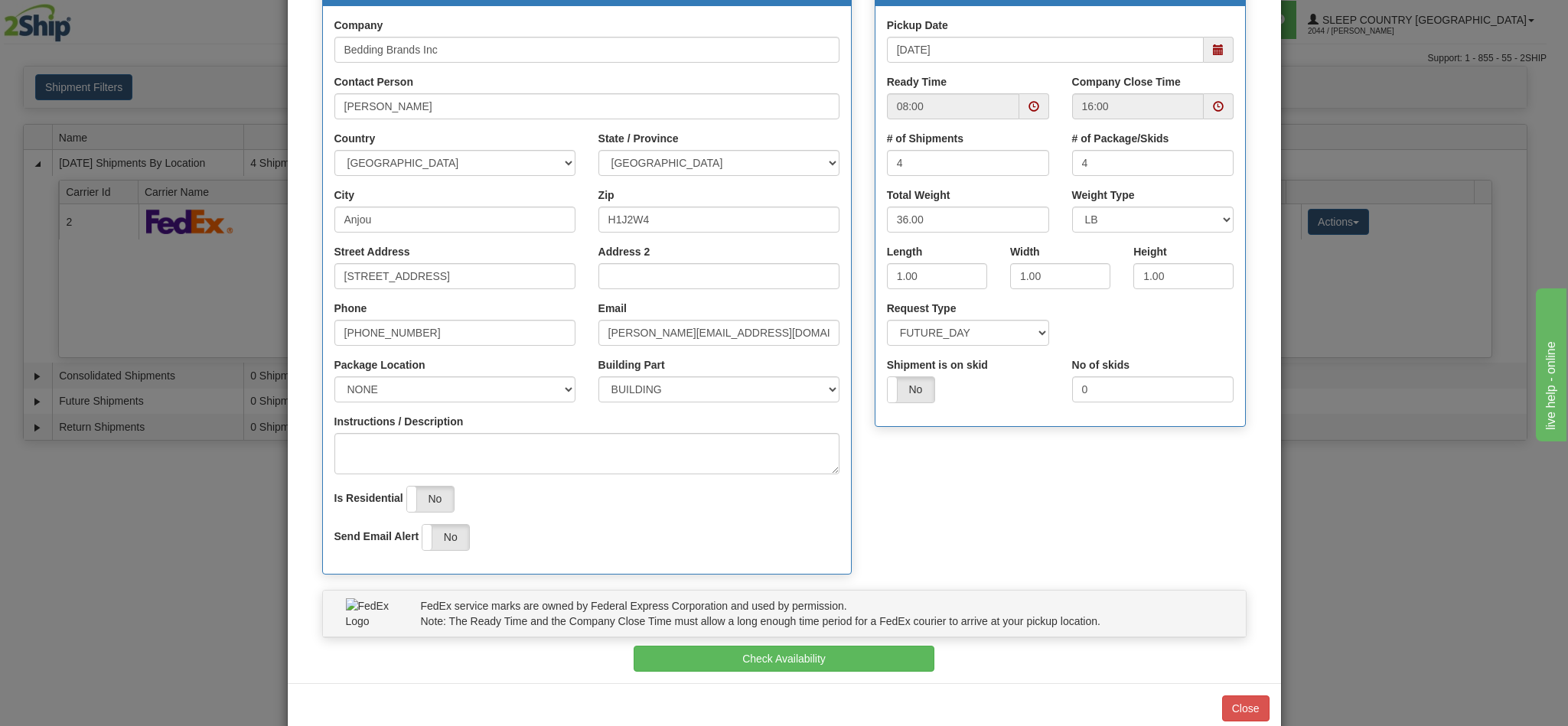
scroll to position [219, 0]
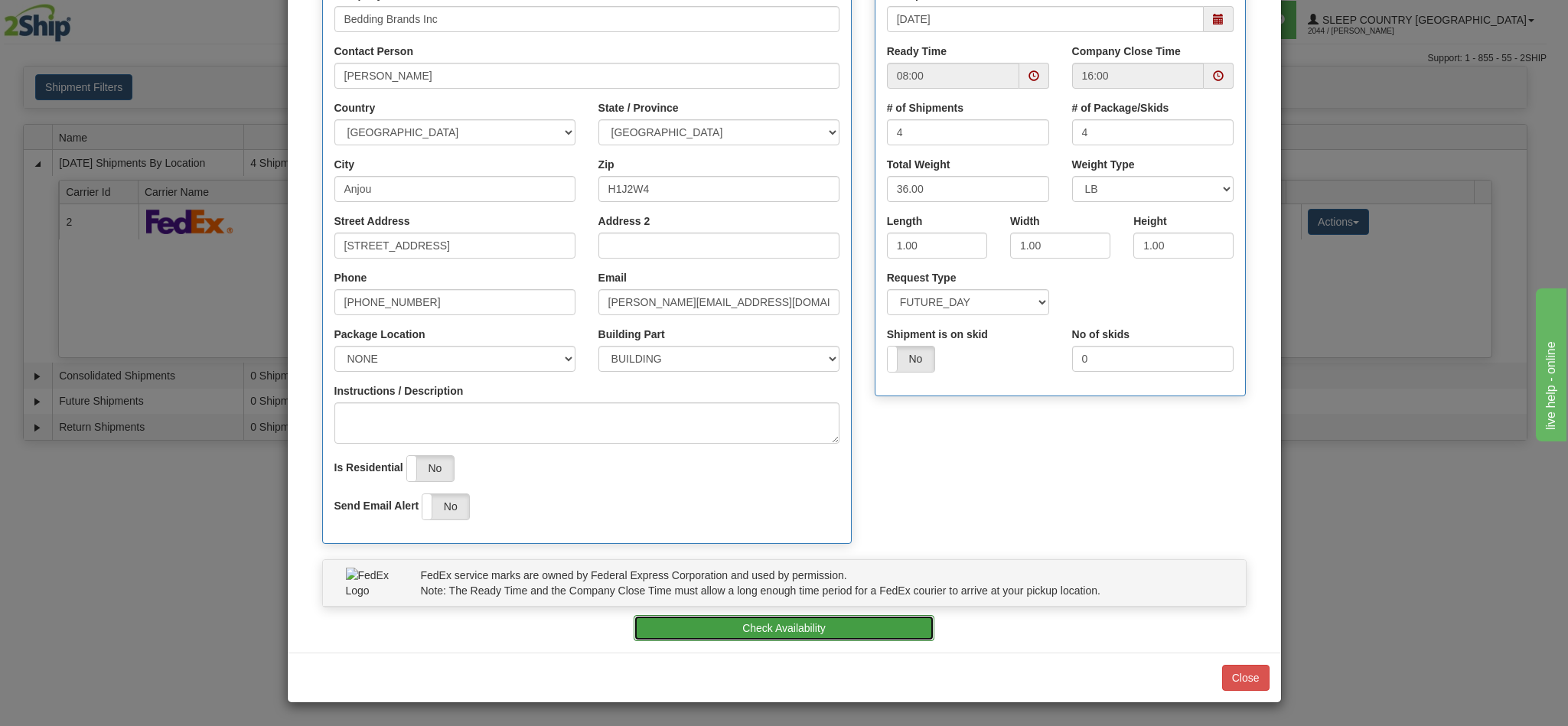
click at [765, 623] on button "Check Availability" at bounding box center [783, 628] width 300 height 26
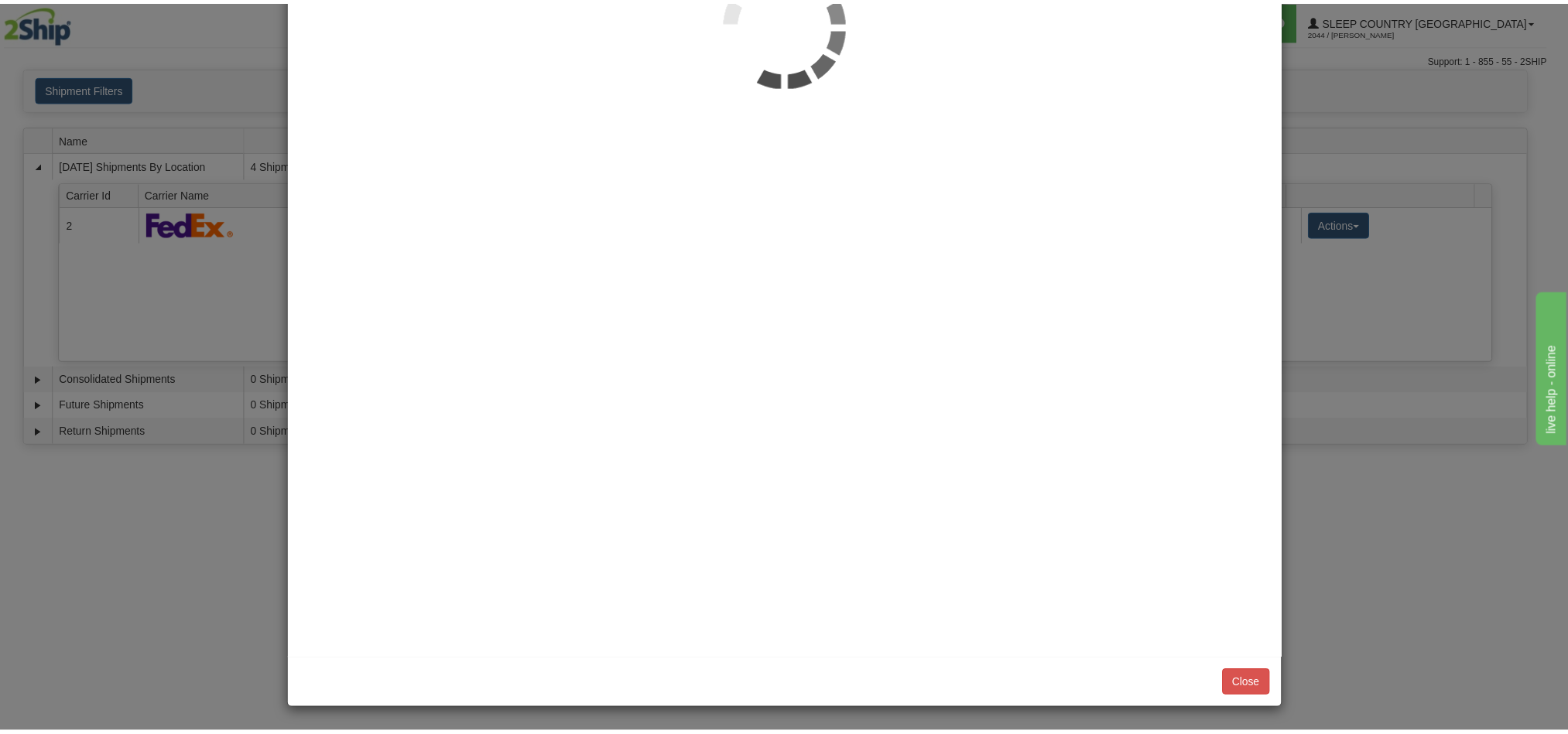
scroll to position [0, 0]
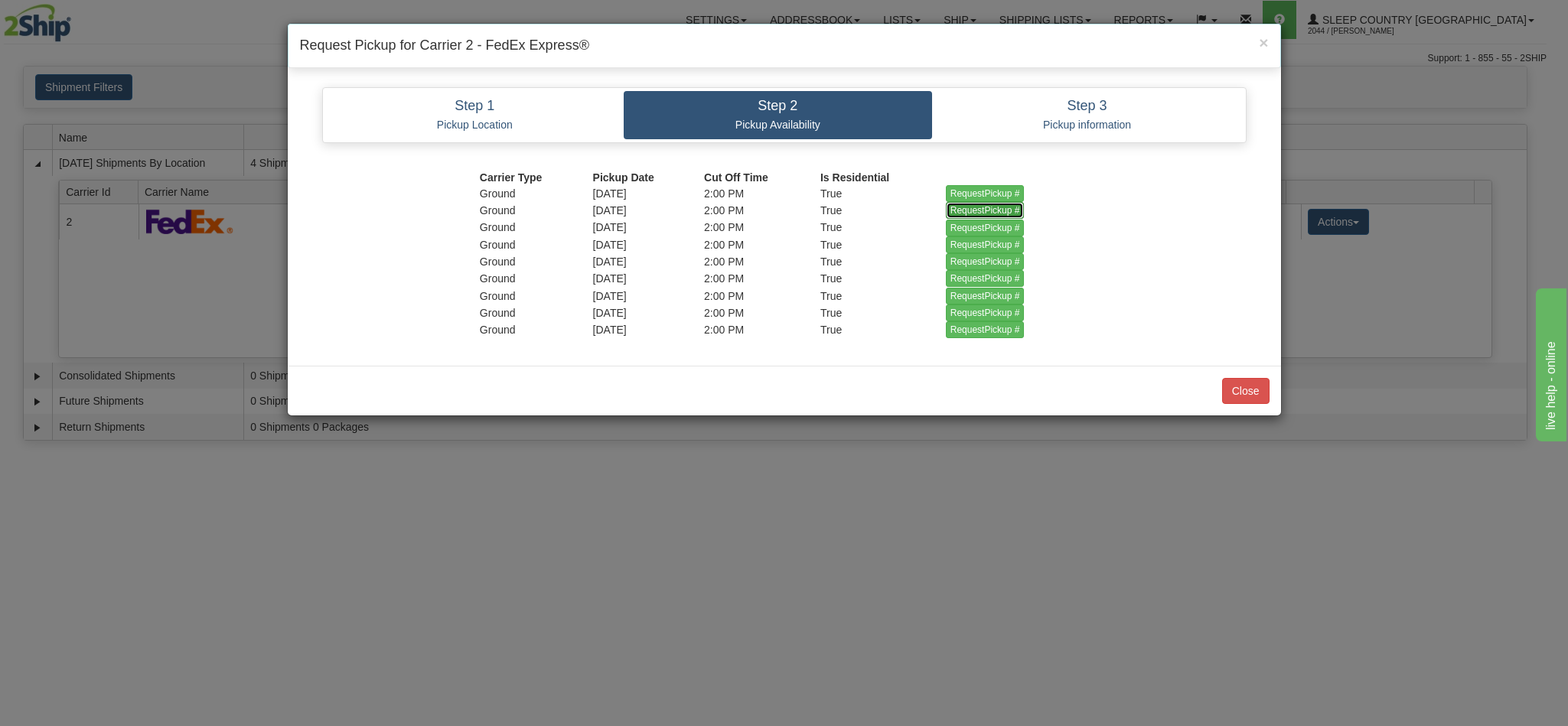
click at [966, 215] on input "RequestPickup #" at bounding box center [985, 210] width 79 height 17
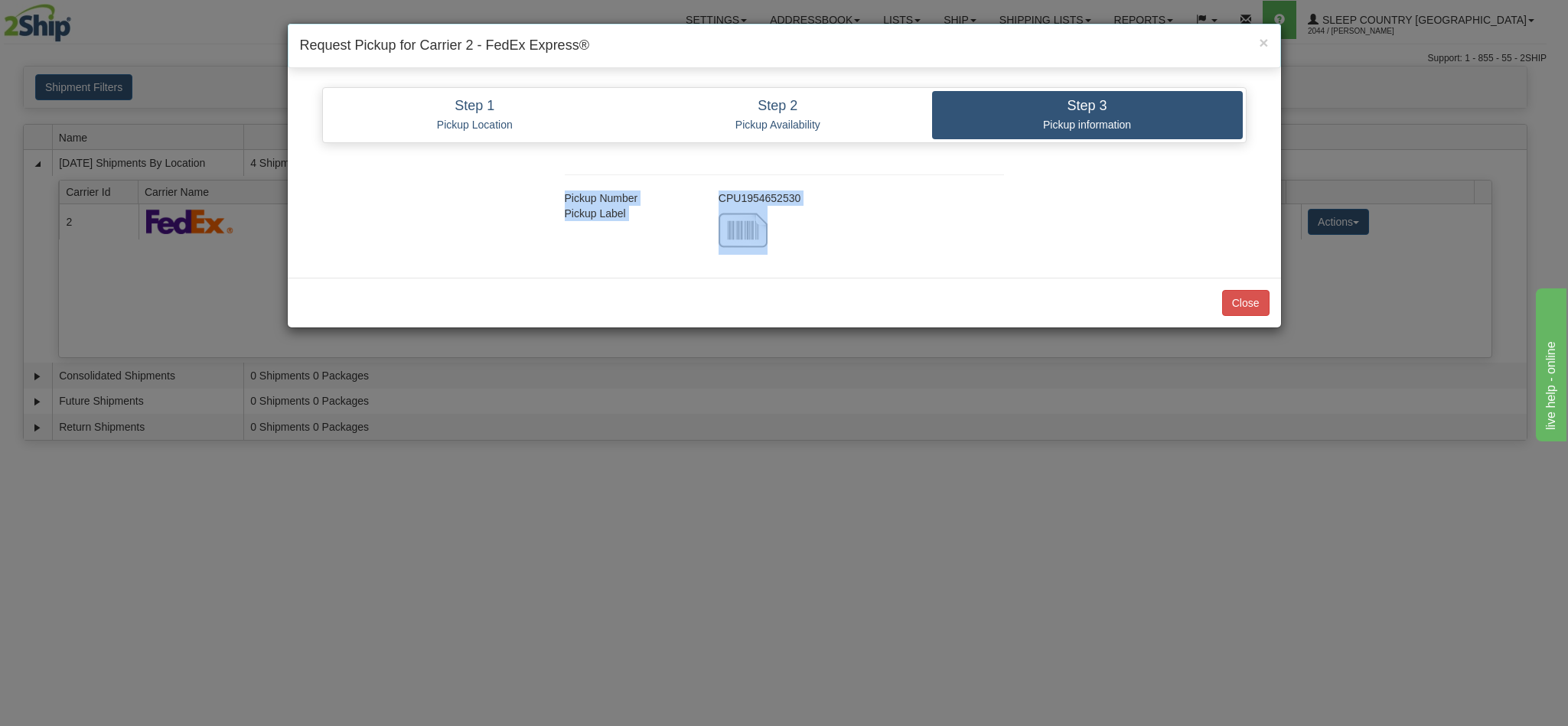
drag, startPoint x: 809, startPoint y: 209, endPoint x: 691, endPoint y: 187, distance: 120.0
click at [691, 187] on div "Pickup Number CPU1954652530 Pickup Label" at bounding box center [784, 207] width 486 height 97
drag, startPoint x: 928, startPoint y: 183, endPoint x: 882, endPoint y: 193, distance: 47.1
click at [928, 183] on div at bounding box center [784, 175] width 462 height 32
click at [703, 203] on div "Pickup Number" at bounding box center [630, 198] width 154 height 16
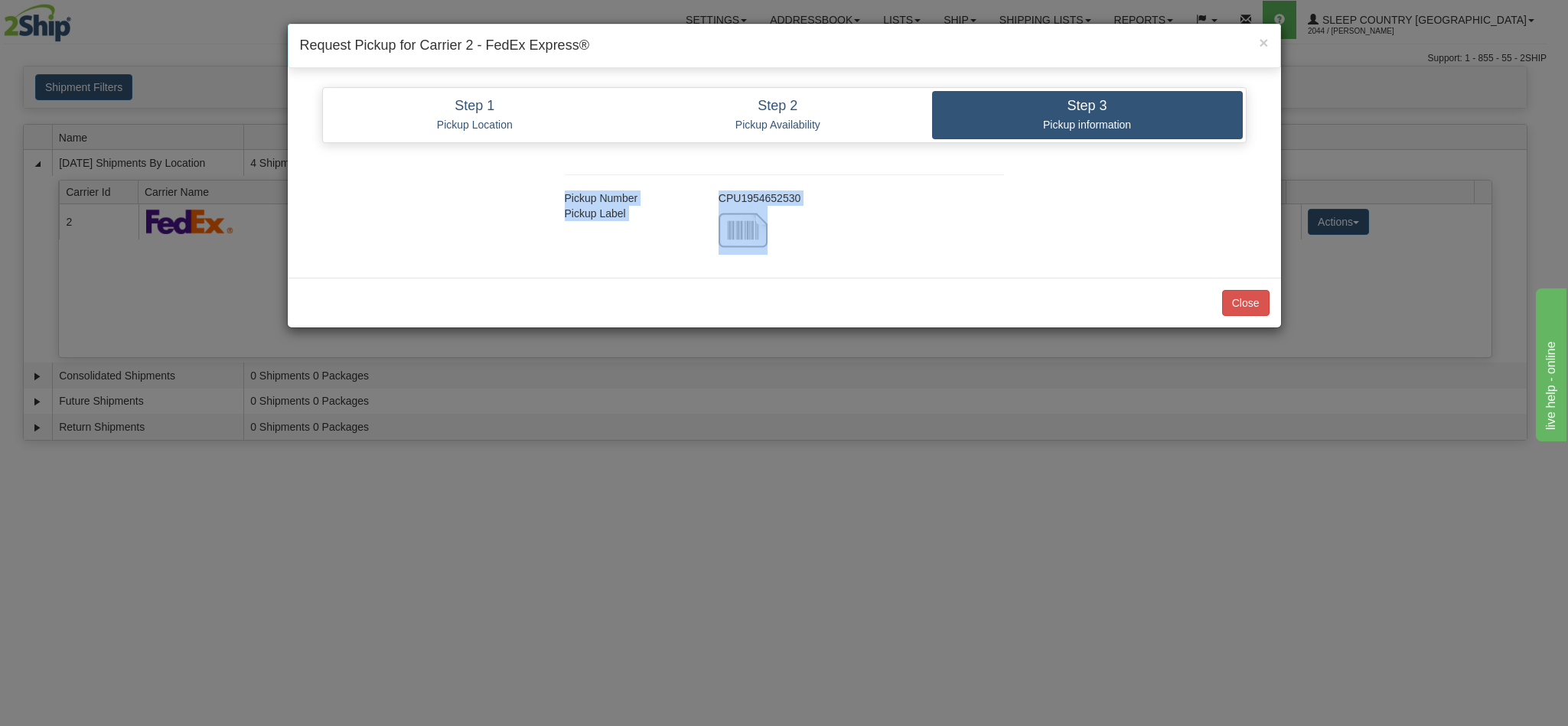
click at [733, 198] on div "CPU1954652530" at bounding box center [861, 198] width 308 height 16
click at [898, 270] on div "Step 1 Pickup Location Step 2 Pickup Availability Step 3 Pickup information Pic…" at bounding box center [784, 176] width 994 height 202
copy div "CPU1954652530"
drag, startPoint x: 800, startPoint y: 200, endPoint x: 712, endPoint y: 195, distance: 88.1
click at [715, 195] on div "CPU1954652530" at bounding box center [861, 198] width 308 height 16
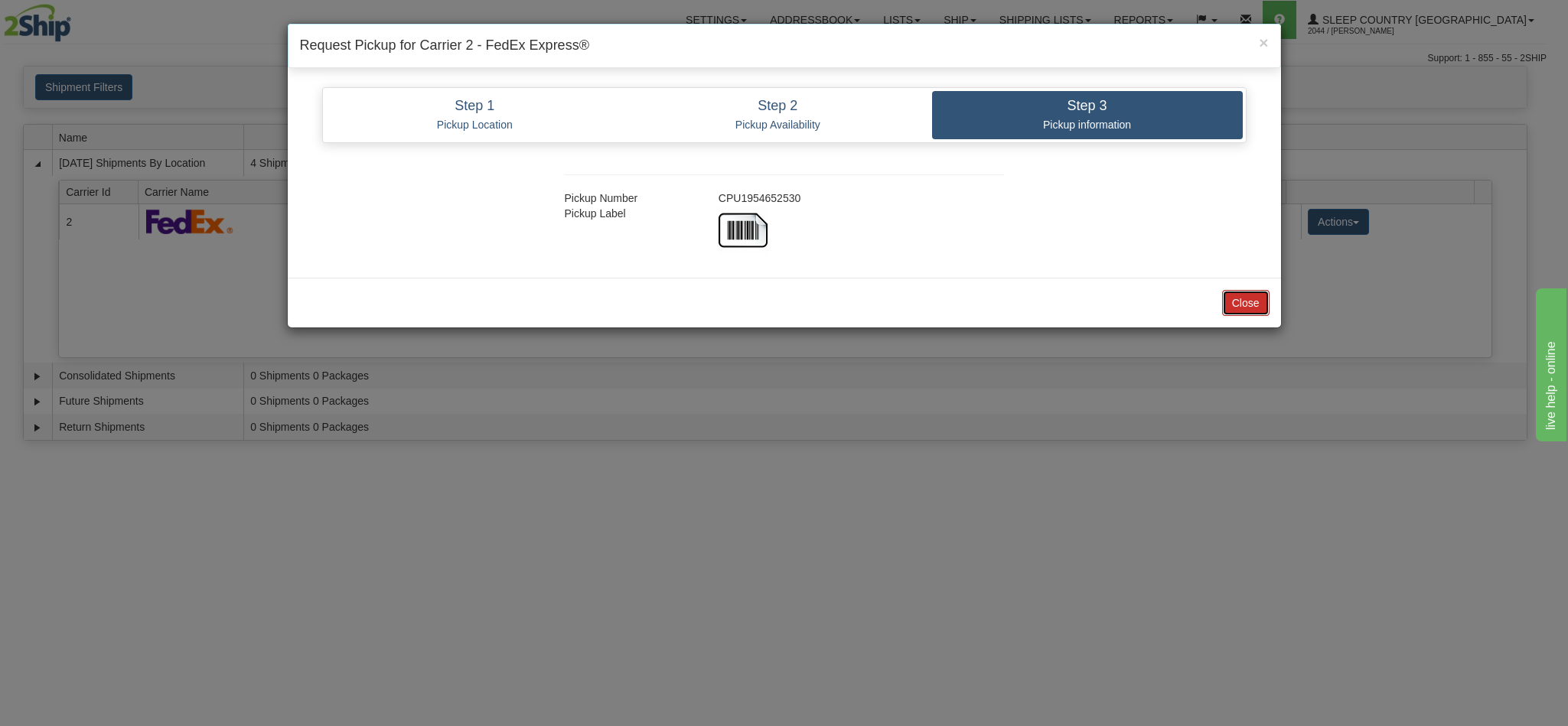
click at [1241, 303] on button "Close" at bounding box center [1246, 302] width 47 height 26
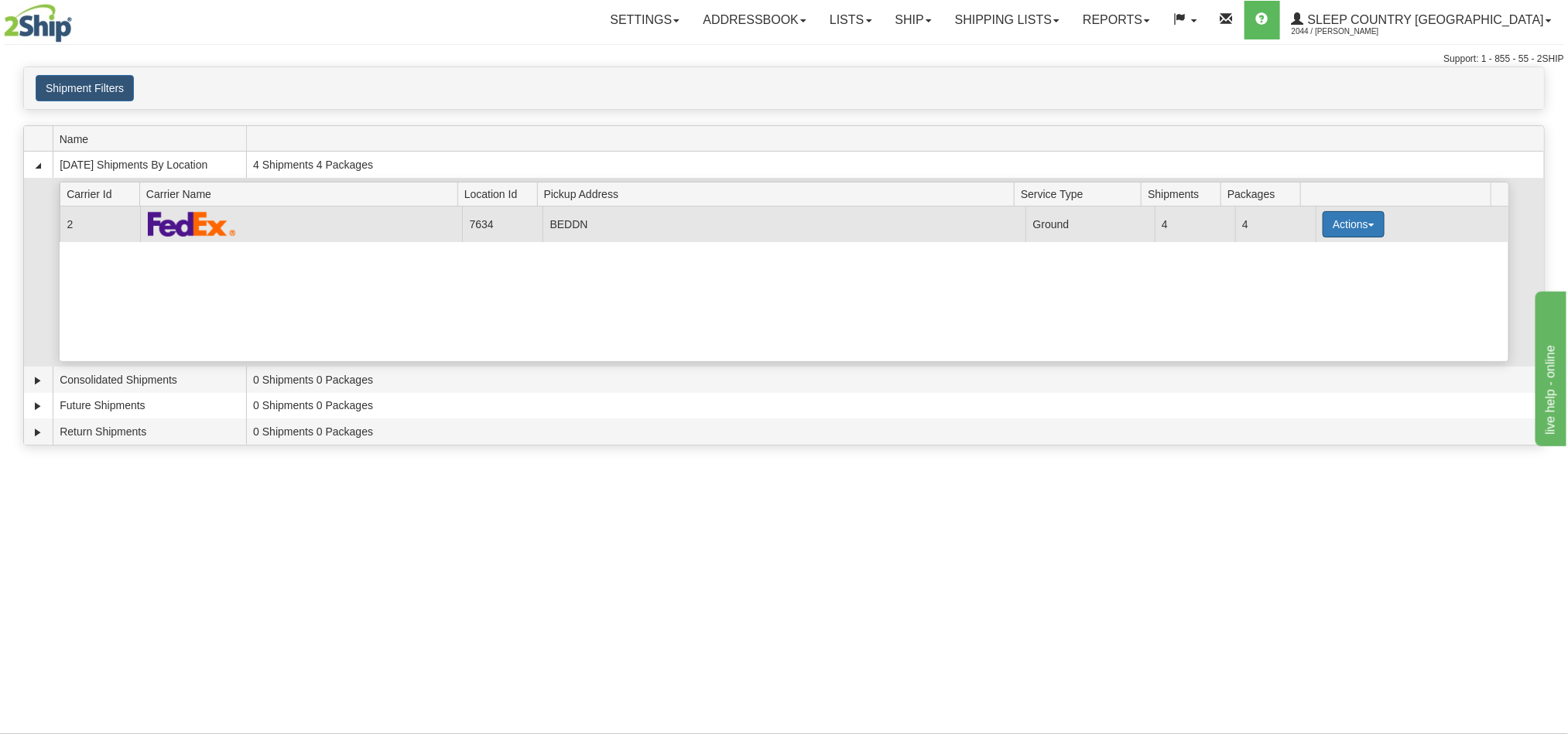
drag, startPoint x: 1321, startPoint y: 244, endPoint x: 1321, endPoint y: 231, distance: 13.0
click at [1321, 241] on td "Actions Details Close Pickup Zip Print" at bounding box center [1413, 223] width 193 height 35
click at [1323, 231] on button "Actions" at bounding box center [1354, 224] width 62 height 26
click at [1286, 258] on span "Details" at bounding box center [1296, 253] width 42 height 11
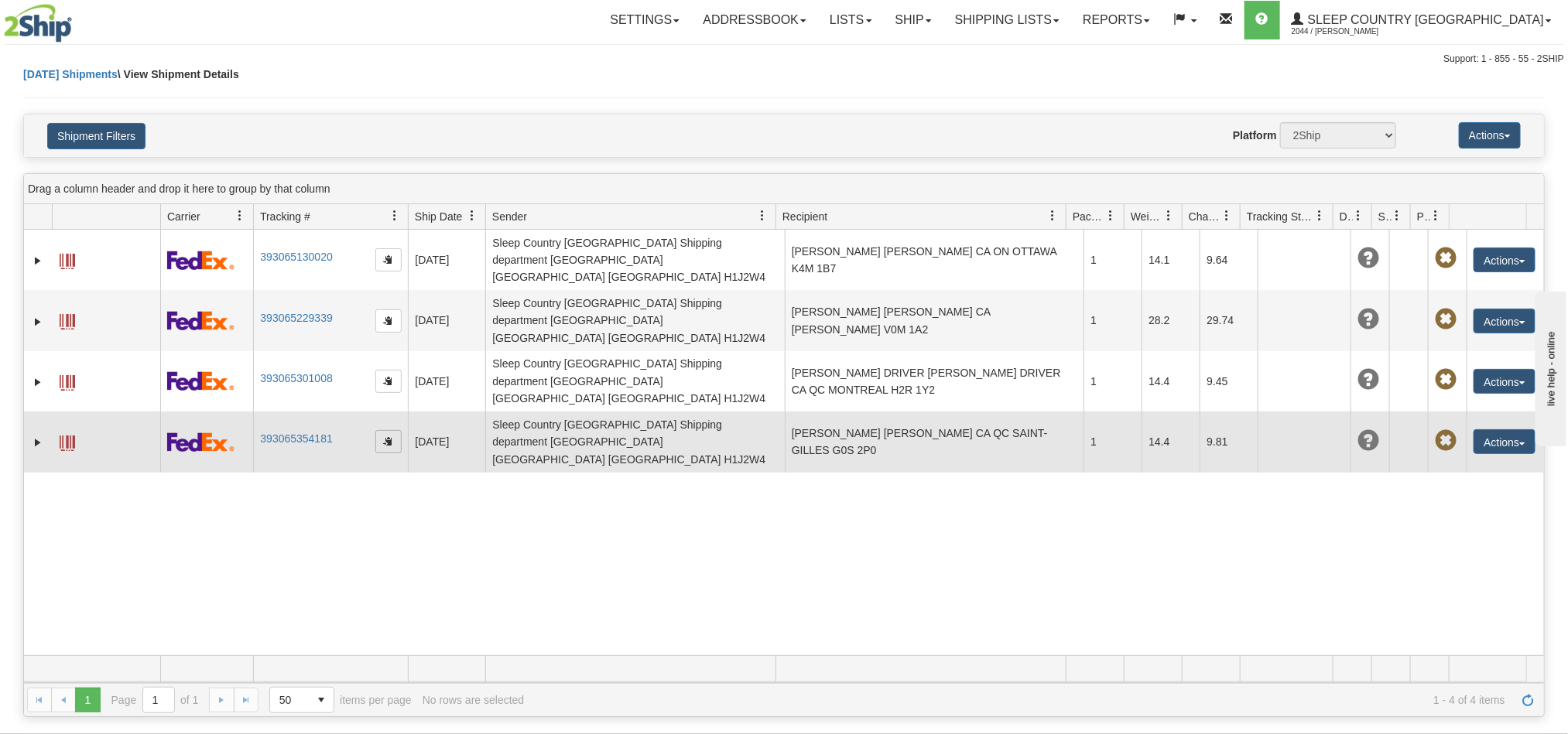
click at [384, 436] on span "button" at bounding box center [388, 440] width 9 height 9
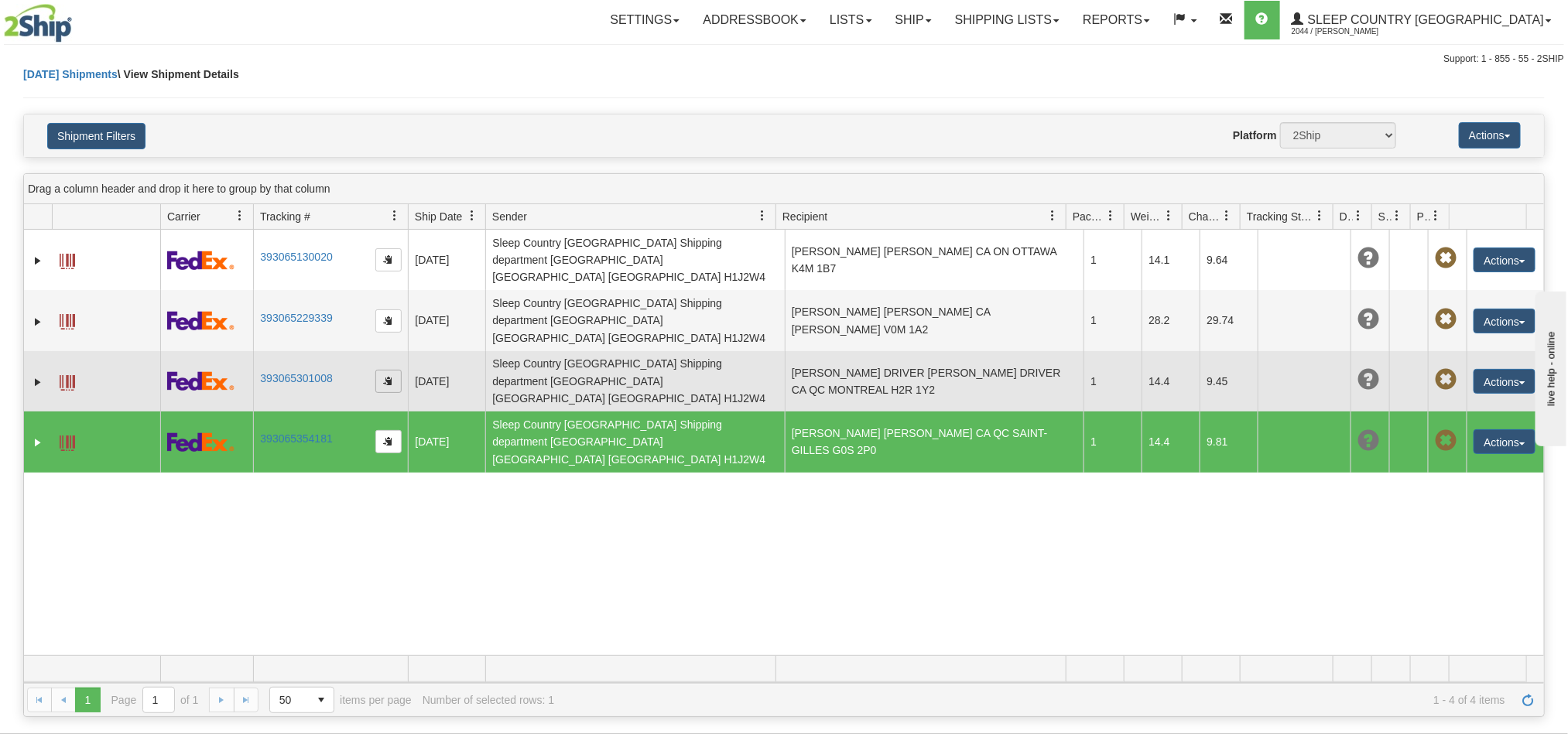
click at [386, 376] on span "button" at bounding box center [388, 380] width 9 height 9
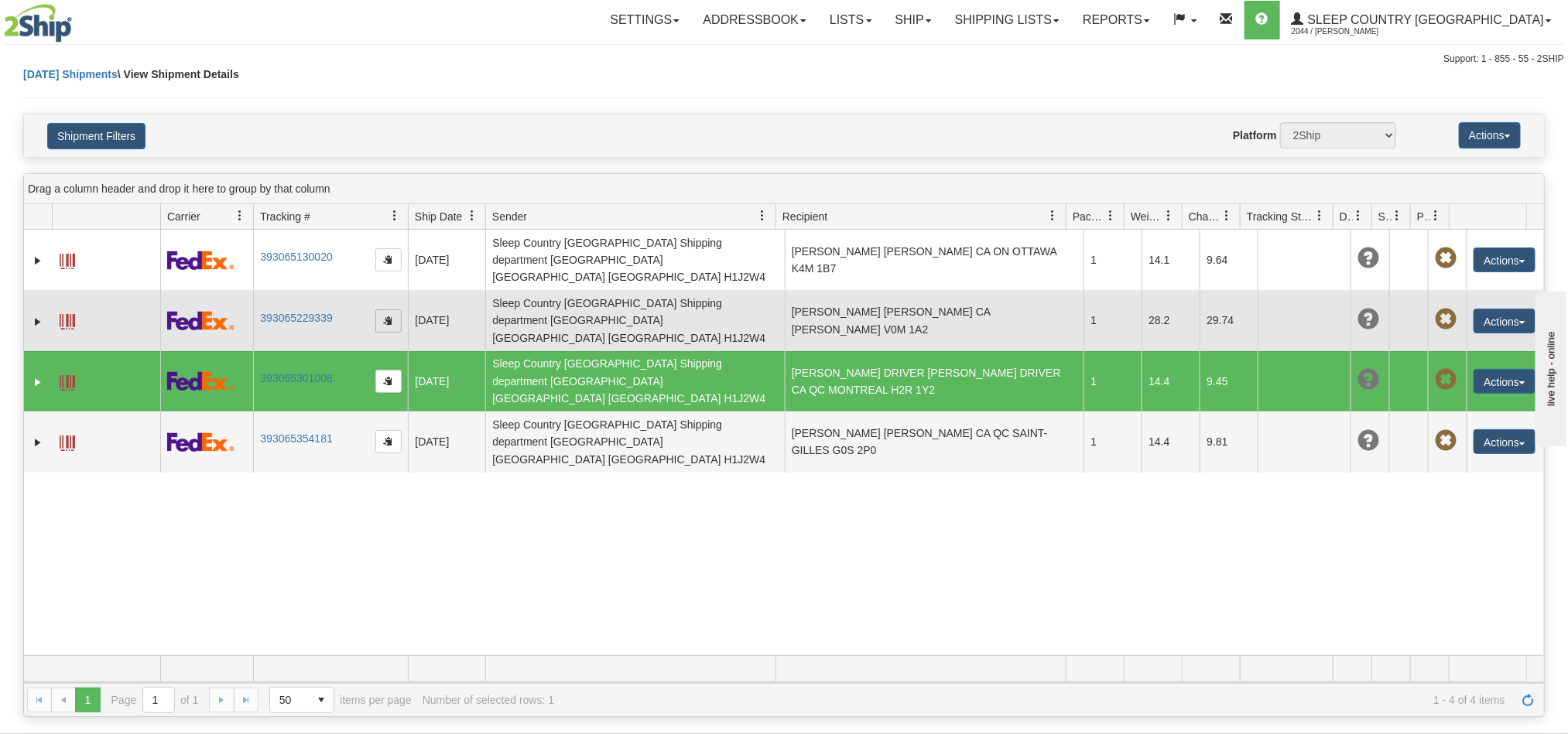
click at [384, 316] on span "button" at bounding box center [388, 320] width 9 height 9
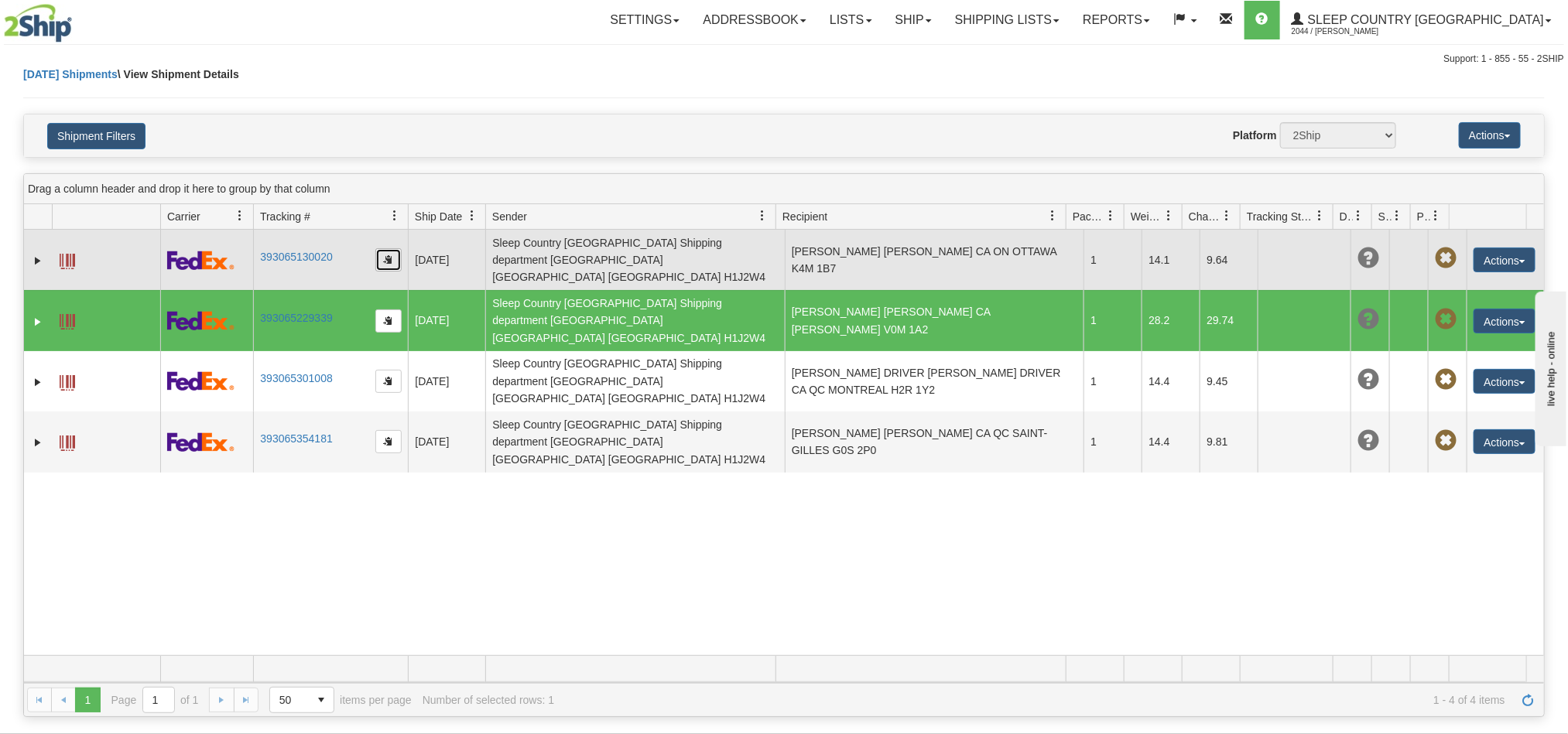
click at [382, 258] on button "button" at bounding box center [389, 259] width 26 height 23
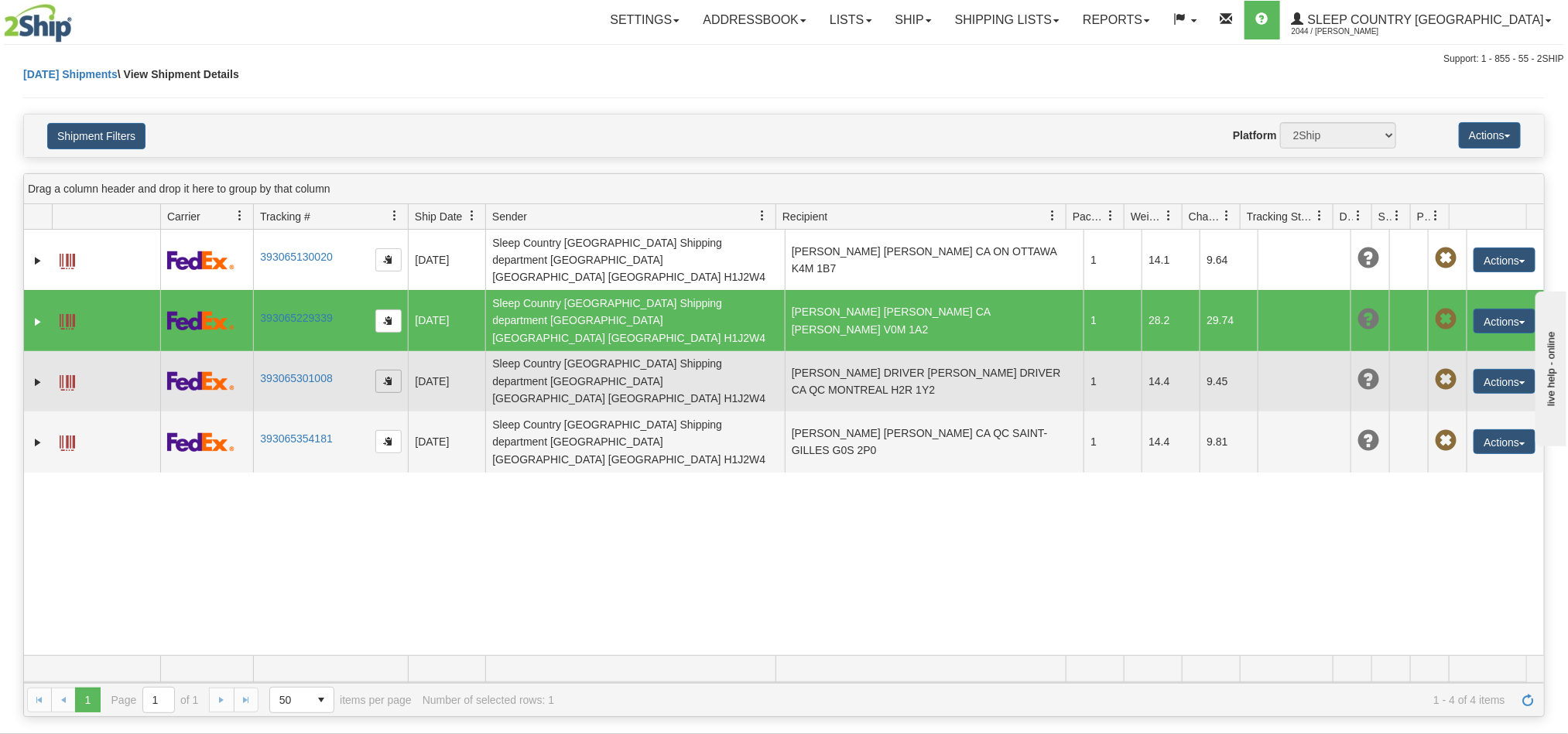
click at [384, 376] on span "button" at bounding box center [388, 380] width 9 height 9
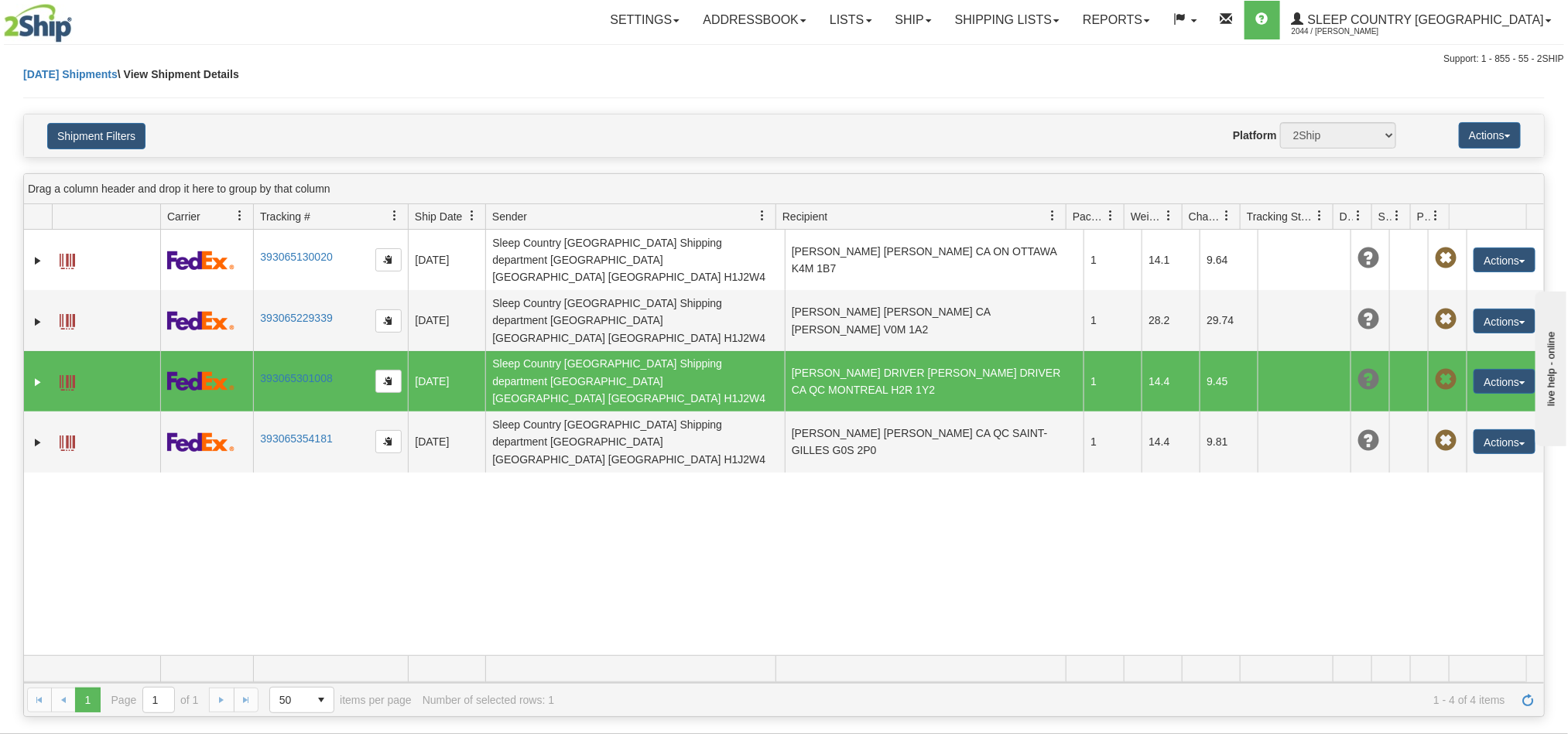
click at [1110, 44] on hr at bounding box center [784, 44] width 1560 height 1
click at [1071, 19] on link "Shipping lists" at bounding box center [1007, 20] width 128 height 39
click at [1055, 75] on span "Search Shipment History" at bounding box center [995, 74] width 120 height 12
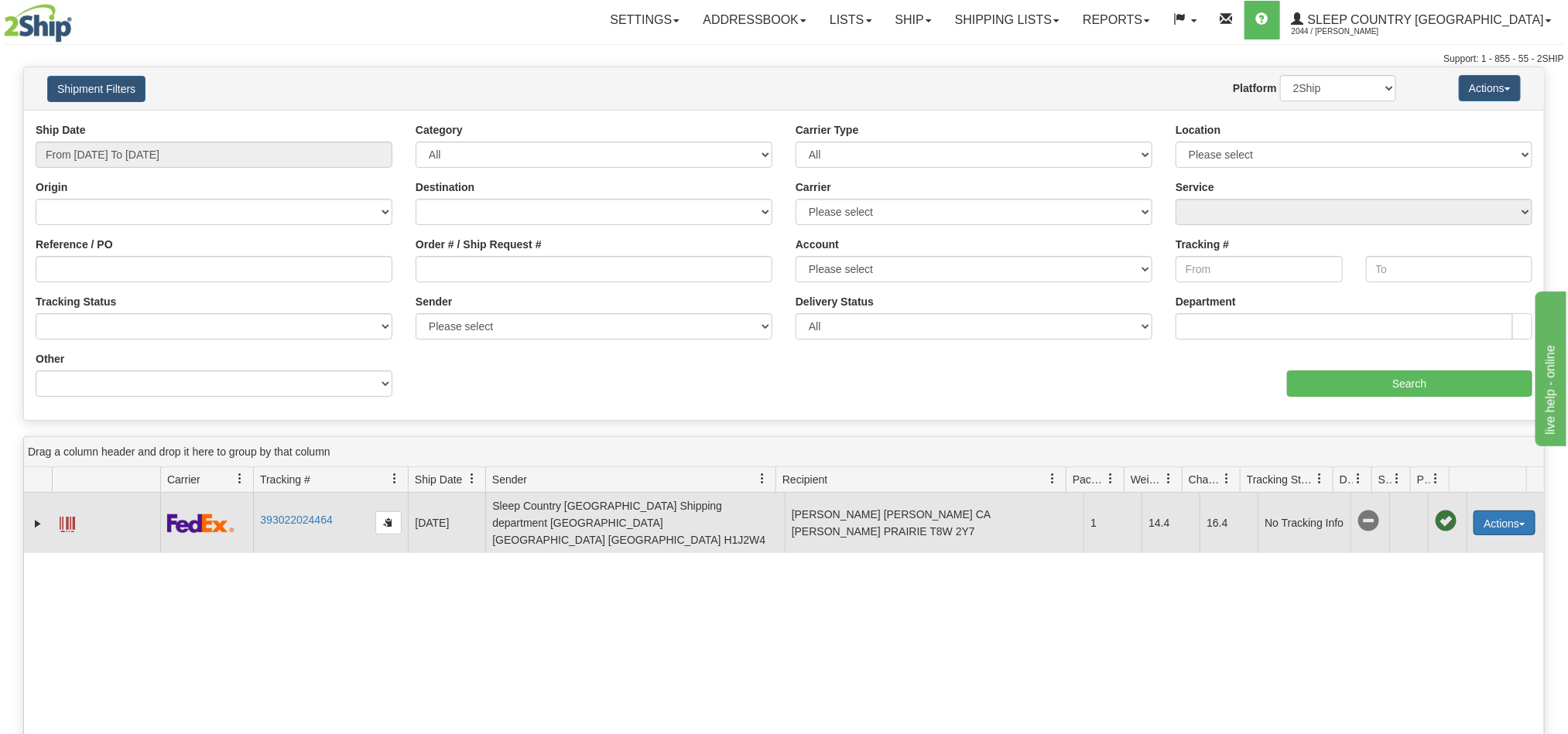
click at [1502, 511] on button "Actions" at bounding box center [1504, 523] width 62 height 25
click at [297, 516] on link "393022024464" at bounding box center [296, 520] width 72 height 12
click at [1510, 525] on button "Actions" at bounding box center [1504, 523] width 62 height 25
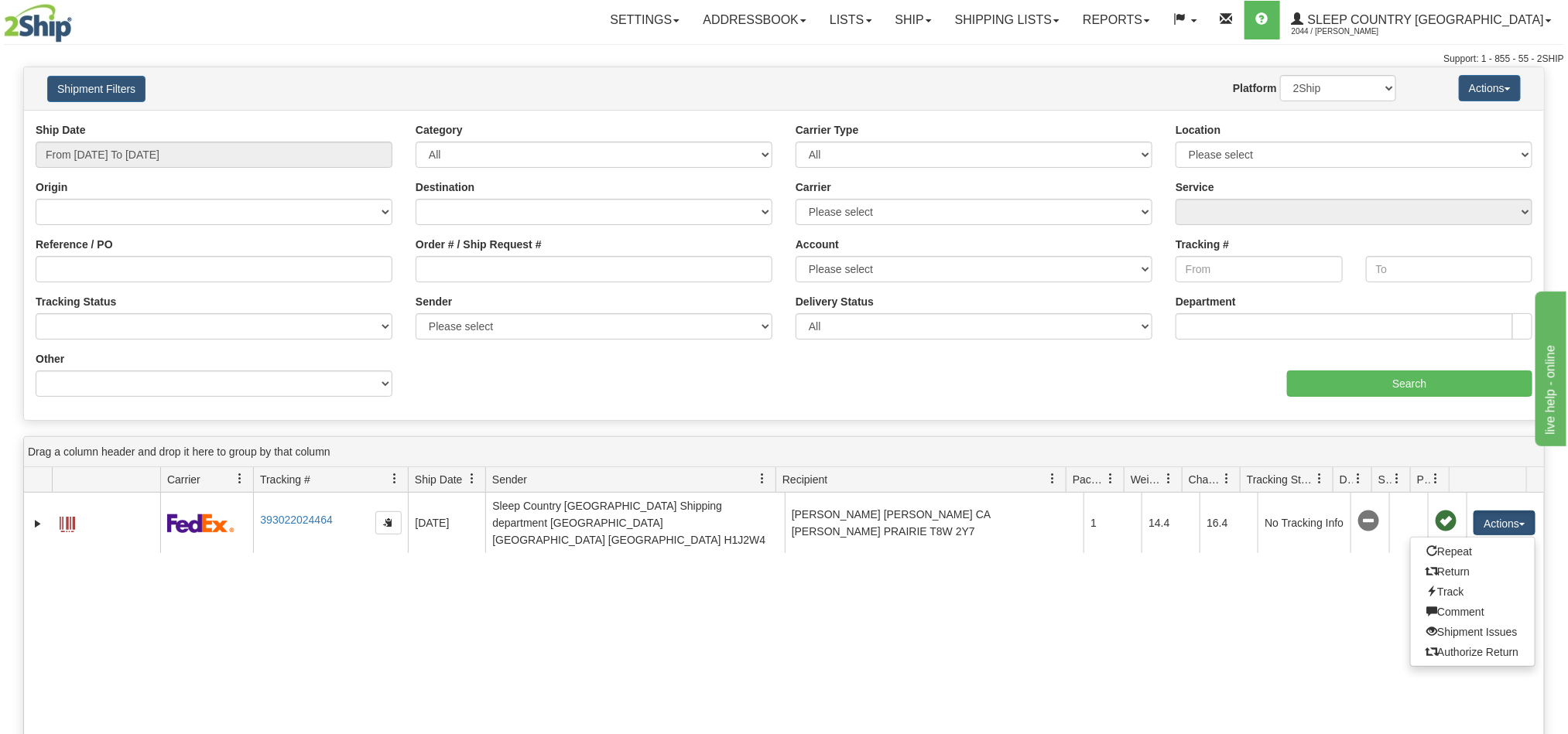
click at [1052, 615] on div "31590421 2044 393022024464 [DATE] [DATE] 12:19:59 PM Sleep Country [GEOGRAPHIC_…" at bounding box center [784, 729] width 1520 height 473
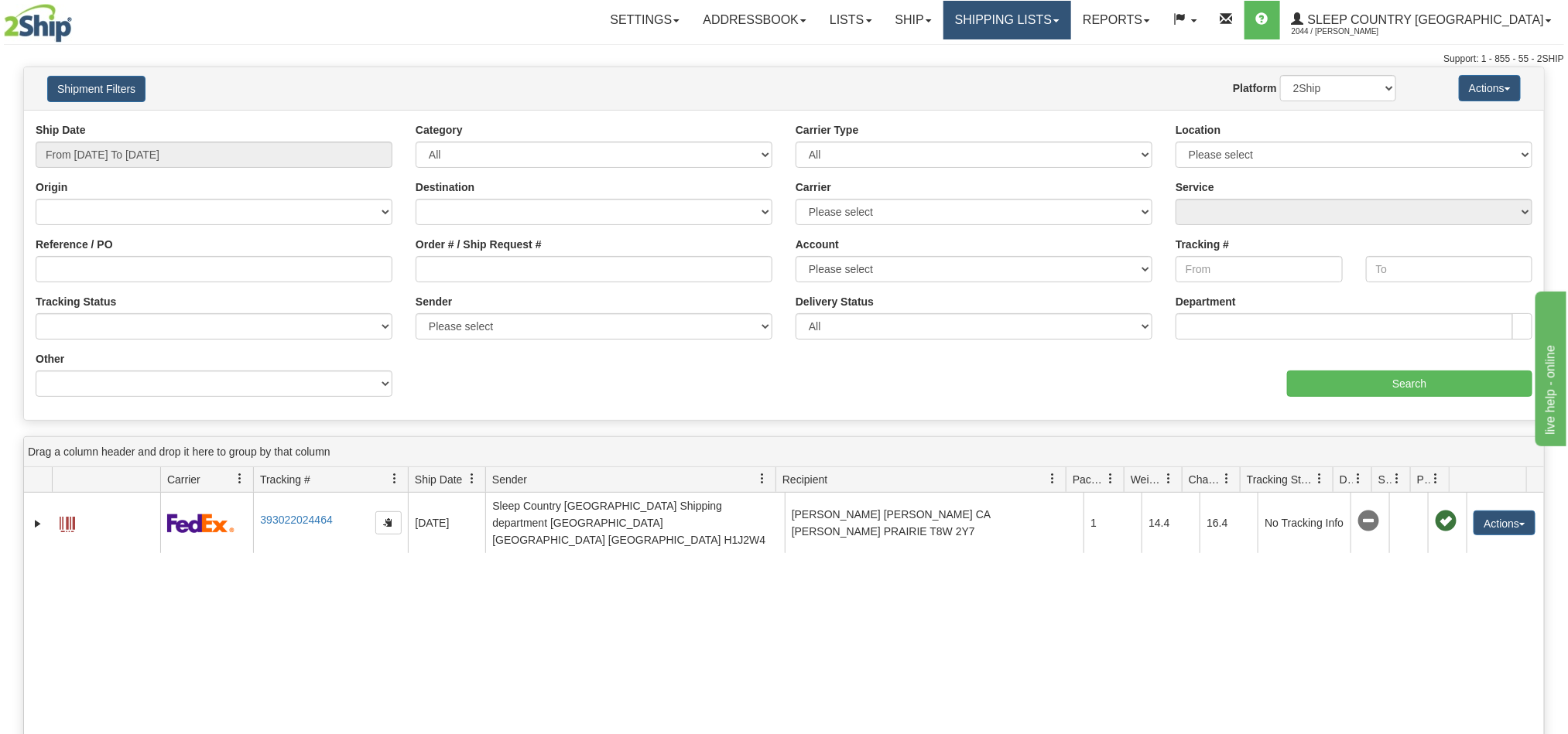
click at [1069, 23] on link "Shipping lists" at bounding box center [1007, 20] width 128 height 39
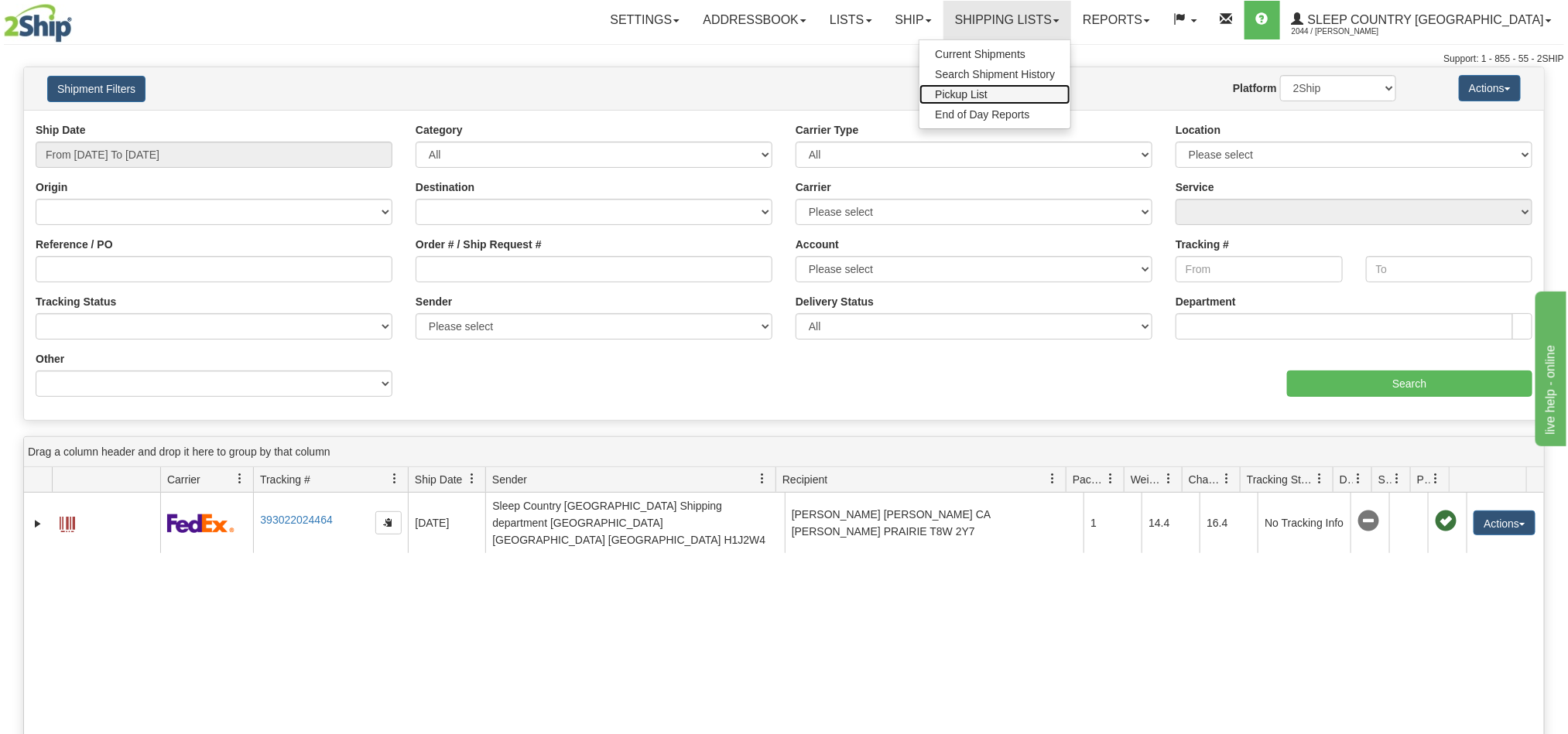
click at [987, 94] on span "Pickup List" at bounding box center [961, 95] width 53 height 12
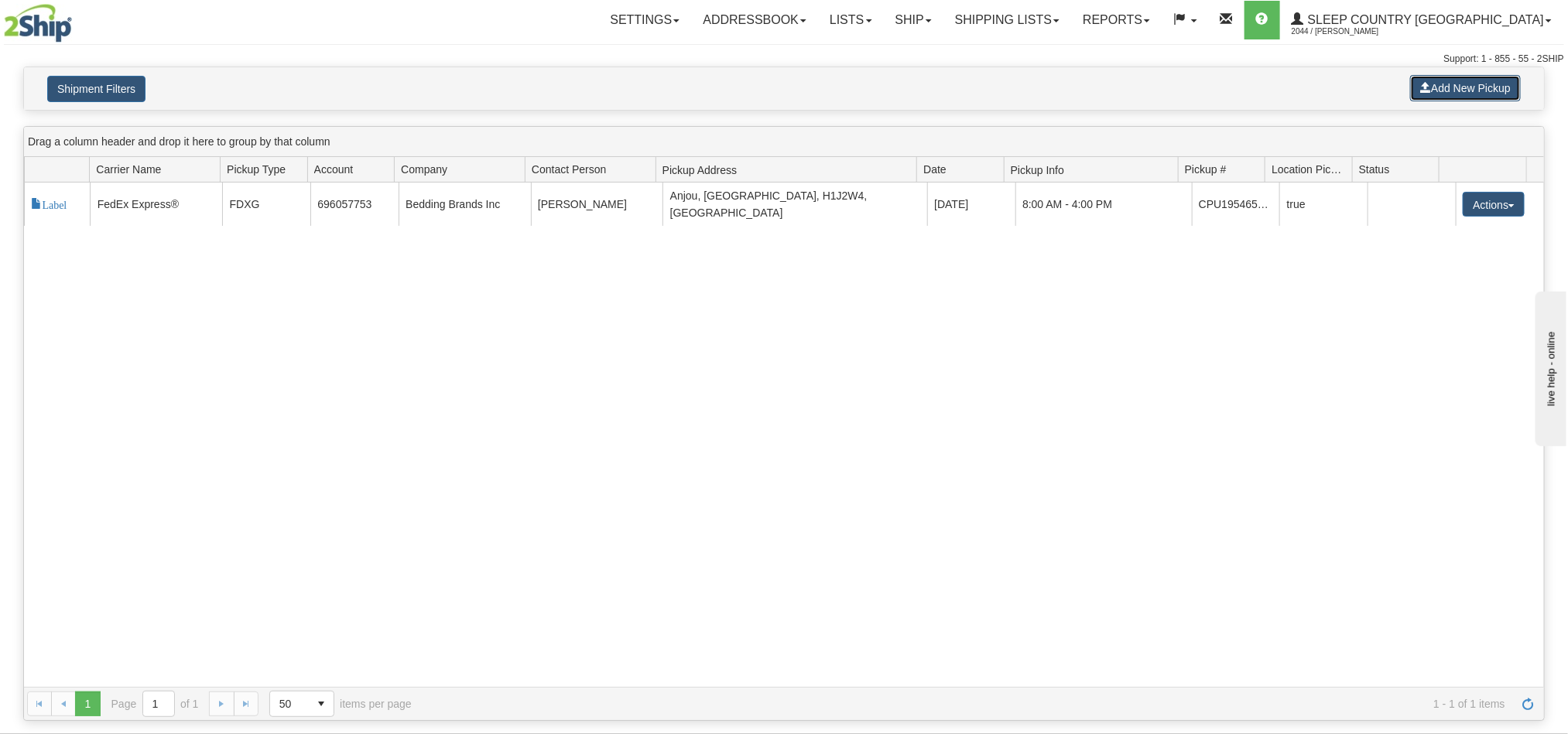
click at [1474, 87] on button "Add New Pickup" at bounding box center [1465, 88] width 111 height 26
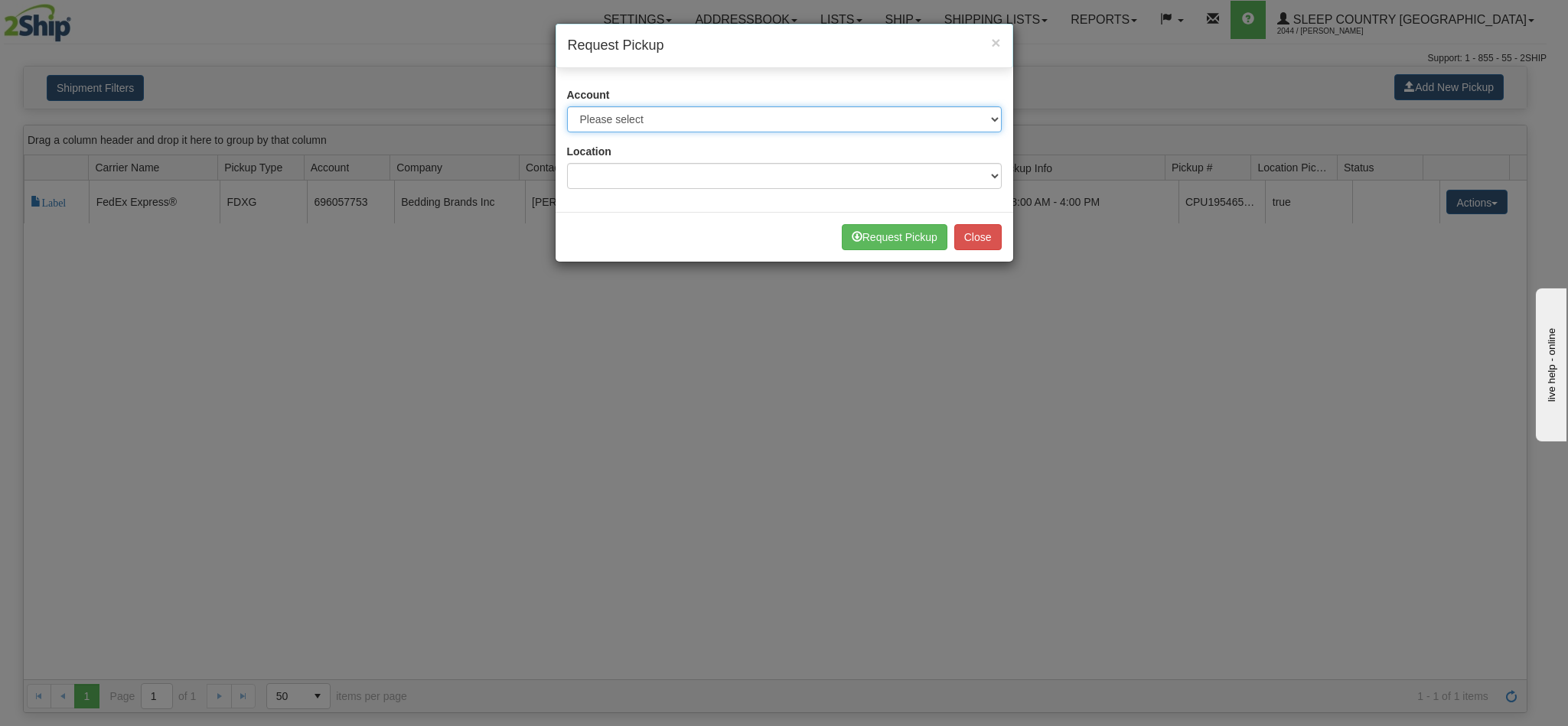
click at [983, 122] on select "Please select Canada Post - 7241032 ([GEOGRAPHIC_DATA] Post 300) Canpar - 42158…" at bounding box center [784, 119] width 434 height 26
select select "2"
click at [567, 107] on select "Please select Canada Post - 7241032 ([GEOGRAPHIC_DATA] Post 300) Canpar - 42158…" at bounding box center [784, 119] width 434 height 26
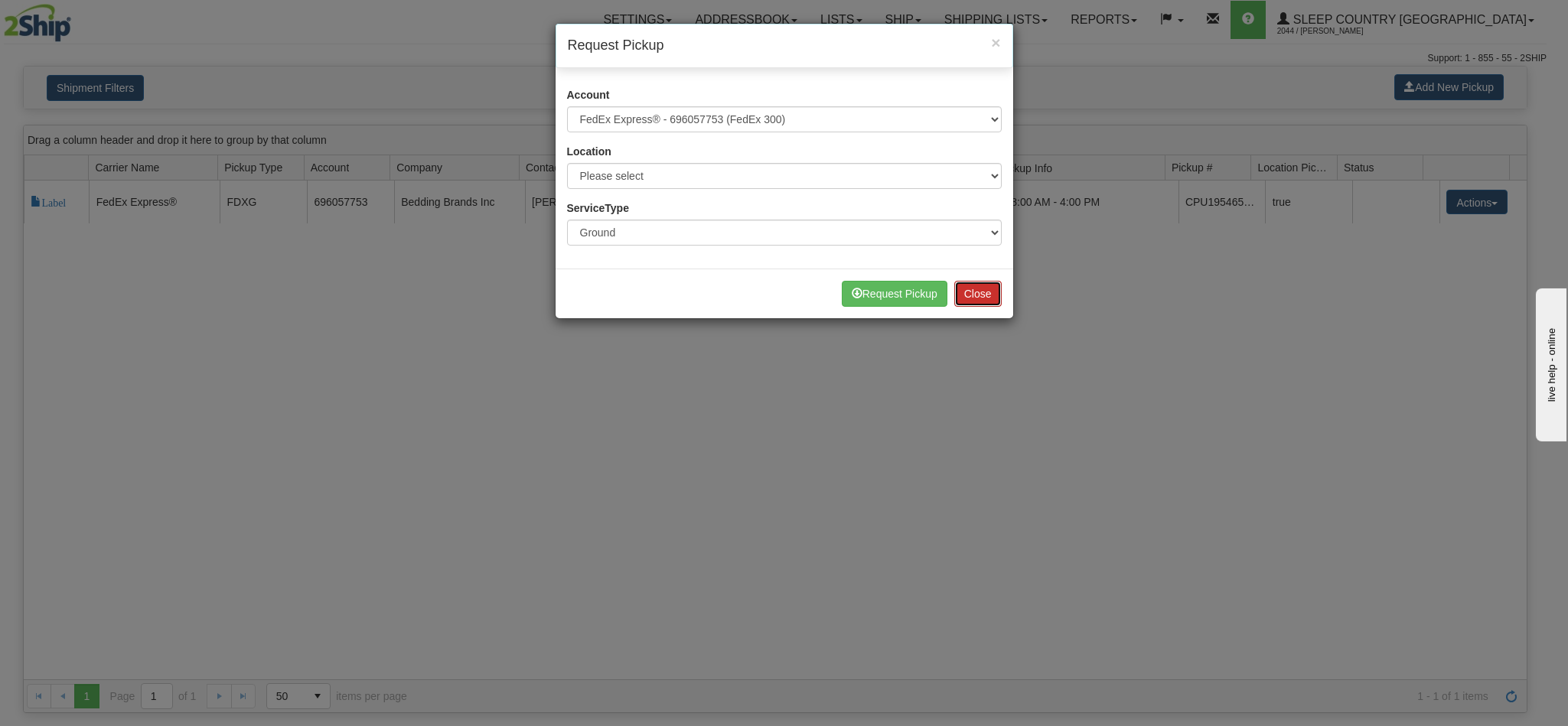
click at [993, 297] on button "Close" at bounding box center [978, 294] width 47 height 26
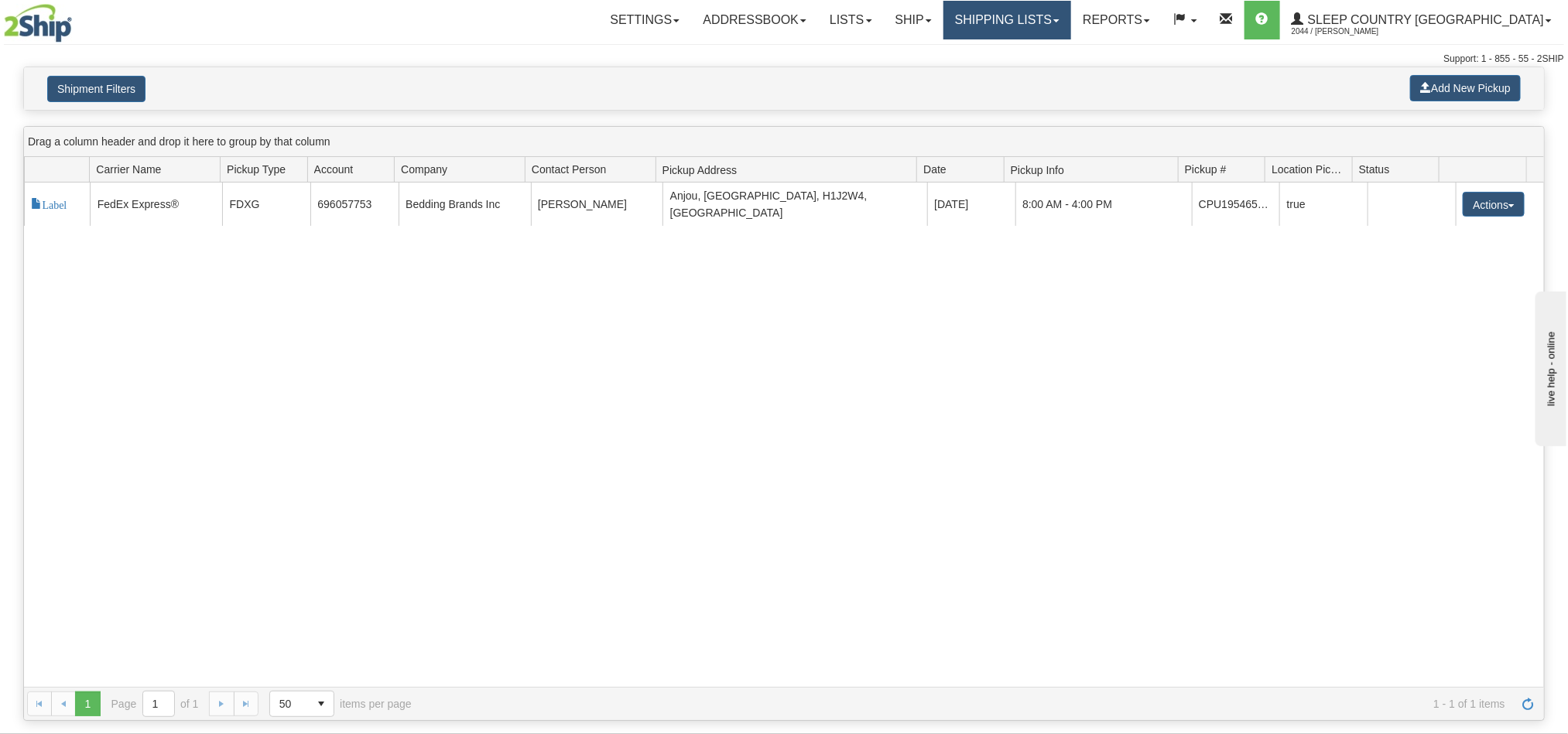
click at [1071, 19] on link "Shipping lists" at bounding box center [1007, 20] width 128 height 39
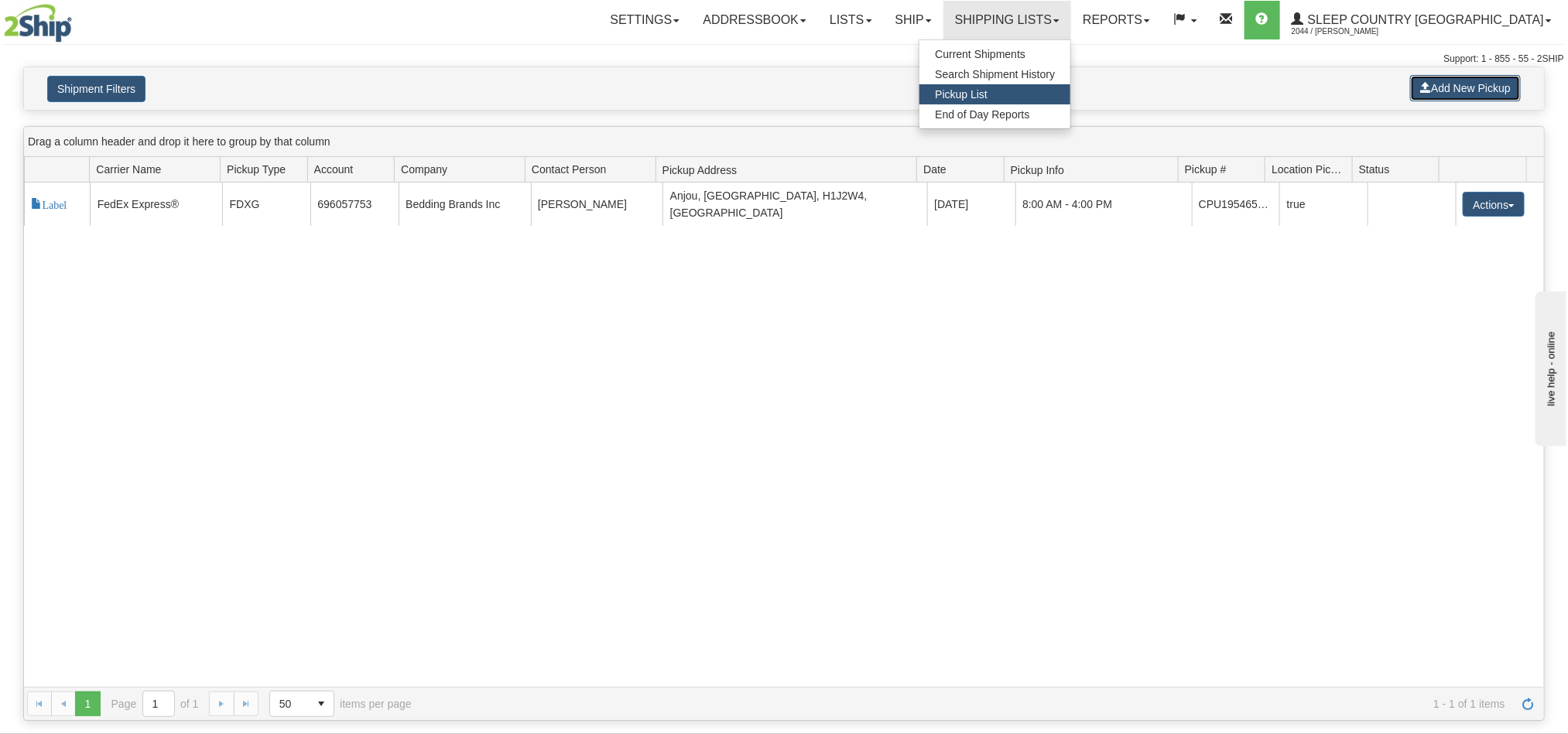
click at [1459, 89] on button "Add New Pickup" at bounding box center [1465, 88] width 111 height 26
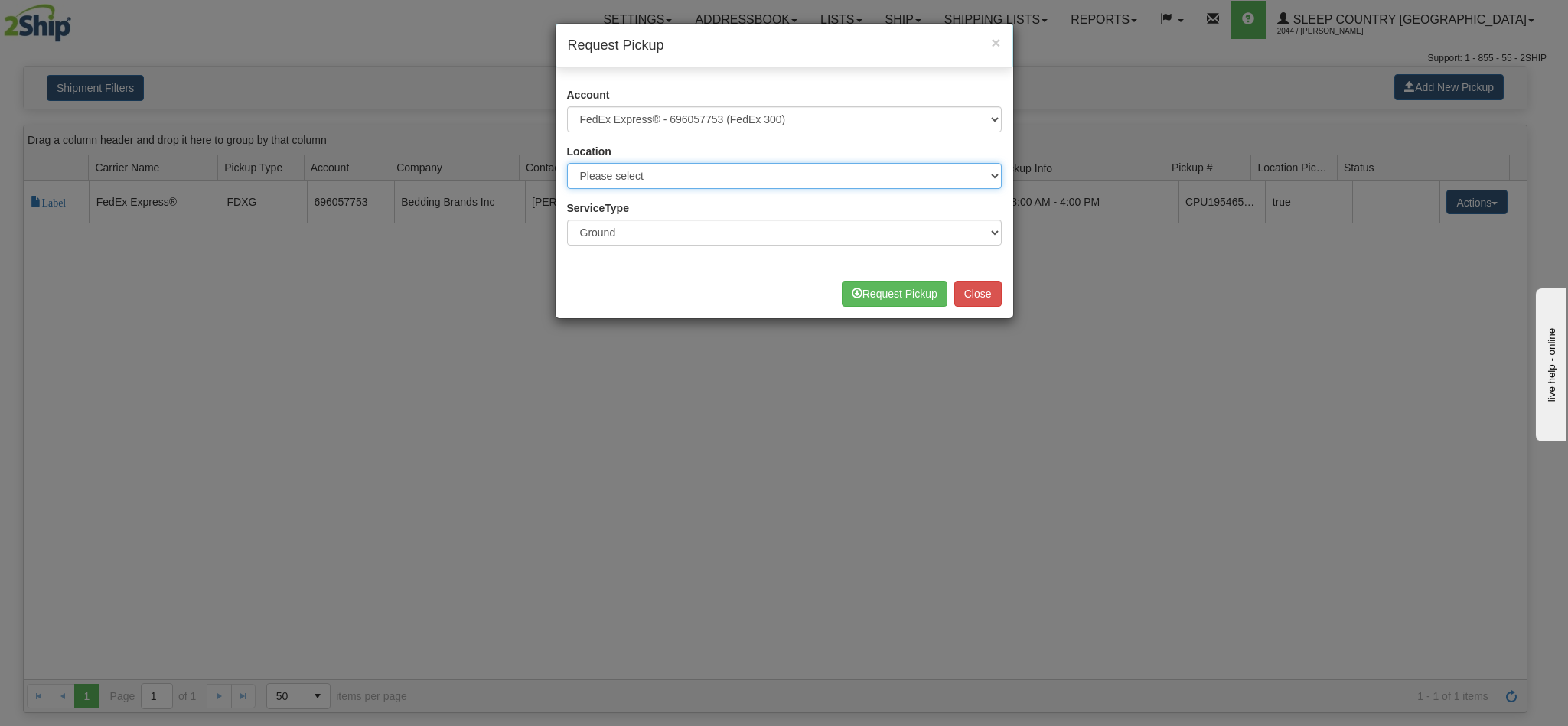
click at [992, 181] on select "Please select 300 BEDDN NEXE [PERSON_NAME]" at bounding box center [784, 175] width 434 height 26
select select "7634"
click at [567, 164] on select "Please select 300 BEDDN NEXE [PERSON_NAME]" at bounding box center [784, 175] width 434 height 26
click at [893, 292] on button "Request Pickup" at bounding box center [894, 294] width 105 height 26
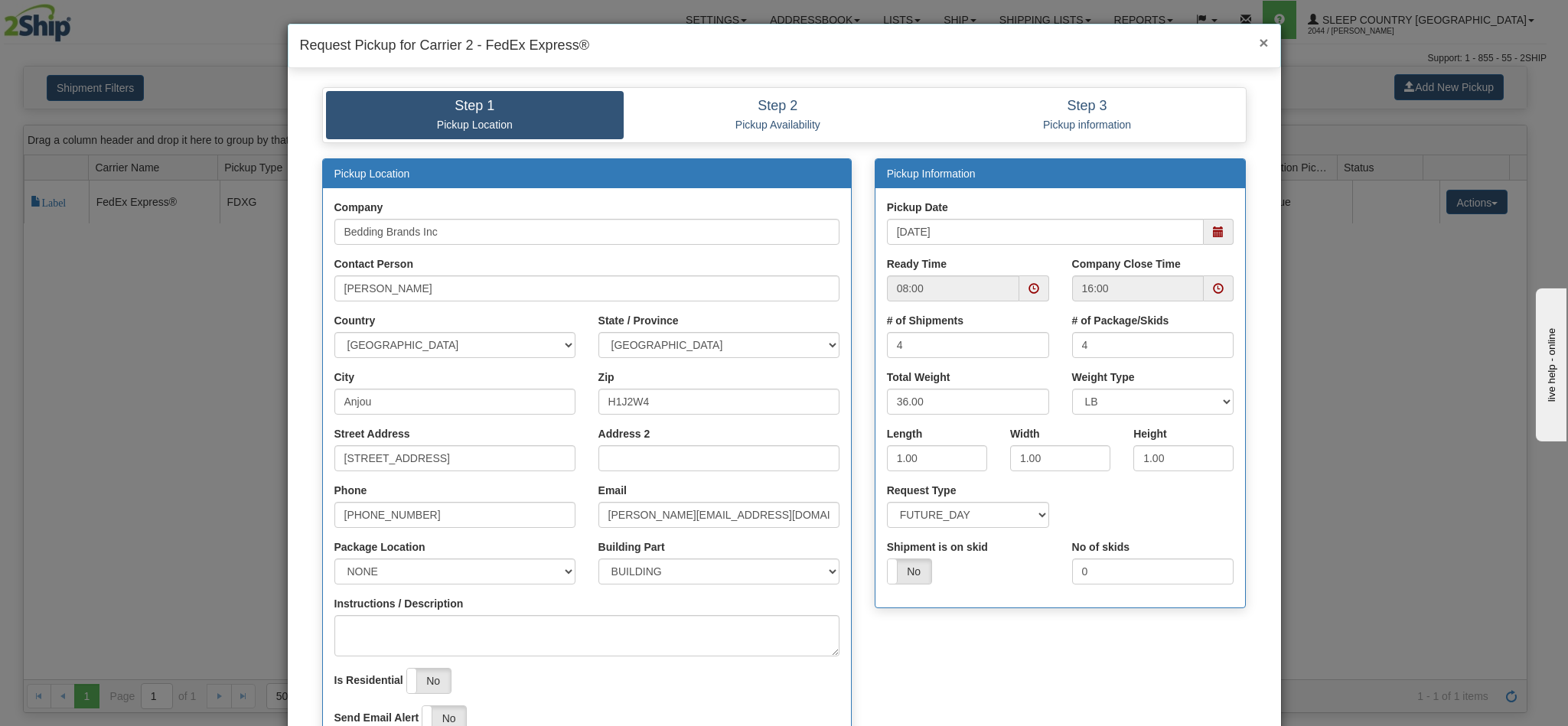
click at [1259, 41] on span "×" at bounding box center [1263, 42] width 9 height 18
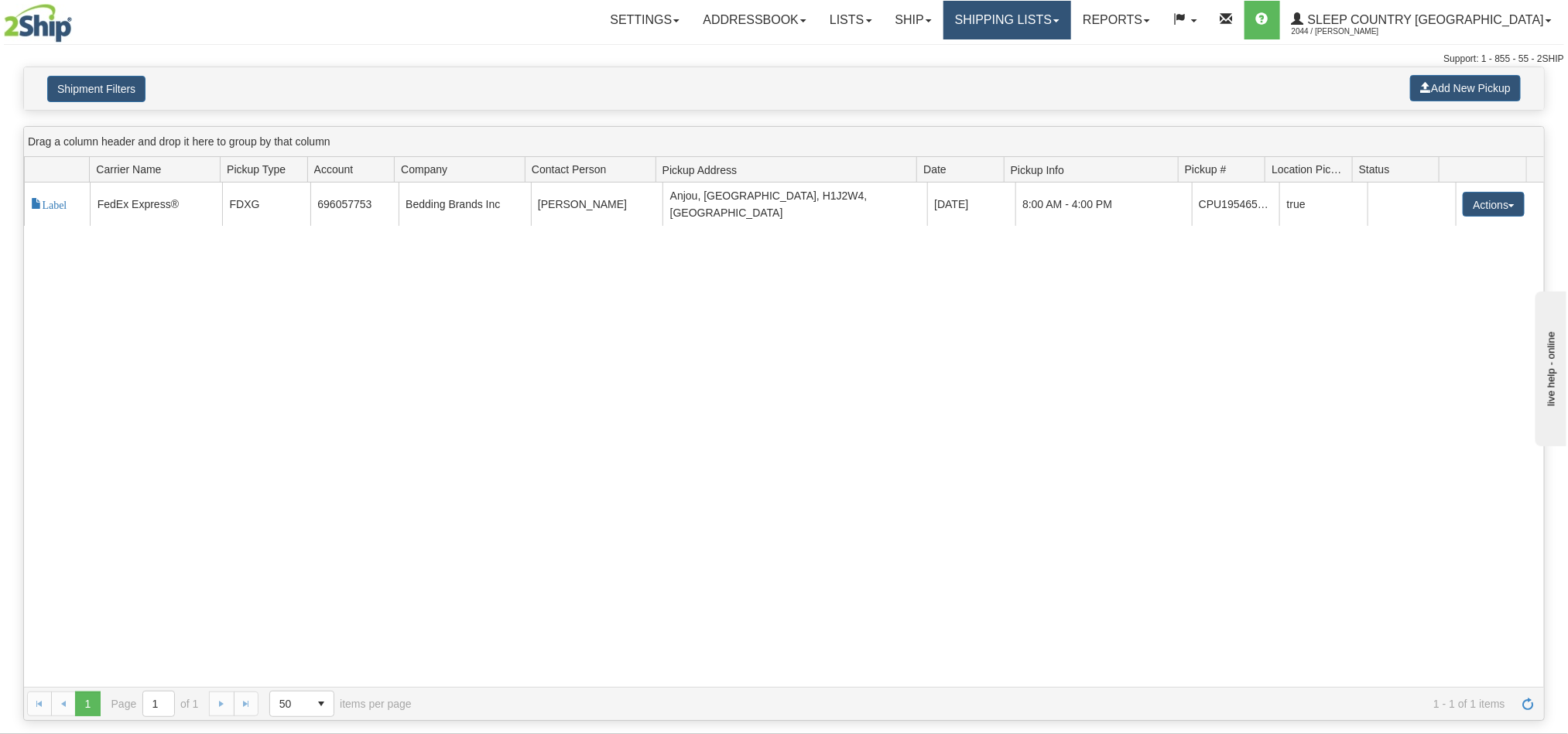
click at [1062, 19] on link "Shipping lists" at bounding box center [1007, 20] width 128 height 39
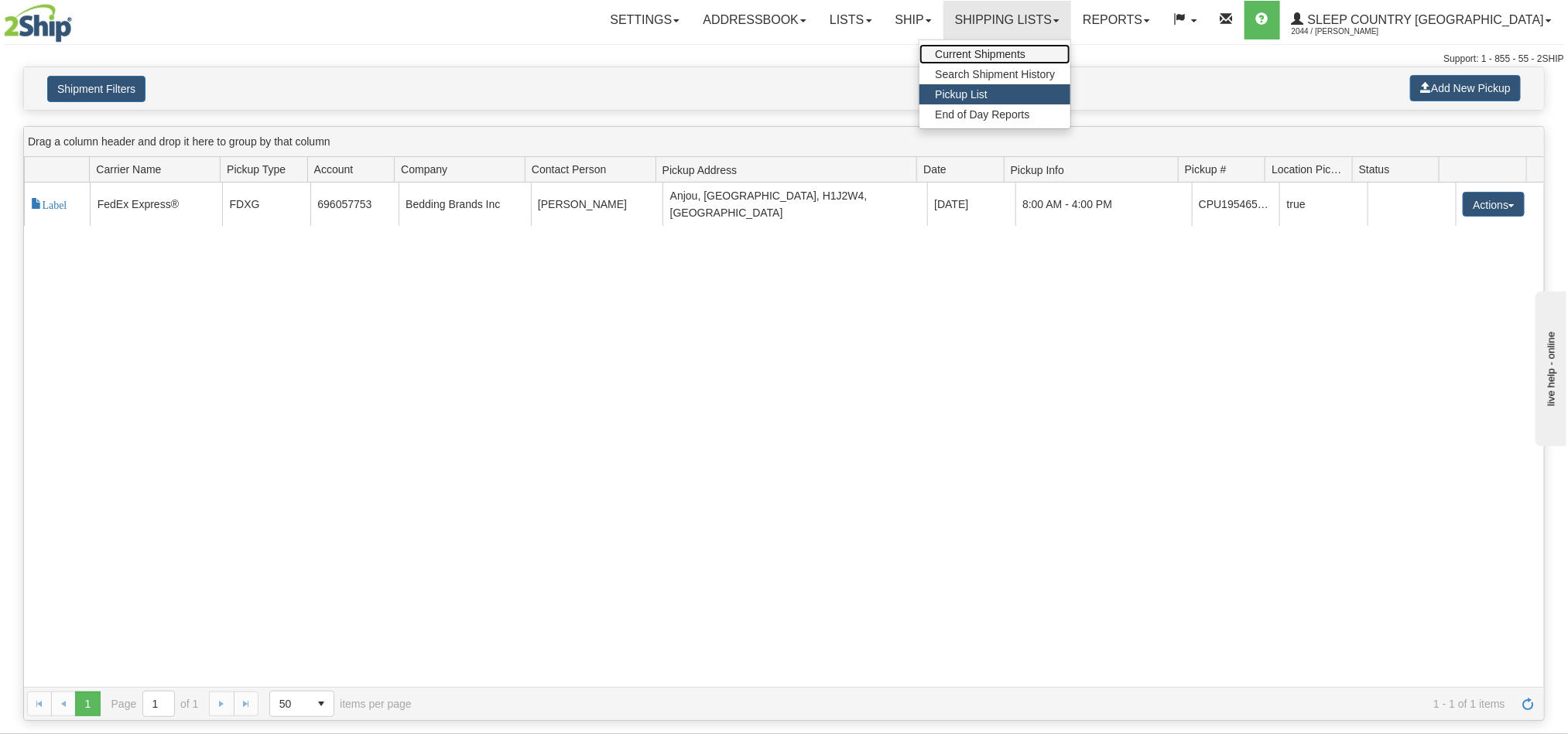
click at [1026, 48] on span "Current Shipments" at bounding box center [980, 54] width 91 height 12
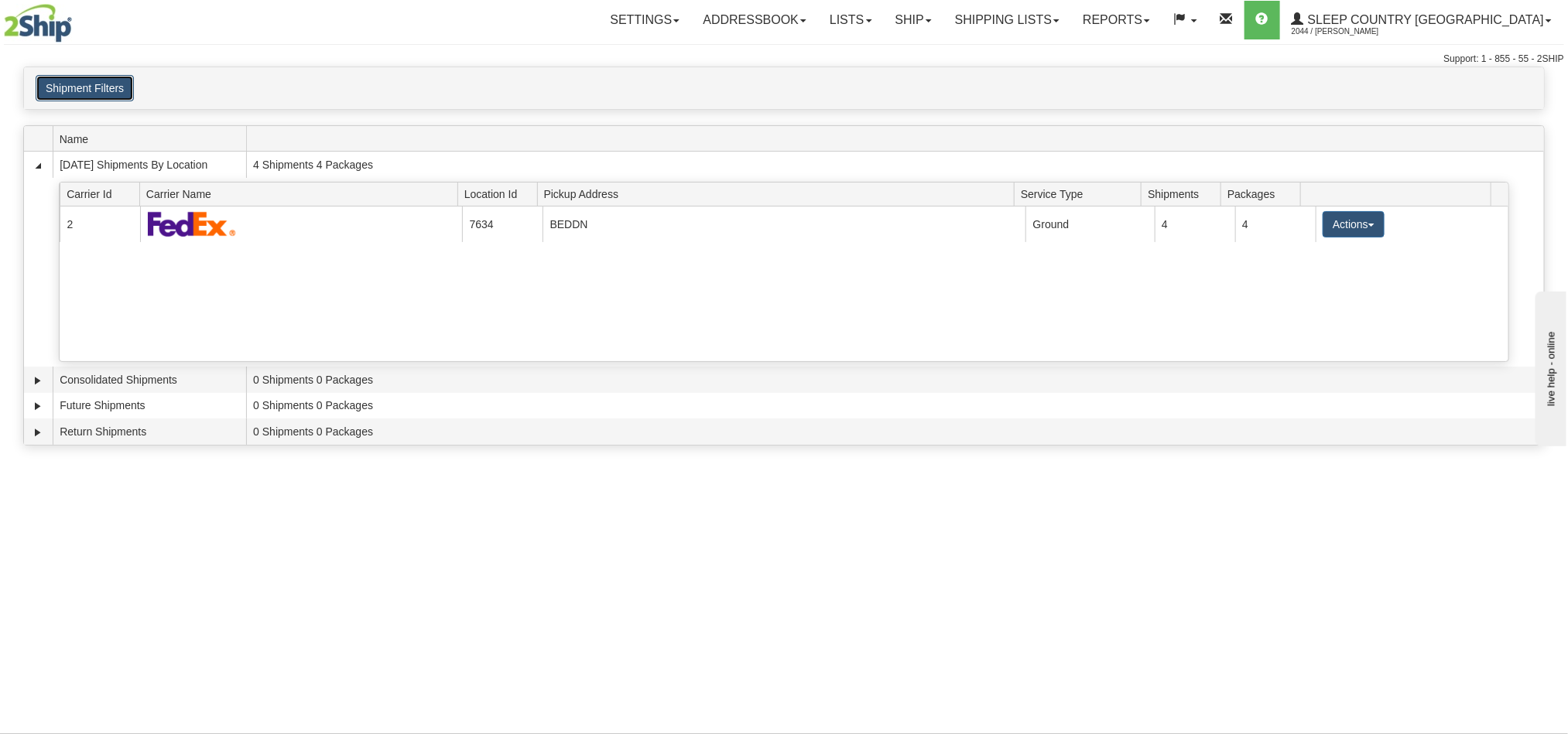
click at [105, 84] on button "Shipment Filters" at bounding box center [85, 88] width 99 height 26
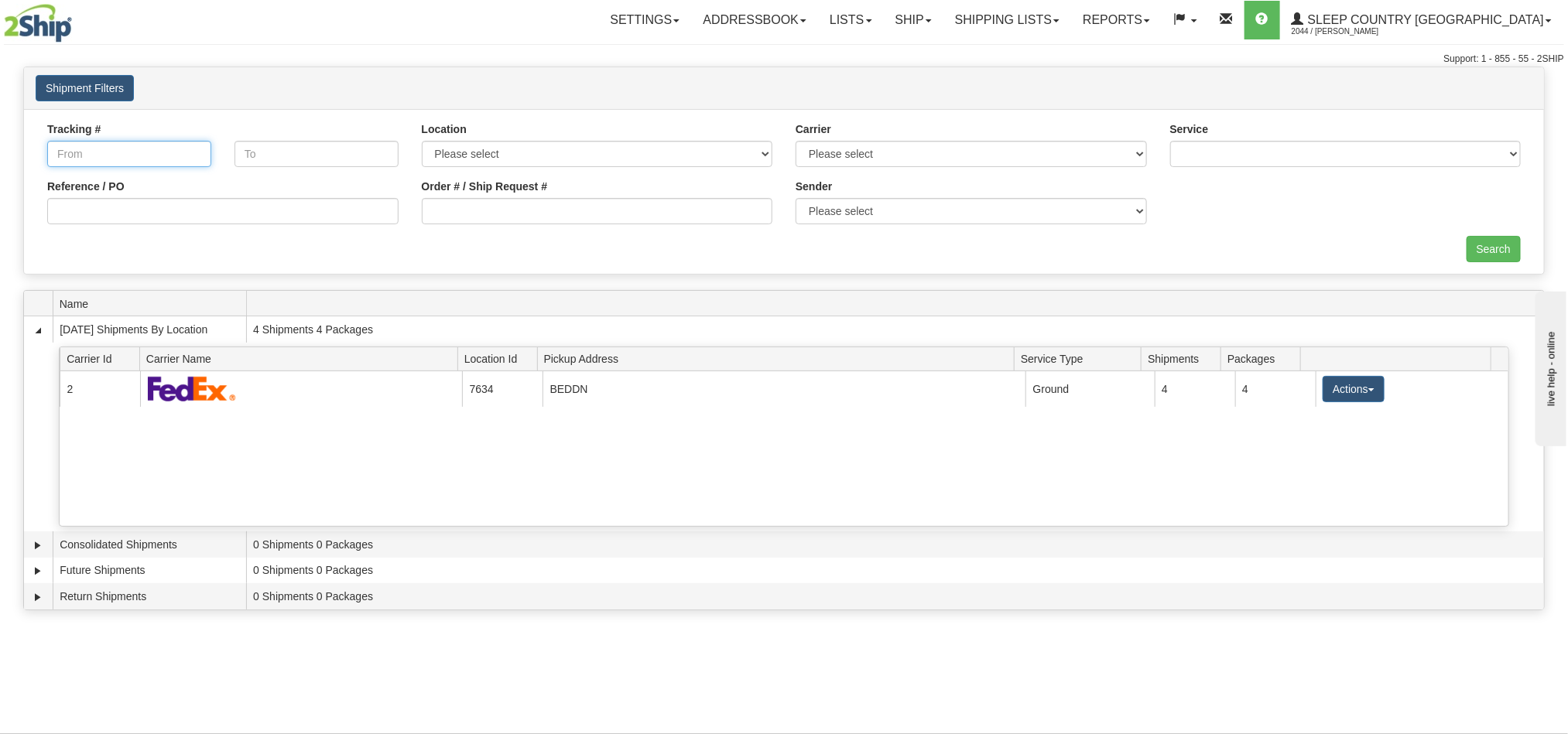
click at [139, 163] on input "Tracking #" at bounding box center [129, 153] width 164 height 26
click at [256, 163] on input "text" at bounding box center [316, 153] width 164 height 26
click at [1071, 21] on link "Shipping lists" at bounding box center [1007, 20] width 128 height 39
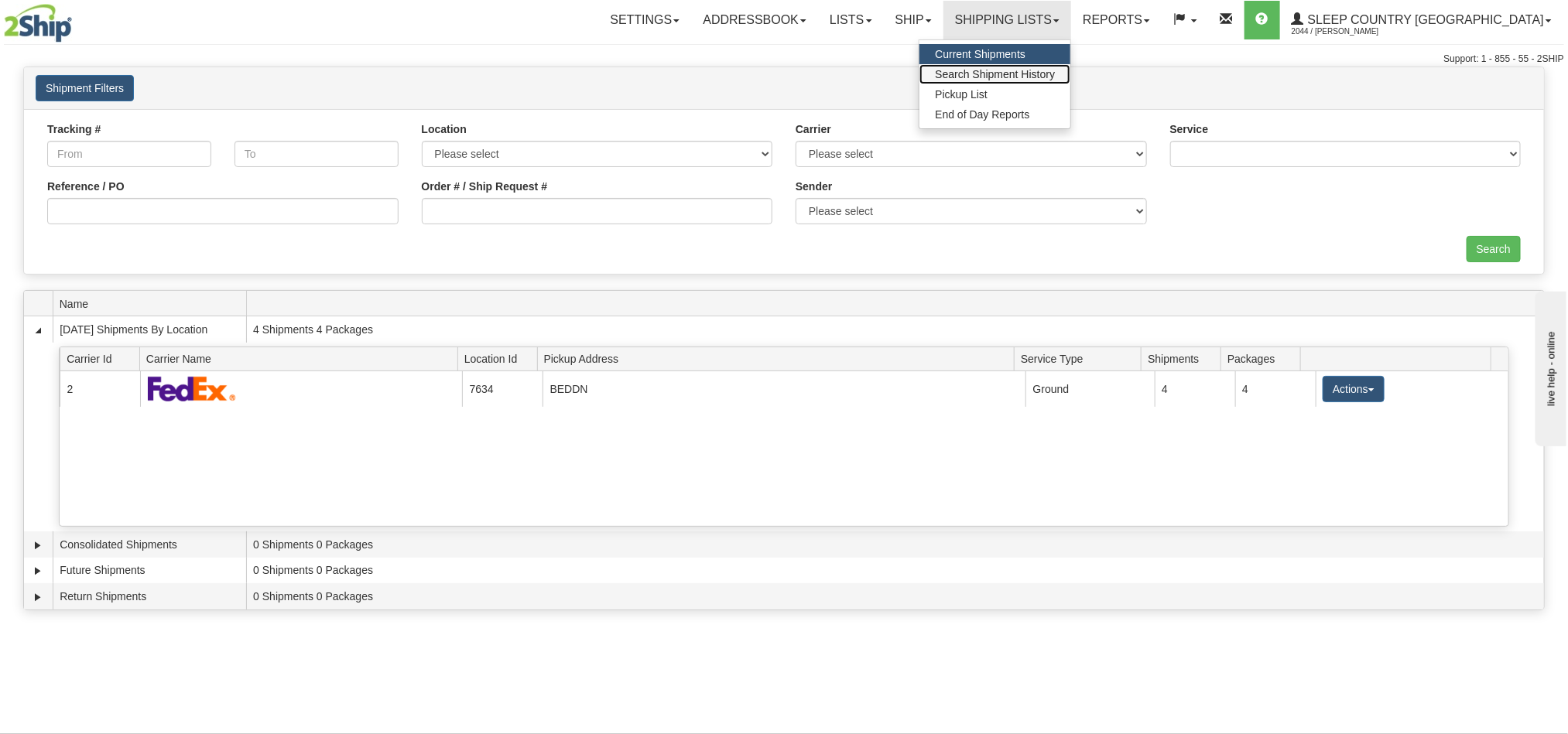
click at [1055, 78] on span "Search Shipment History" at bounding box center [995, 74] width 120 height 12
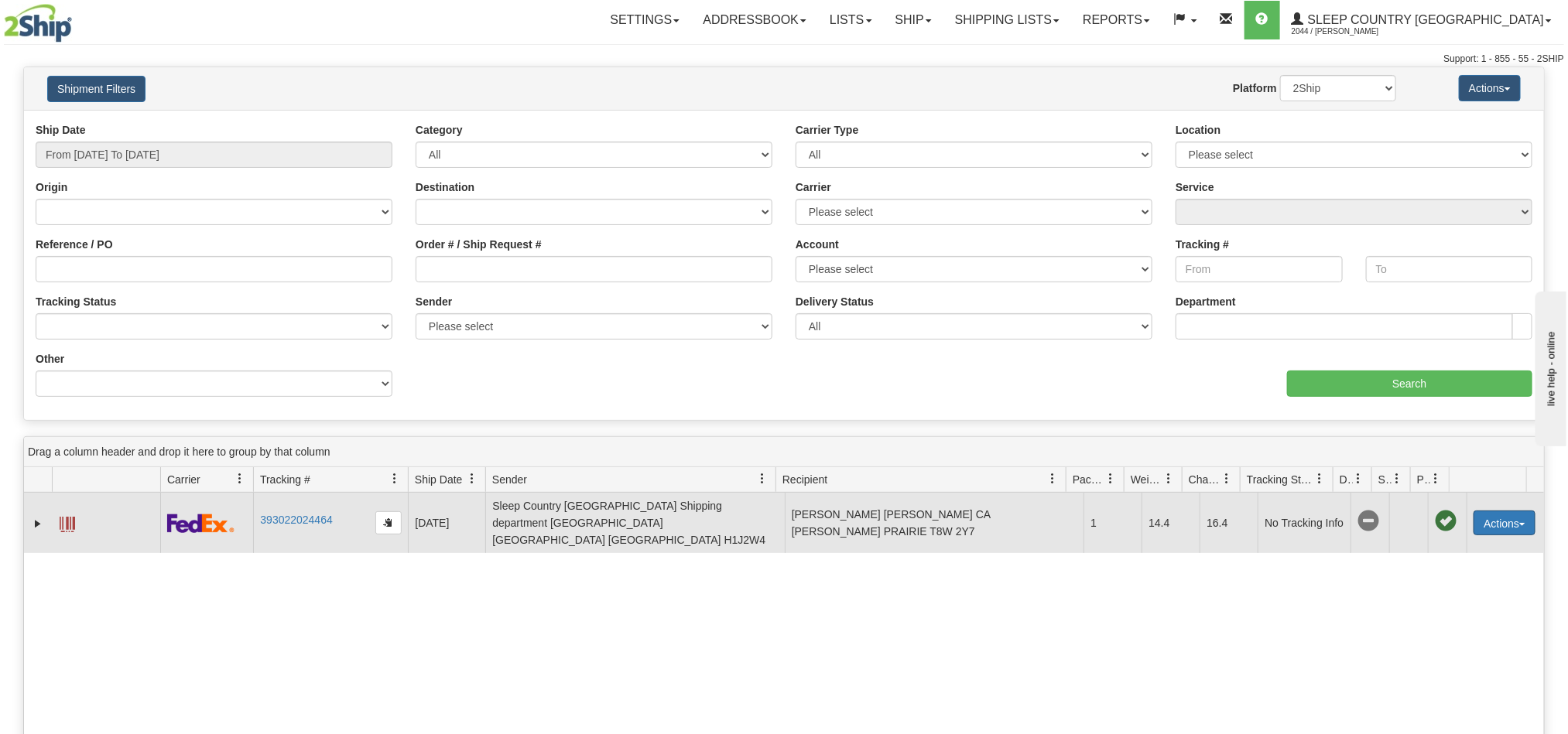
click at [1494, 520] on button "Actions" at bounding box center [1504, 523] width 62 height 25
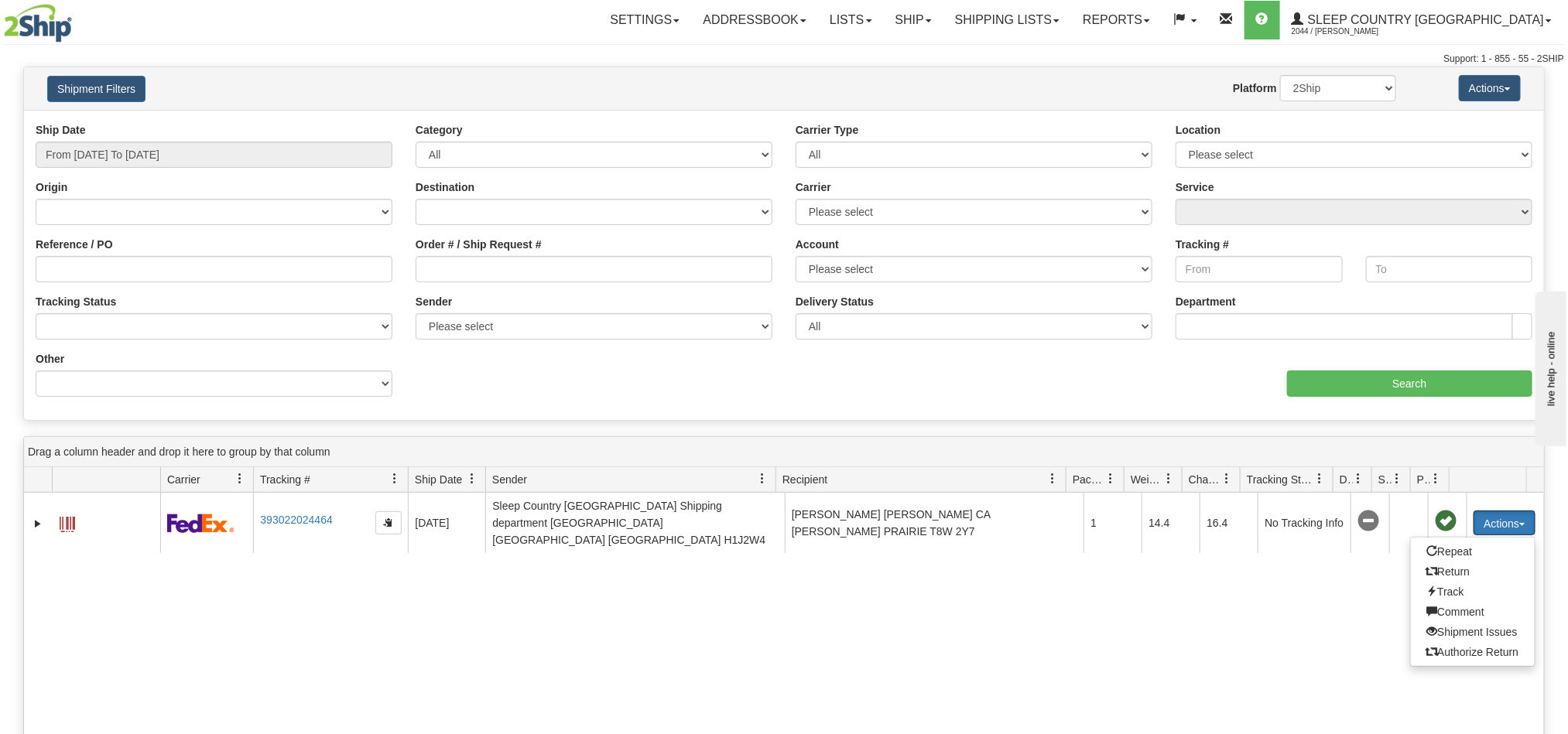
click at [1436, 485] on span at bounding box center [1436, 479] width 12 height 12
click at [1264, 631] on div "31590421 2044 393022024464 09/09/2025 09/09/2025 12:19:59 PM Sleep Country Cana…" at bounding box center [784, 729] width 1520 height 473
click at [1438, 485] on span at bounding box center [1436, 479] width 12 height 12
click at [1280, 626] on div "31590421 2044 393022024464 09/09/2025 09/09/2025 12:19:59 PM Sleep Country Cana…" at bounding box center [784, 729] width 1520 height 473
